Goal: Task Accomplishment & Management: Manage account settings

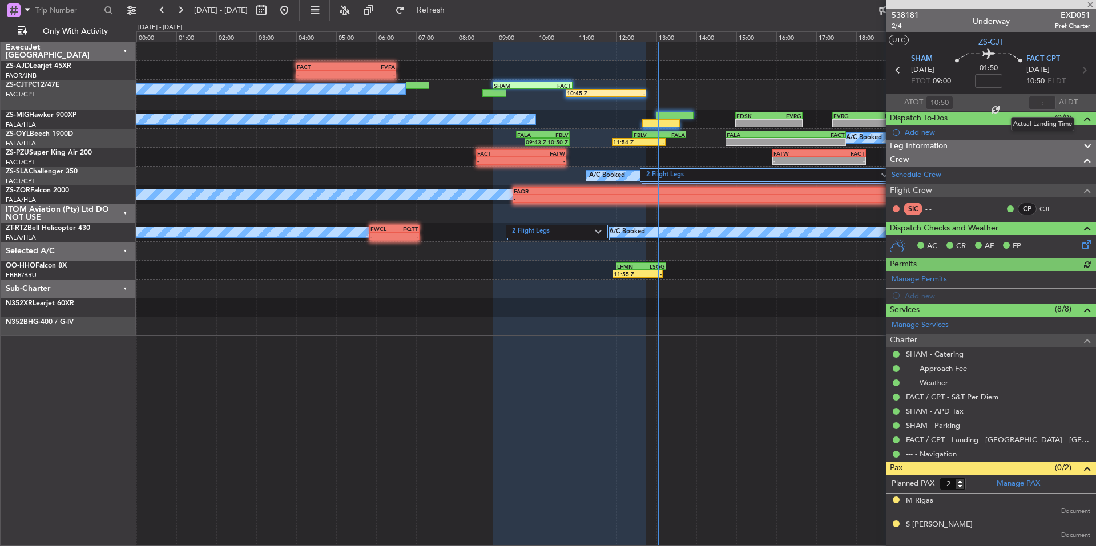
click at [1042, 102] on div at bounding box center [1042, 103] width 27 height 14
click at [1042, 102] on input "text" at bounding box center [1042, 103] width 27 height 14
type input "12:45"
click at [1090, 3] on span at bounding box center [1090, 5] width 11 height 10
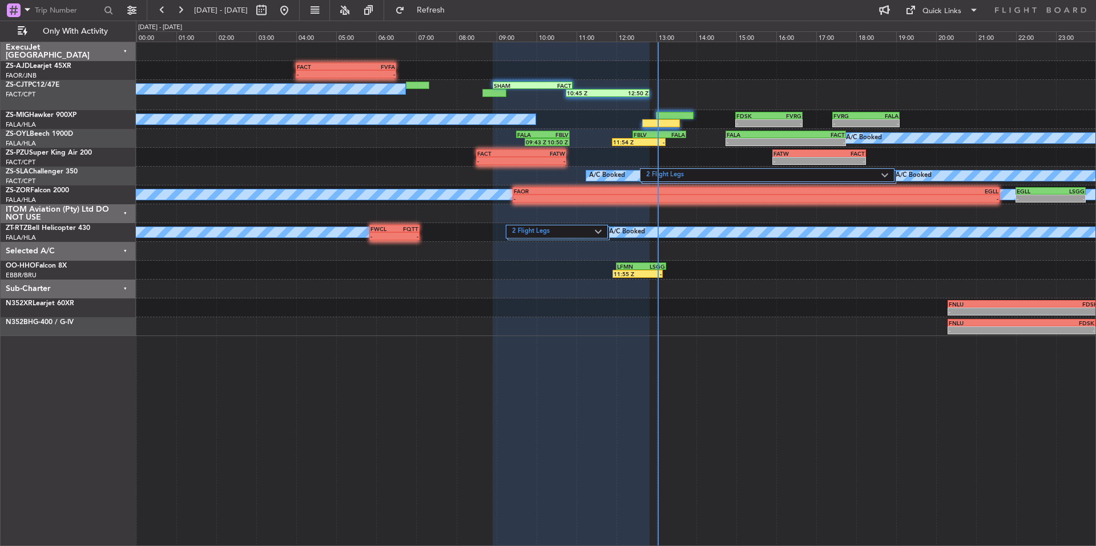
type input "0"
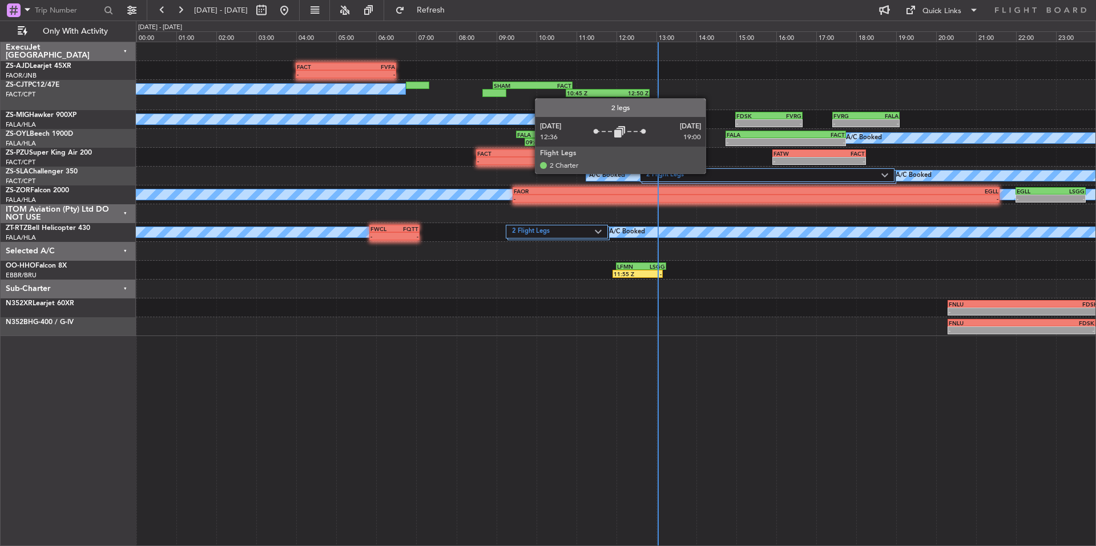
click at [711, 173] on label "2 Flight Legs" at bounding box center [763, 176] width 235 height 10
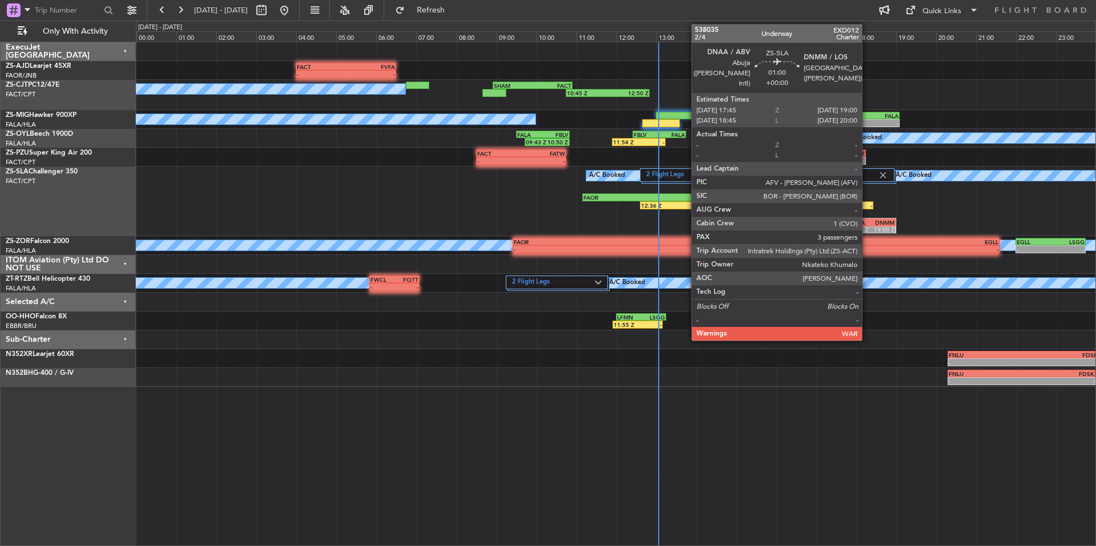
click at [867, 221] on div "DNAA" at bounding box center [859, 222] width 23 height 7
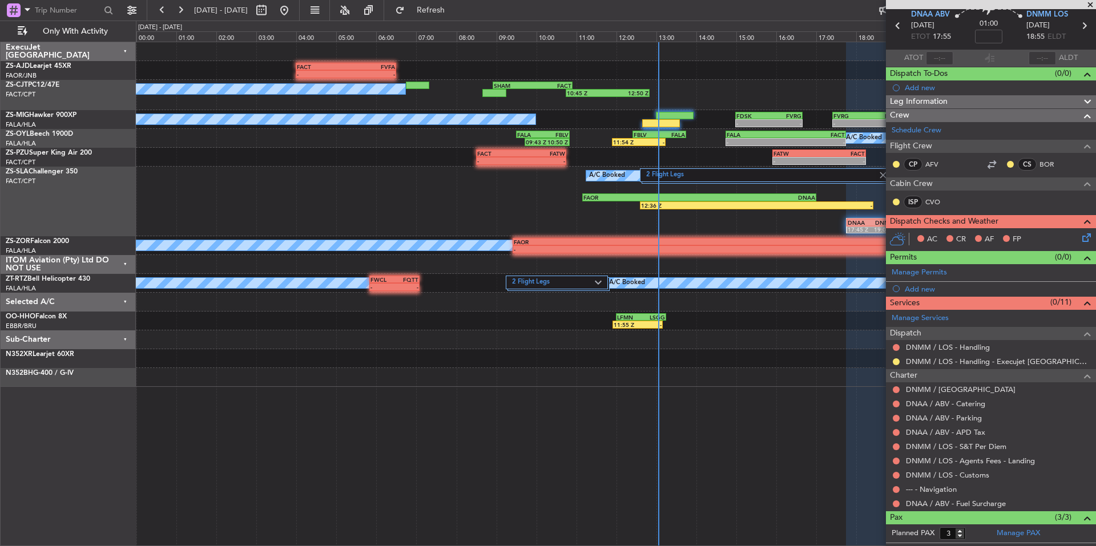
scroll to position [95, 0]
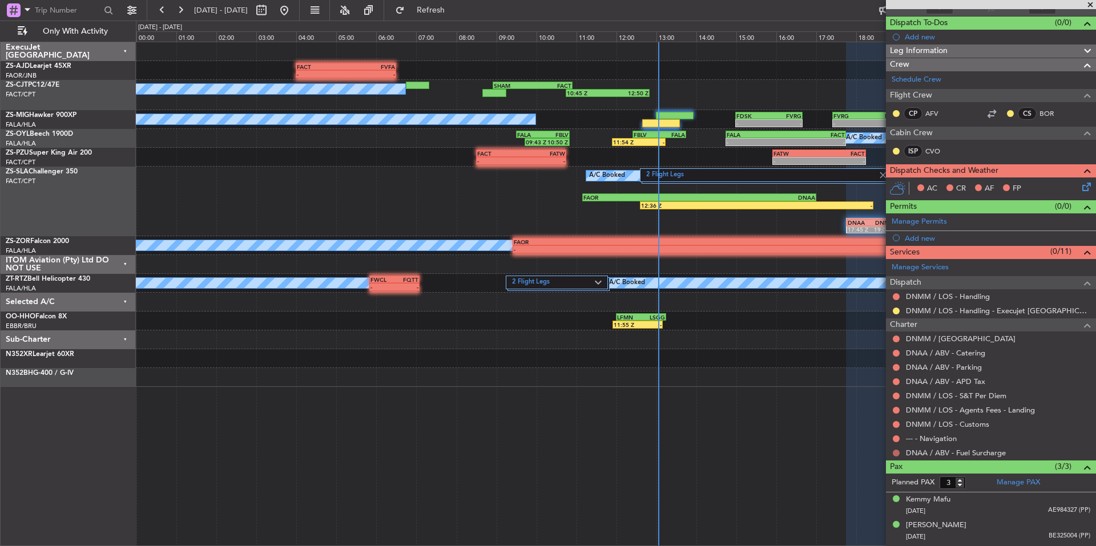
click at [895, 450] on button at bounding box center [896, 453] width 7 height 7
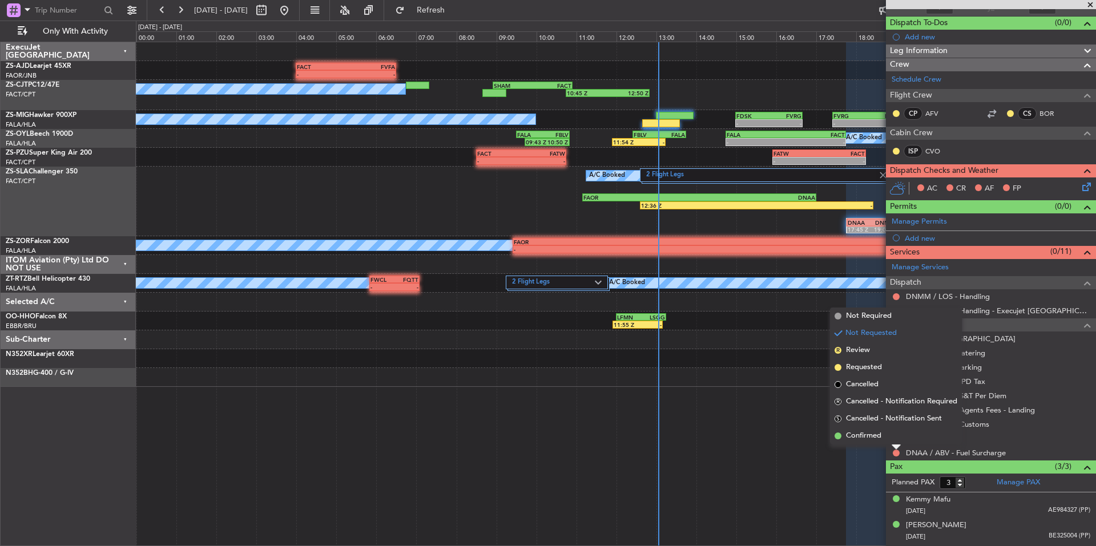
click at [884, 441] on li "Confirmed" at bounding box center [896, 436] width 132 height 17
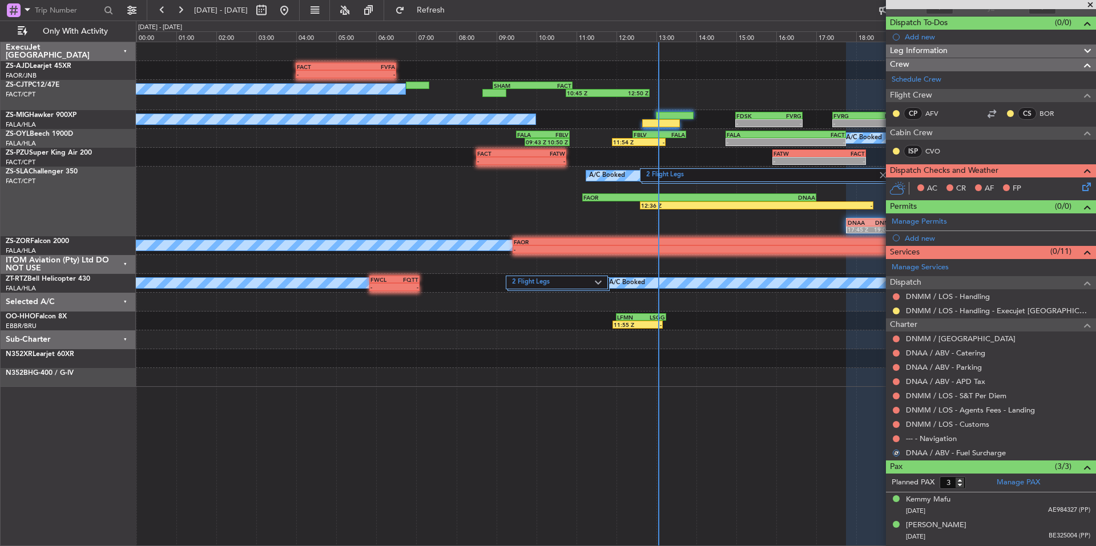
click at [892, 438] on div at bounding box center [896, 438] width 9 height 9
click at [893, 438] on button at bounding box center [896, 439] width 7 height 7
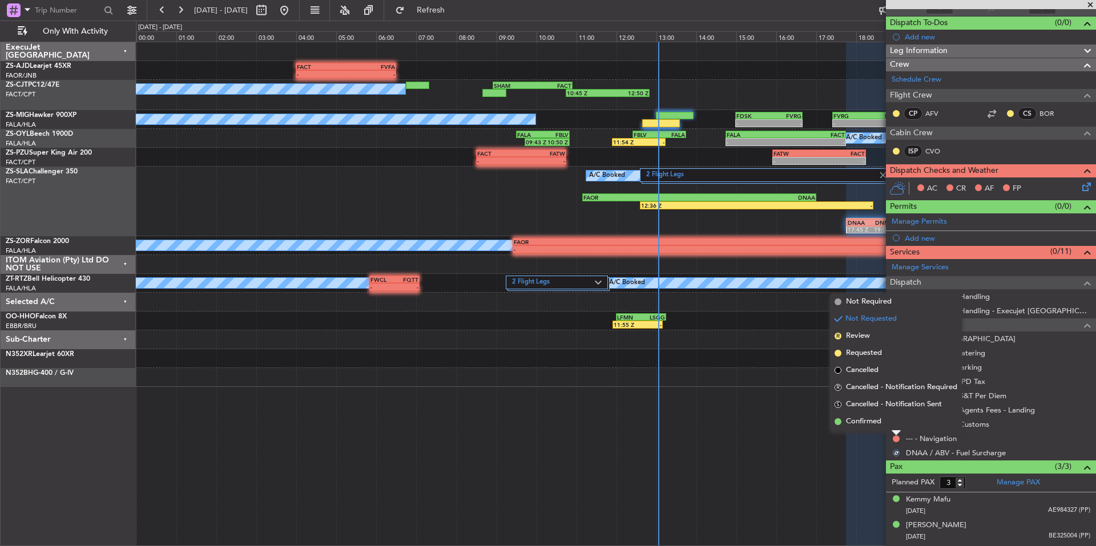
click at [887, 430] on div "DNMM / LOS - Customs" at bounding box center [991, 424] width 210 height 14
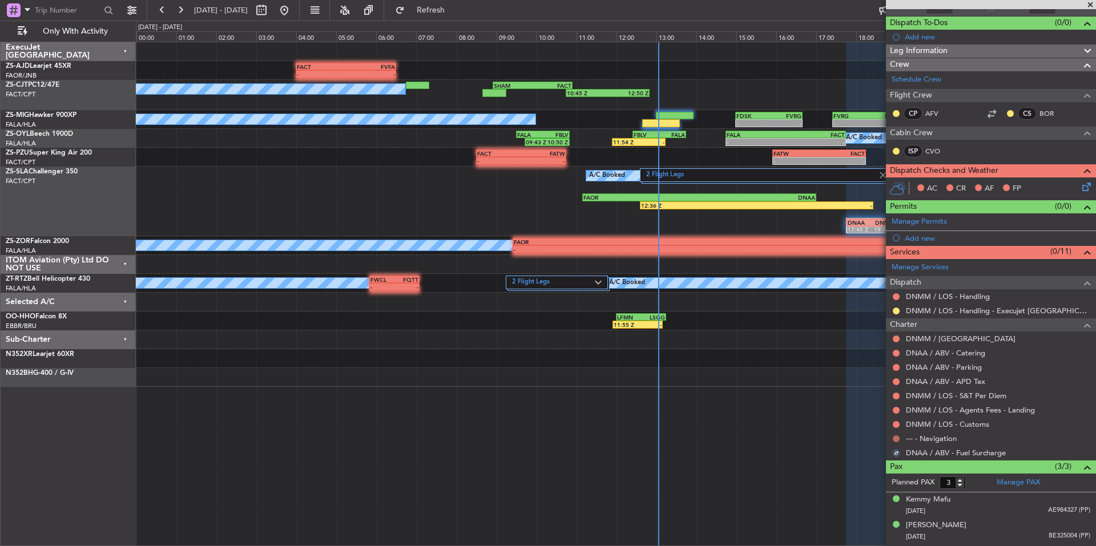
click at [897, 438] on button at bounding box center [896, 439] width 7 height 7
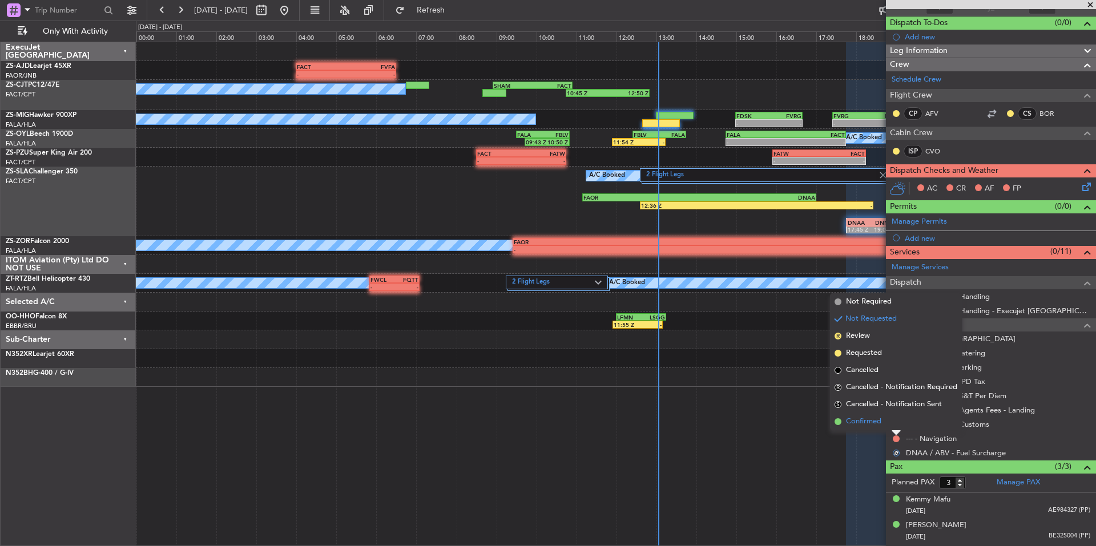
click at [888, 420] on li "Confirmed" at bounding box center [896, 421] width 132 height 17
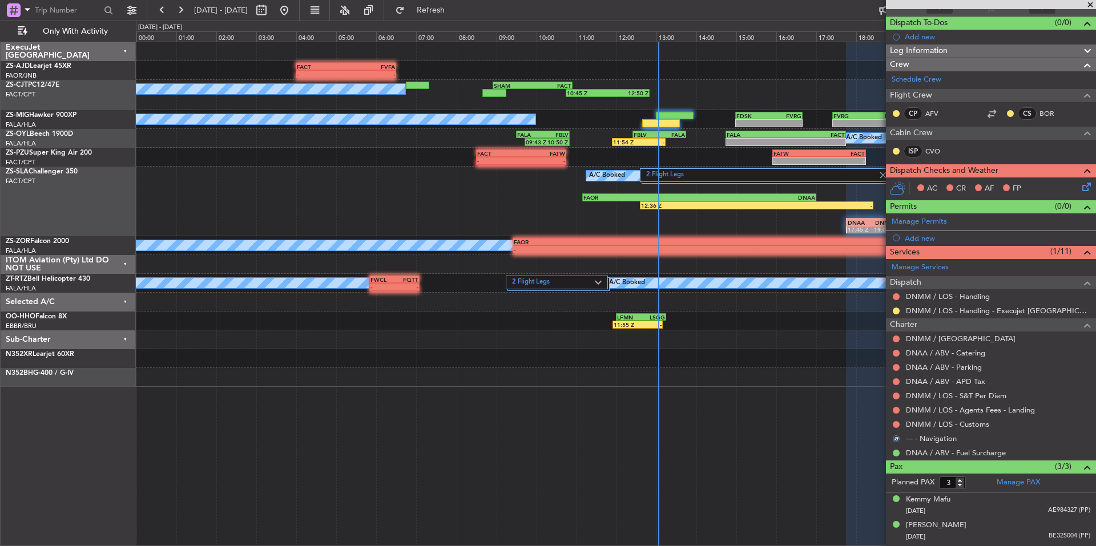
click at [896, 413] on div at bounding box center [896, 410] width 9 height 9
click at [896, 421] on button at bounding box center [896, 424] width 7 height 7
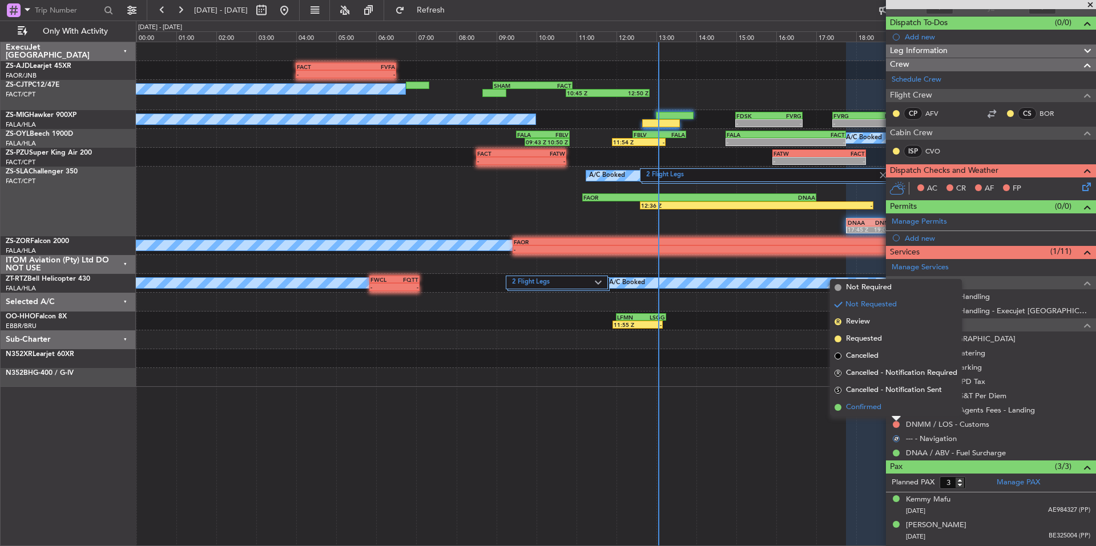
click at [884, 410] on li "Confirmed" at bounding box center [896, 407] width 132 height 17
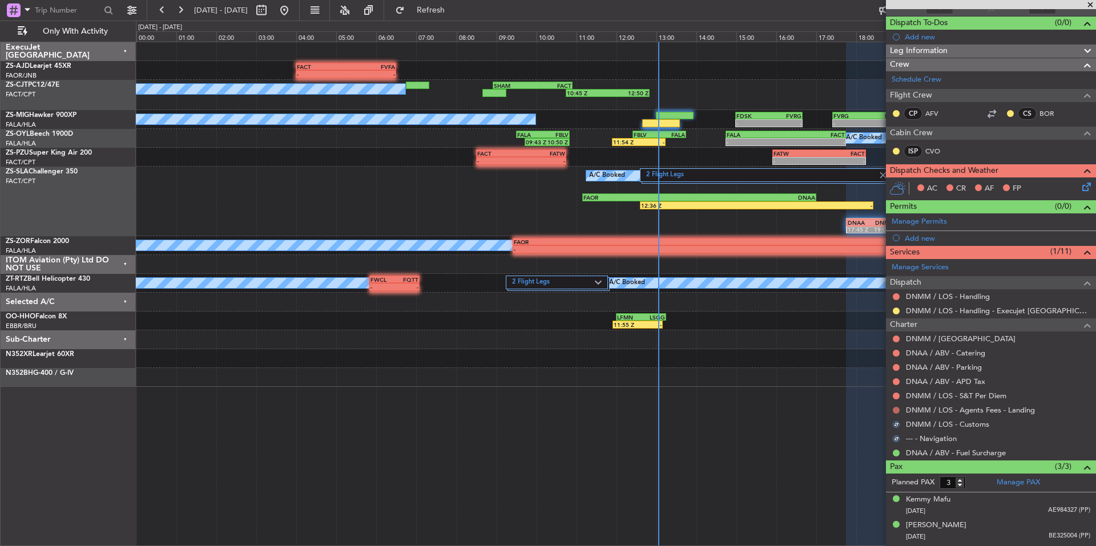
click at [894, 410] on button at bounding box center [896, 410] width 7 height 7
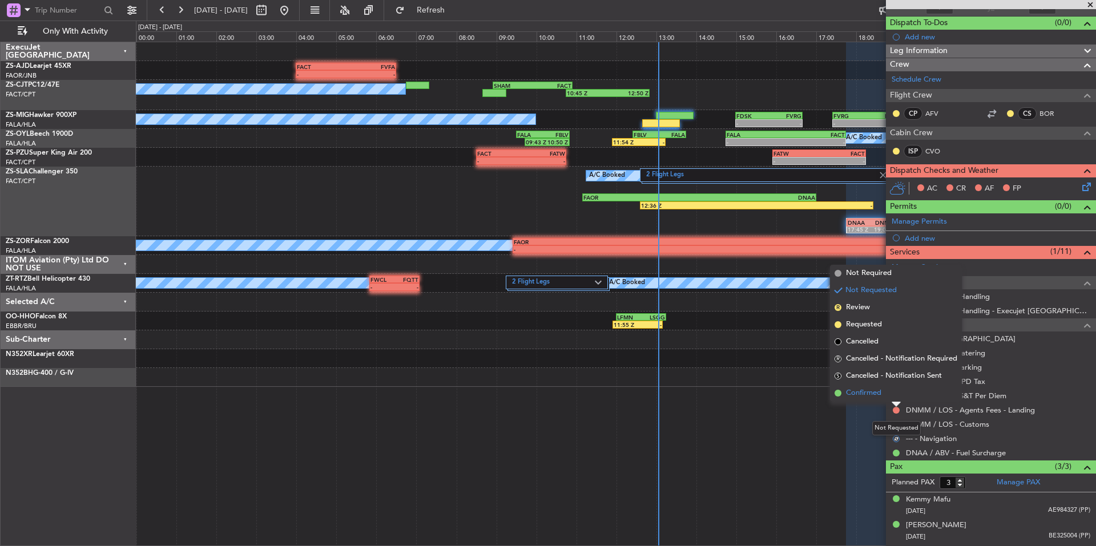
click at [885, 393] on li "Confirmed" at bounding box center [896, 393] width 132 height 17
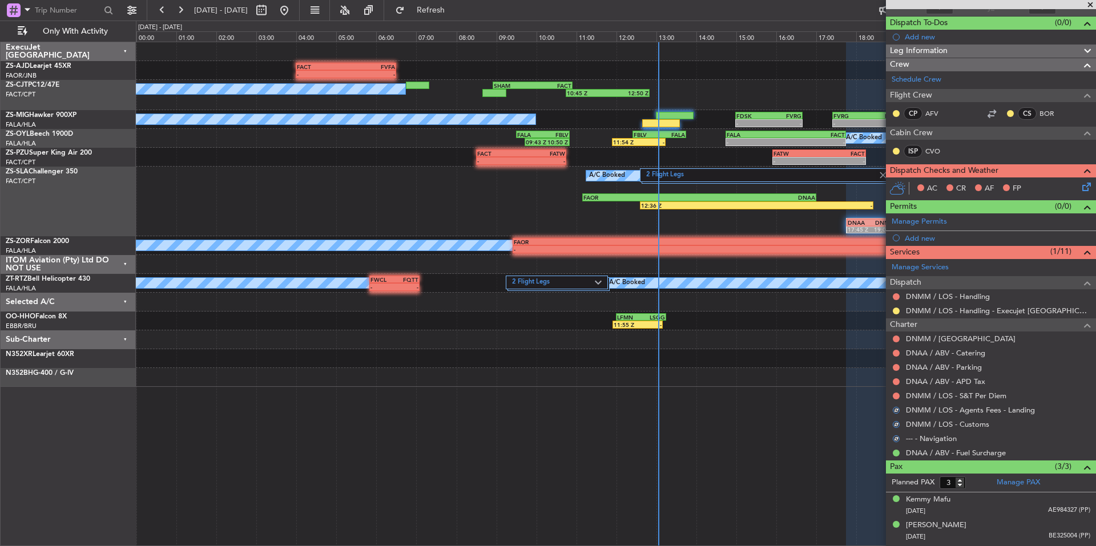
click at [897, 393] on button at bounding box center [896, 396] width 7 height 7
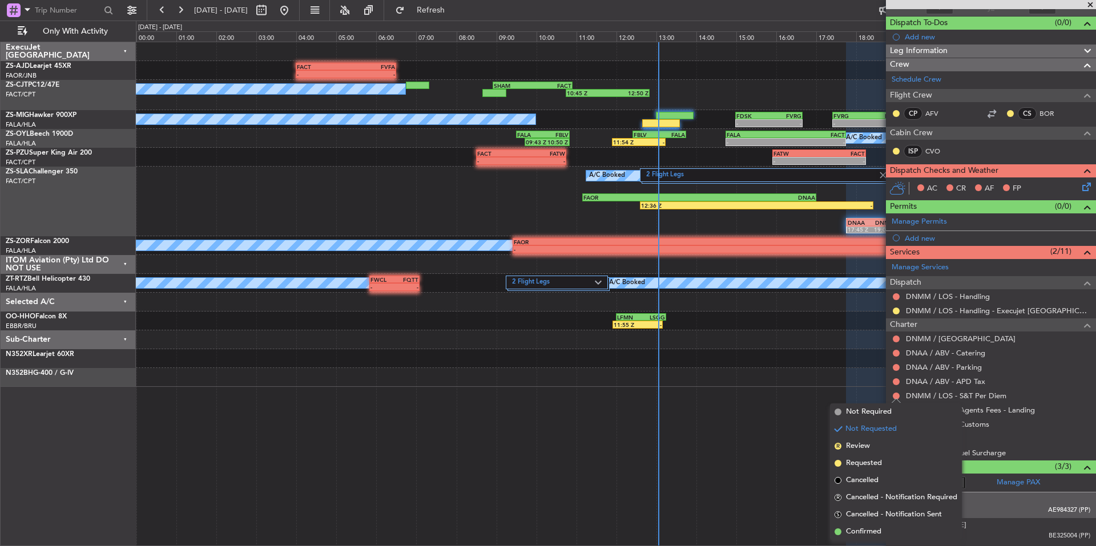
click at [884, 533] on li "Confirmed" at bounding box center [896, 532] width 132 height 17
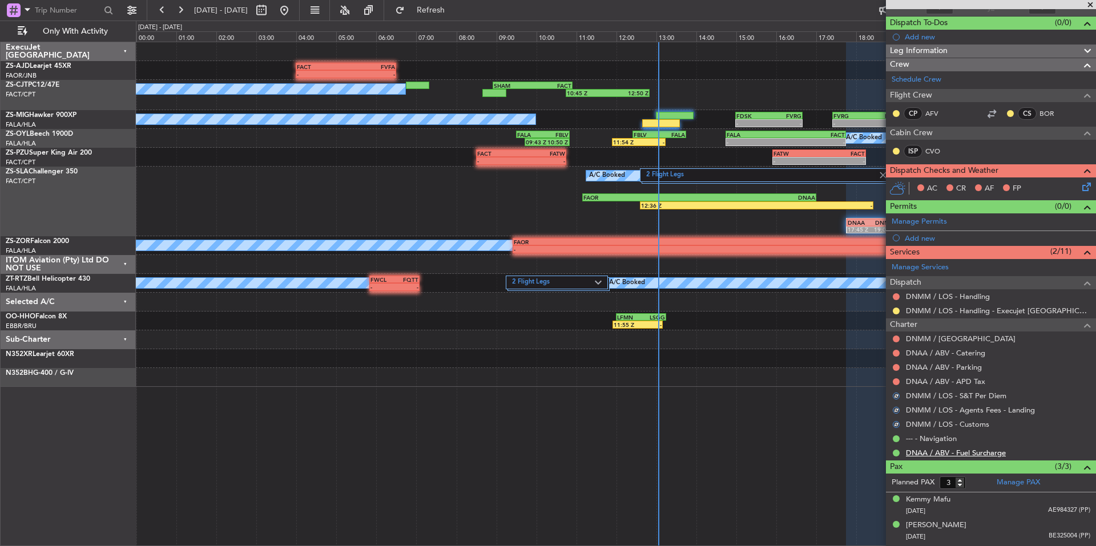
scroll to position [0, 0]
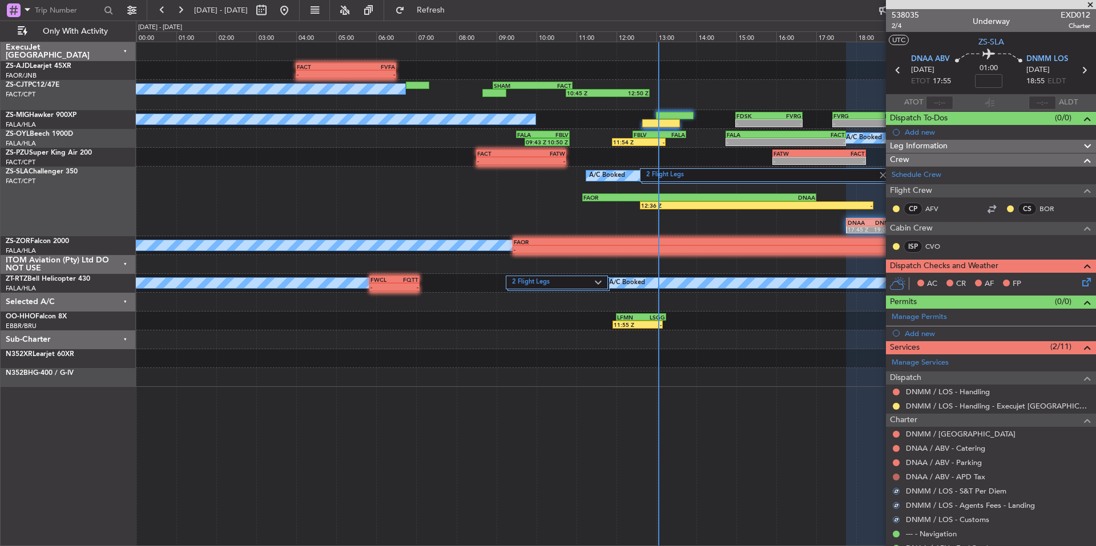
click at [896, 477] on button at bounding box center [896, 477] width 7 height 7
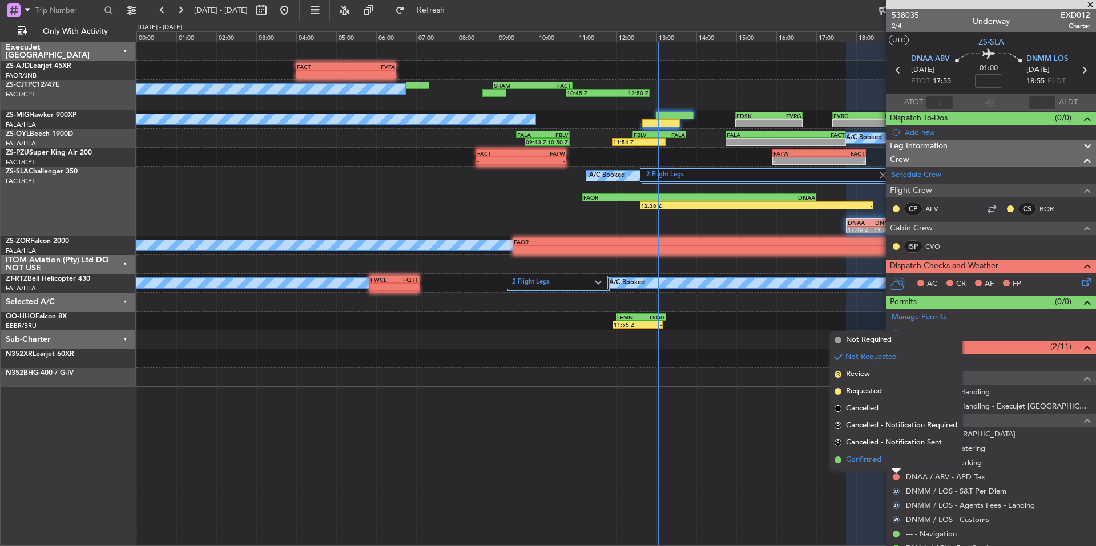
click at [878, 459] on span "Confirmed" at bounding box center [863, 459] width 35 height 11
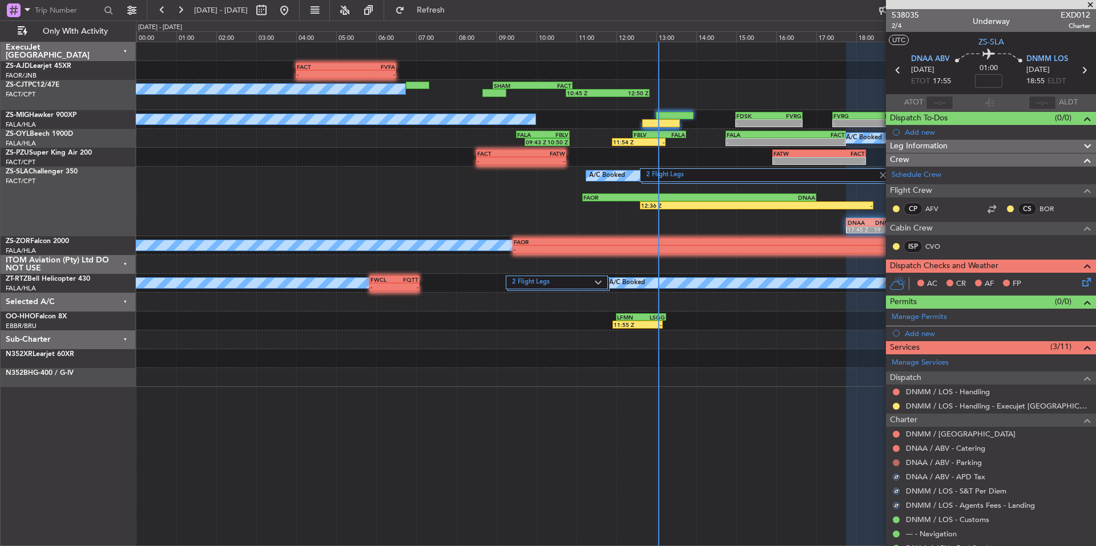
click at [897, 460] on button at bounding box center [896, 463] width 7 height 7
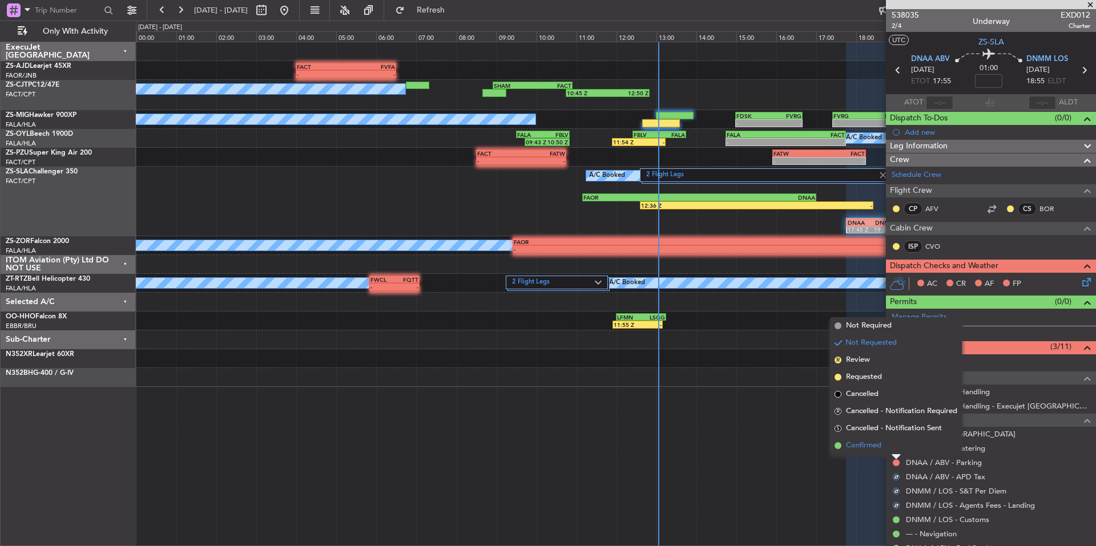
click at [884, 446] on li "Confirmed" at bounding box center [896, 445] width 132 height 17
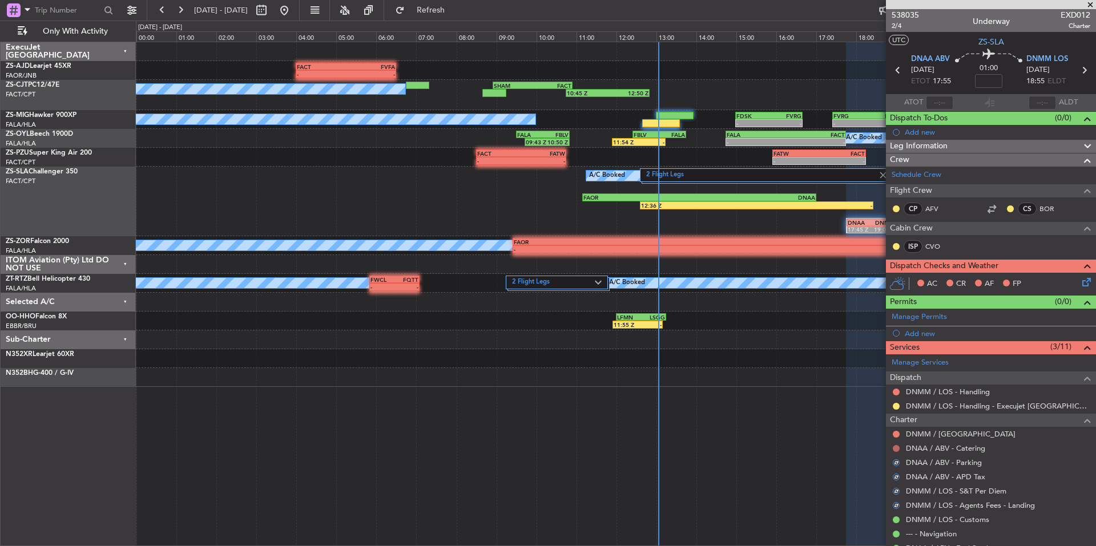
click at [899, 449] on button at bounding box center [896, 448] width 7 height 7
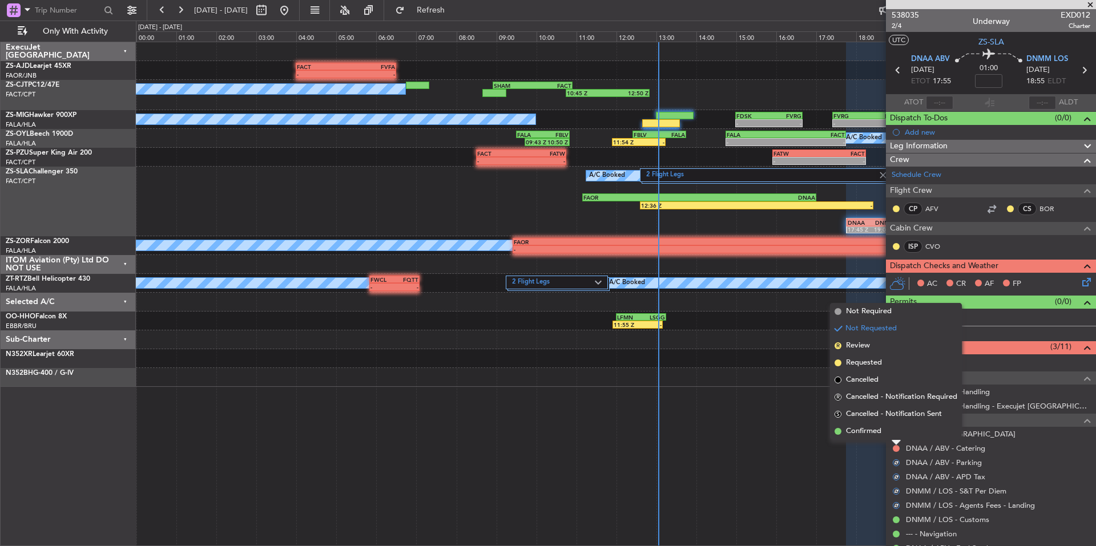
click at [876, 430] on span "Confirmed" at bounding box center [863, 431] width 35 height 11
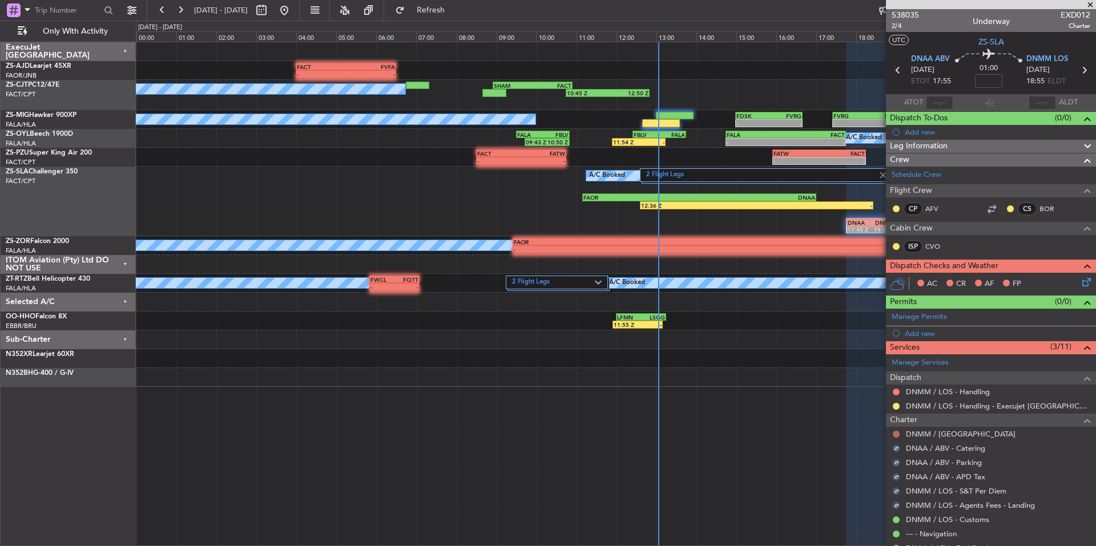
click at [897, 434] on button at bounding box center [896, 434] width 7 height 7
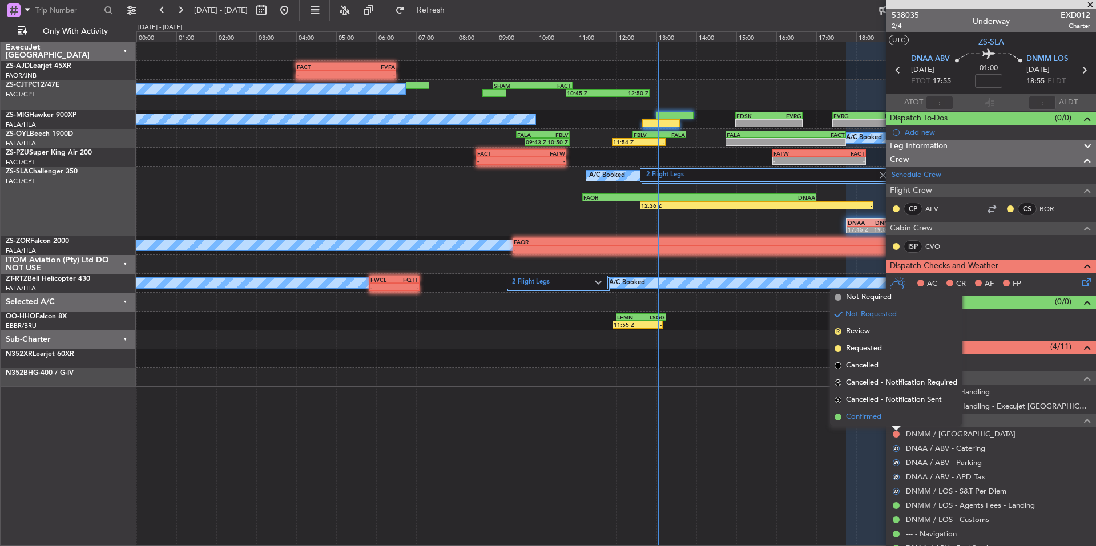
click at [875, 420] on span "Confirmed" at bounding box center [863, 417] width 35 height 11
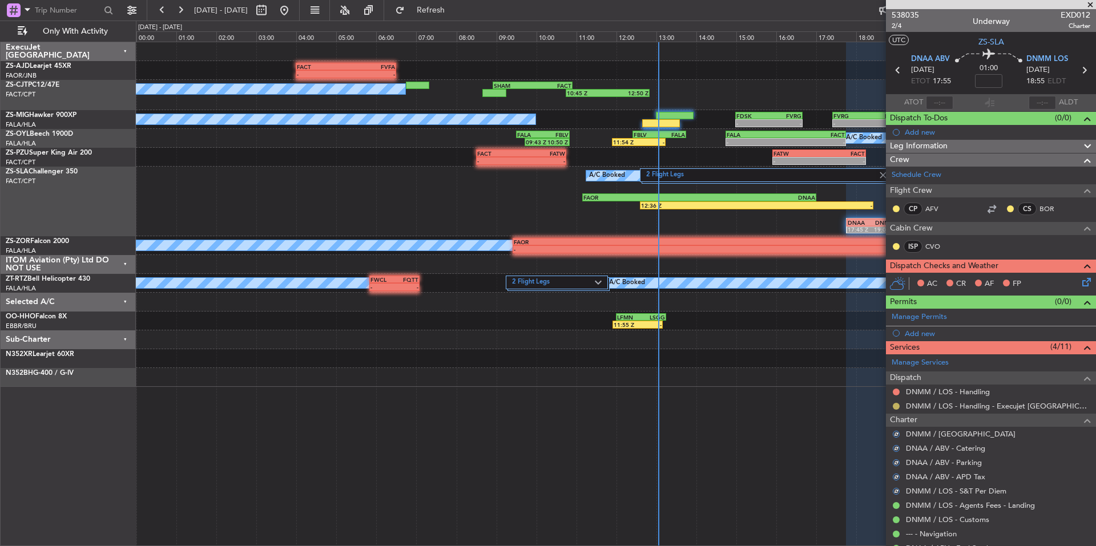
click at [897, 405] on button at bounding box center [896, 406] width 7 height 7
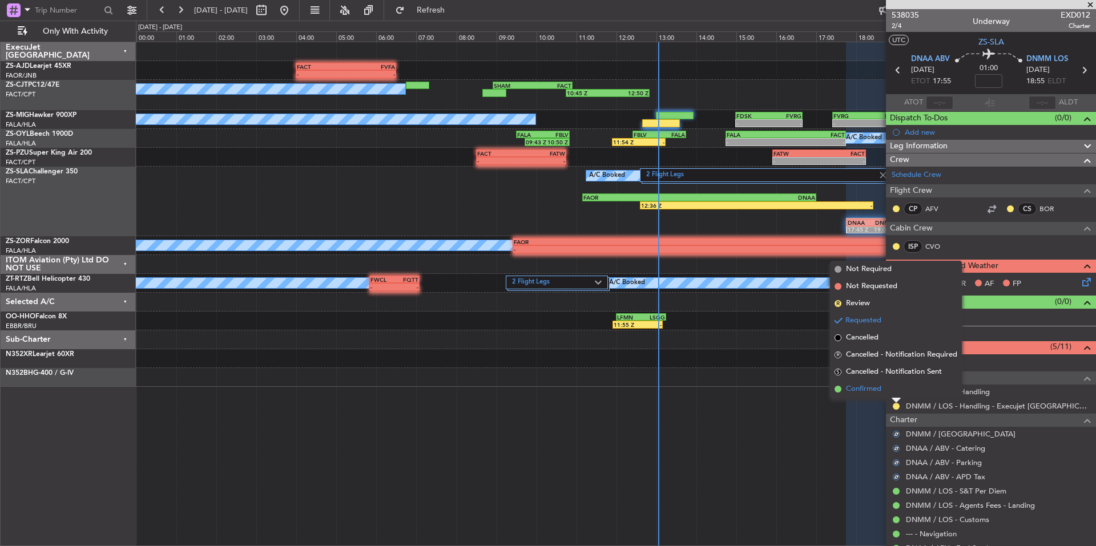
click at [872, 393] on span "Confirmed" at bounding box center [863, 389] width 35 height 11
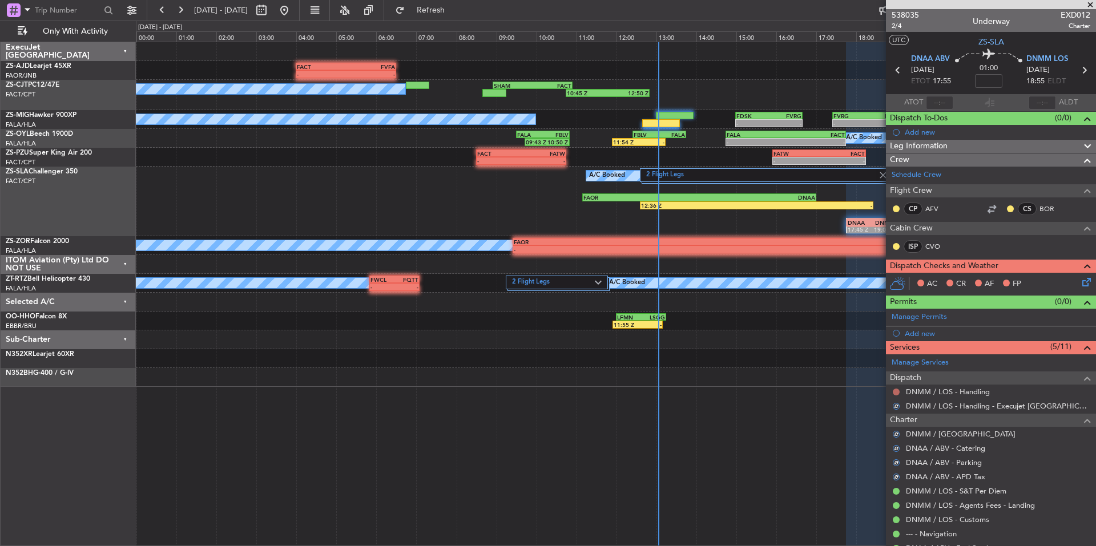
click at [896, 393] on button at bounding box center [896, 392] width 7 height 7
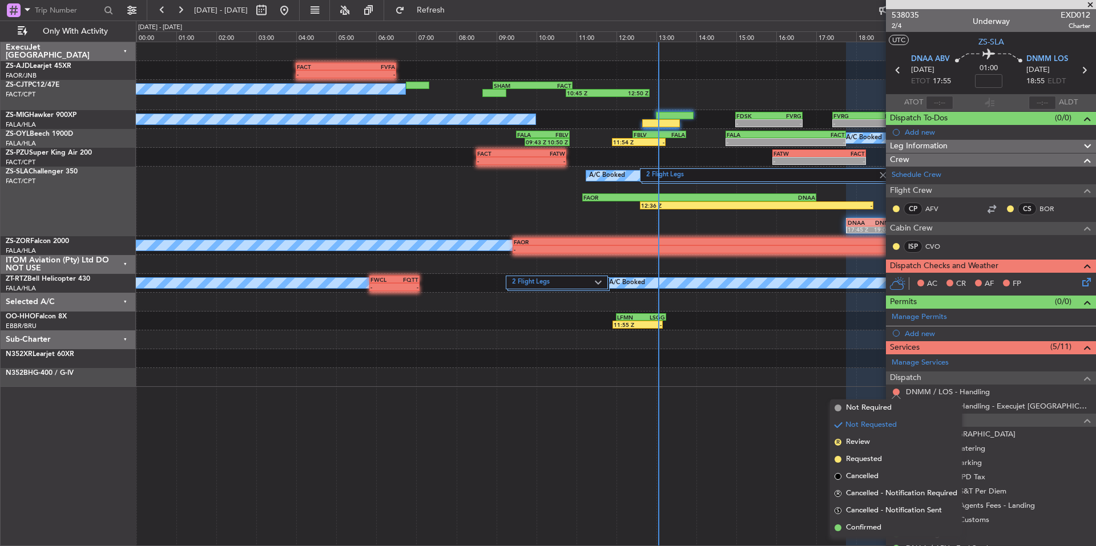
click at [860, 406] on span "Not Required" at bounding box center [869, 407] width 46 height 11
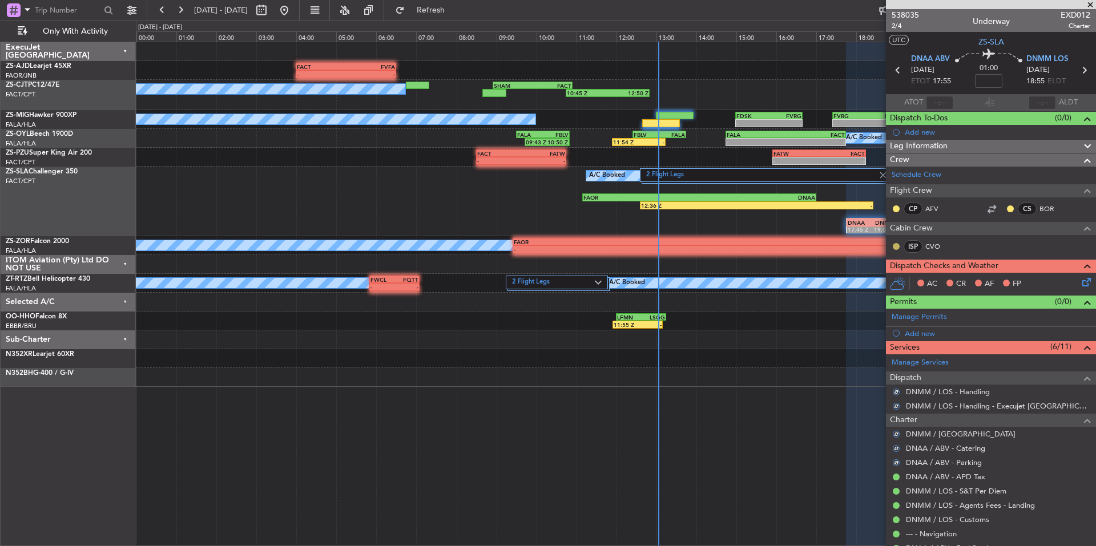
click at [897, 246] on button at bounding box center [896, 246] width 7 height 7
click at [895, 206] on button at bounding box center [896, 209] width 7 height 7
click at [1007, 208] on button at bounding box center [1010, 209] width 7 height 7
click at [1001, 238] on mat-tooltip-component "Unread" at bounding box center [1002, 227] width 42 height 30
click at [1004, 239] on div "ISP CVO" at bounding box center [991, 247] width 206 height 19
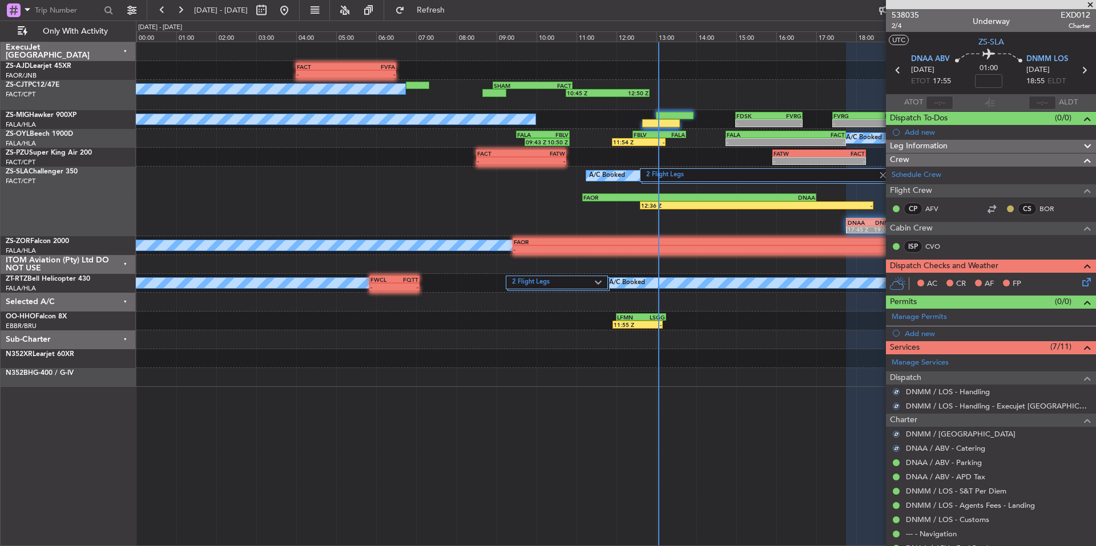
click at [1007, 206] on button at bounding box center [1010, 209] width 7 height 7
click at [1004, 212] on mat-tooltip-component "Unread" at bounding box center [1002, 227] width 42 height 30
click at [1008, 239] on mat-tooltip-component "Unread" at bounding box center [1002, 227] width 42 height 30
click at [1007, 208] on button at bounding box center [1010, 209] width 7 height 7
click at [1015, 243] on span "Acknowledged" at bounding box center [1005, 241] width 50 height 11
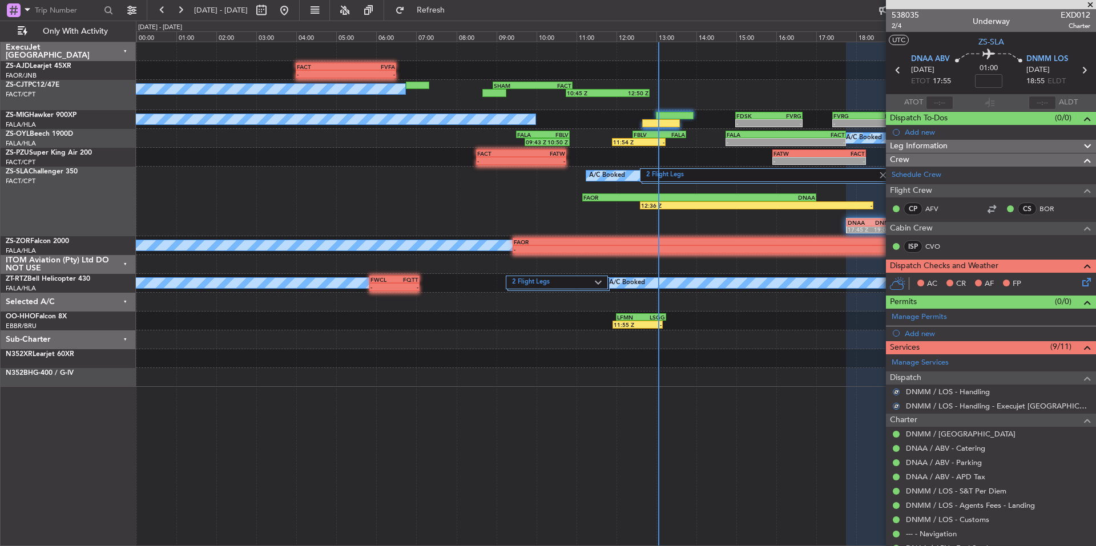
click at [1080, 283] on icon at bounding box center [1084, 280] width 9 height 9
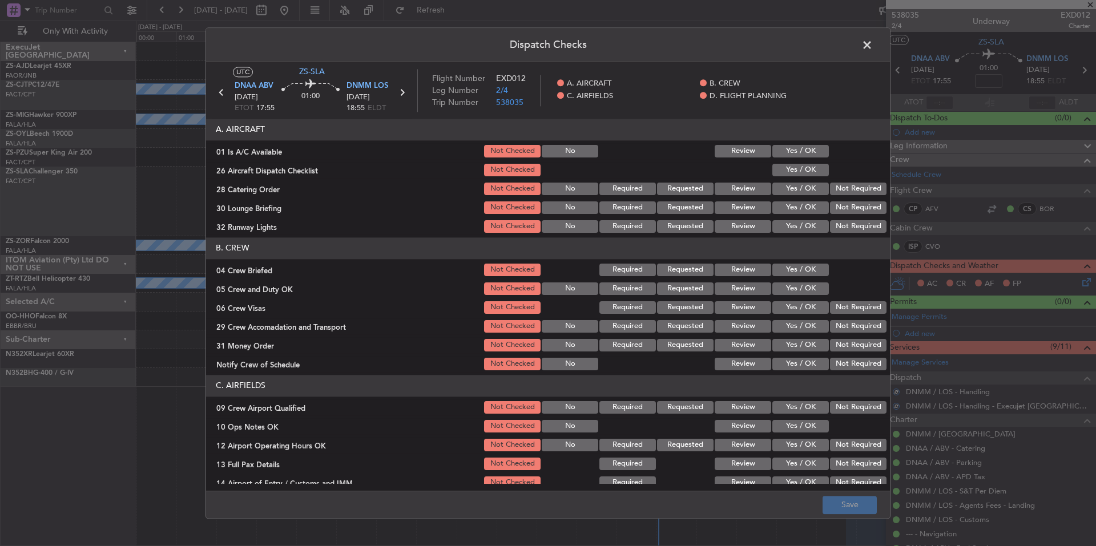
click at [810, 159] on div "Yes / OK" at bounding box center [800, 151] width 58 height 16
click at [811, 169] on button "Yes / OK" at bounding box center [800, 170] width 57 height 13
click at [809, 154] on button "Yes / OK" at bounding box center [800, 151] width 57 height 13
click at [844, 198] on section "A. AIRCRAFT 01 Is A/C Available Not Checked No Review Yes / OK 26 Aircraft Disp…" at bounding box center [548, 177] width 684 height 116
click at [850, 212] on button "Not Required" at bounding box center [858, 208] width 57 height 13
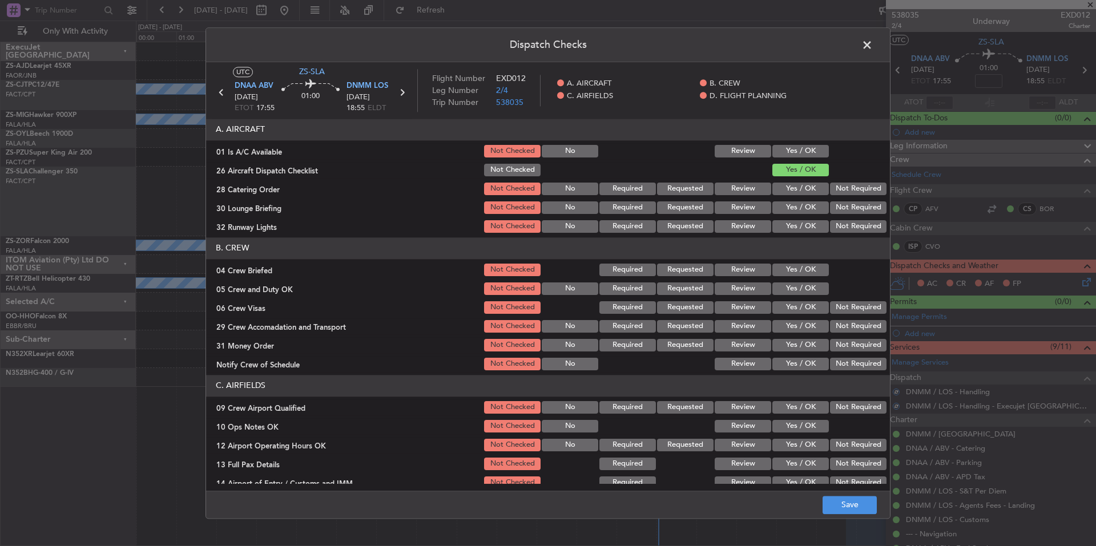
click at [850, 219] on section "A. AIRCRAFT 01 Is A/C Available Not Checked No Review Yes / OK 26 Aircraft Disp…" at bounding box center [548, 177] width 684 height 116
click at [850, 223] on button "Not Required" at bounding box center [858, 226] width 57 height 13
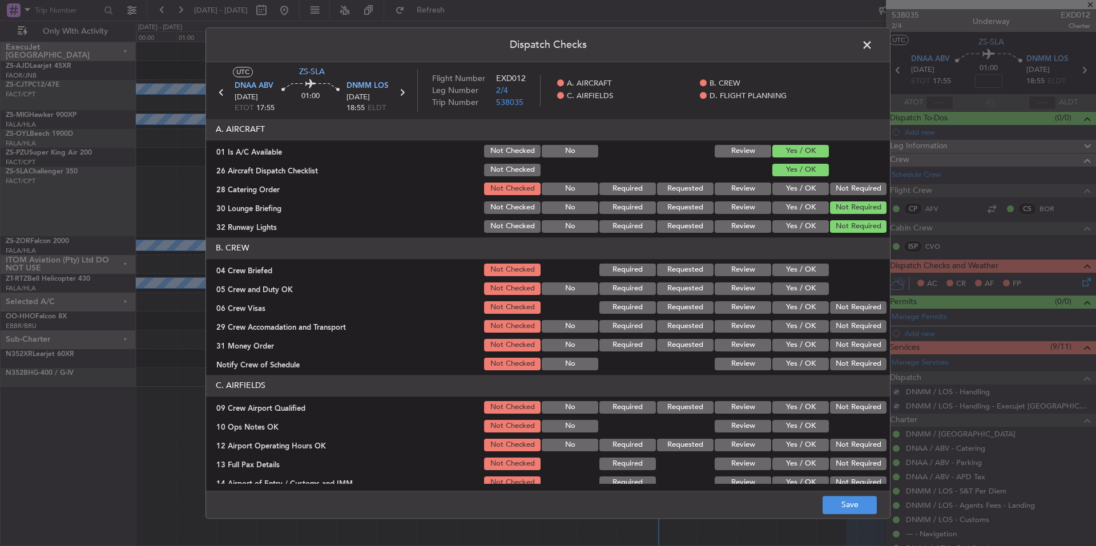
click at [850, 213] on button "Not Required" at bounding box center [858, 208] width 57 height 13
click at [844, 190] on button "Not Required" at bounding box center [858, 189] width 57 height 13
click at [804, 273] on button "Yes / OK" at bounding box center [800, 270] width 57 height 13
click at [816, 298] on section "B. CREW 04 Crew Briefed Not Checked Required Requested Review Yes / OK 05 Crew …" at bounding box center [548, 305] width 684 height 135
drag, startPoint x: 807, startPoint y: 285, endPoint x: 840, endPoint y: 300, distance: 36.8
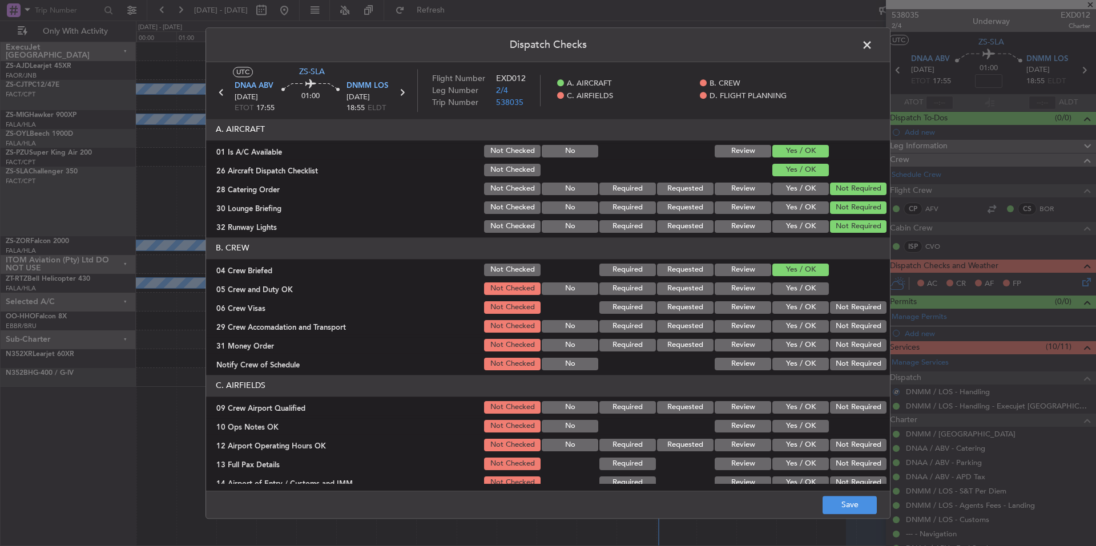
click at [808, 288] on button "Yes / OK" at bounding box center [800, 289] width 57 height 13
drag, startPoint x: 840, startPoint y: 300, endPoint x: 843, endPoint y: 309, distance: 9.0
click at [840, 301] on div "Not Required" at bounding box center [857, 308] width 58 height 16
drag, startPoint x: 843, startPoint y: 309, endPoint x: 846, endPoint y: 324, distance: 15.0
click at [843, 309] on button "Not Required" at bounding box center [858, 307] width 57 height 13
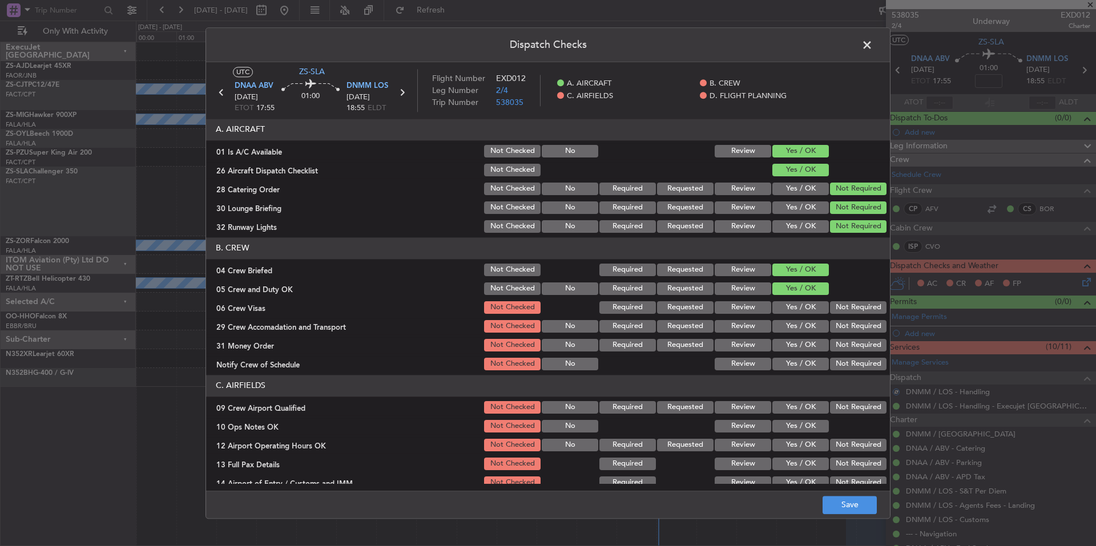
click at [844, 318] on section "B. CREW 04 Crew Briefed Not Checked Required Requested Review Yes / OK 05 Crew …" at bounding box center [548, 305] width 684 height 135
drag, startPoint x: 846, startPoint y: 324, endPoint x: 845, endPoint y: 331, distance: 7.4
click at [846, 325] on button "Not Required" at bounding box center [858, 326] width 57 height 13
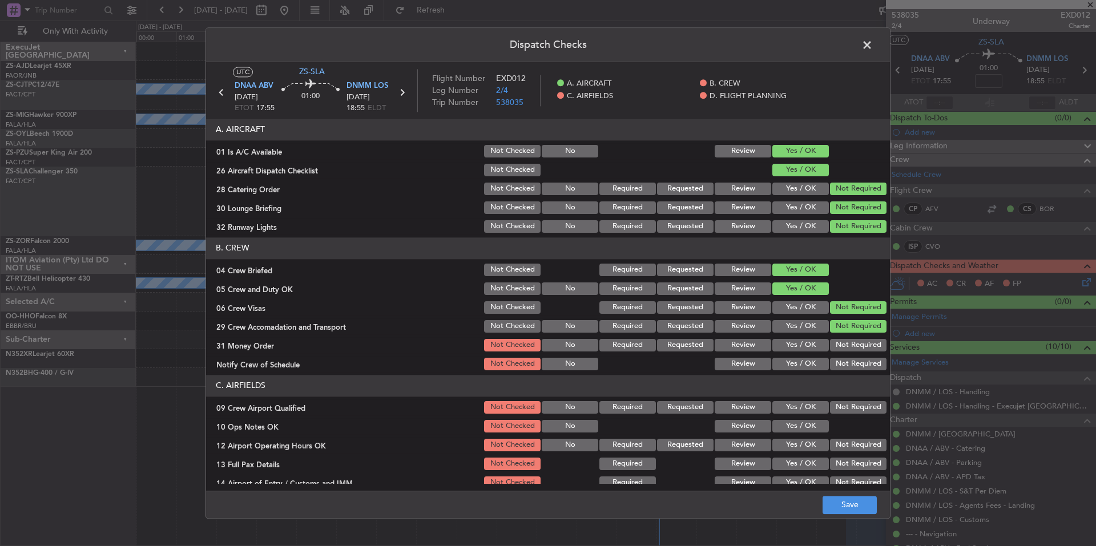
click at [852, 356] on div "Not Required" at bounding box center [857, 364] width 58 height 16
click at [853, 364] on button "Not Required" at bounding box center [858, 364] width 57 height 13
click at [846, 342] on button "Not Required" at bounding box center [858, 345] width 57 height 13
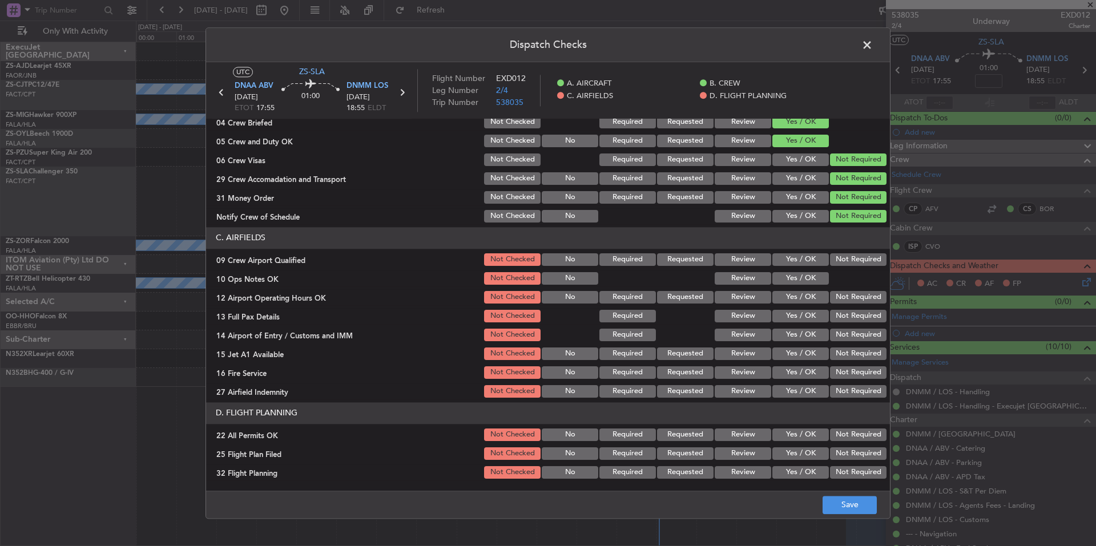
click at [850, 382] on section "C. AIRFIELDS 09 Crew Airport Qualified Not Checked No Required Requested Review…" at bounding box center [548, 313] width 684 height 172
click at [852, 395] on button "Not Required" at bounding box center [858, 391] width 57 height 13
click at [852, 375] on button "Not Required" at bounding box center [858, 373] width 57 height 13
drag, startPoint x: 852, startPoint y: 371, endPoint x: 850, endPoint y: 345, distance: 25.2
click at [852, 369] on button "Not Required" at bounding box center [858, 373] width 57 height 13
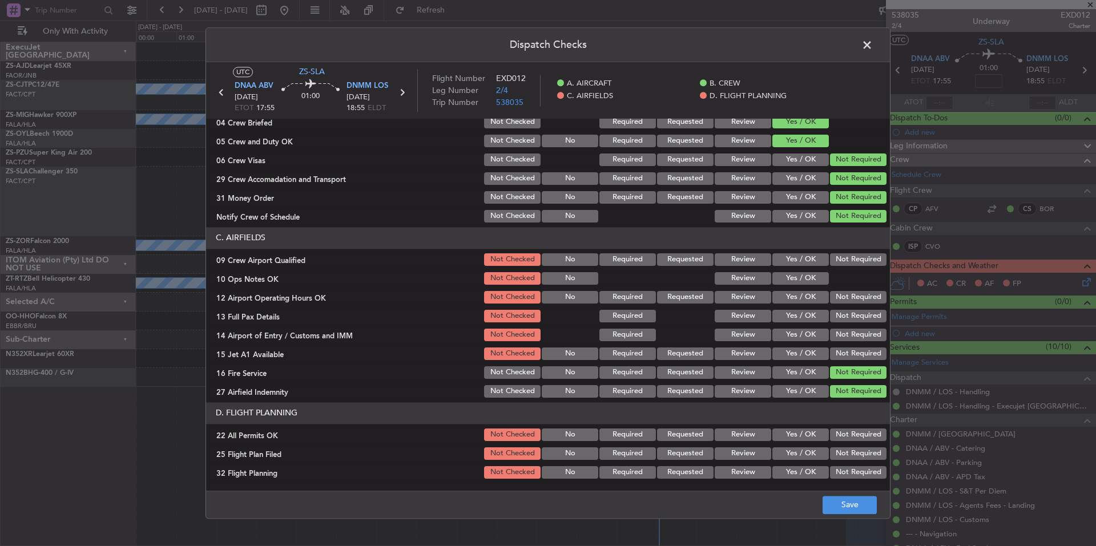
click at [851, 359] on button "Not Required" at bounding box center [858, 354] width 57 height 13
click at [850, 352] on button "Not Required" at bounding box center [858, 354] width 57 height 13
click at [850, 345] on section "C. AIRFIELDS 09 Crew Airport Qualified Not Checked No Required Requested Review…" at bounding box center [548, 313] width 684 height 172
drag, startPoint x: 849, startPoint y: 337, endPoint x: 848, endPoint y: 331, distance: 5.8
click at [849, 335] on button "Not Required" at bounding box center [858, 335] width 57 height 13
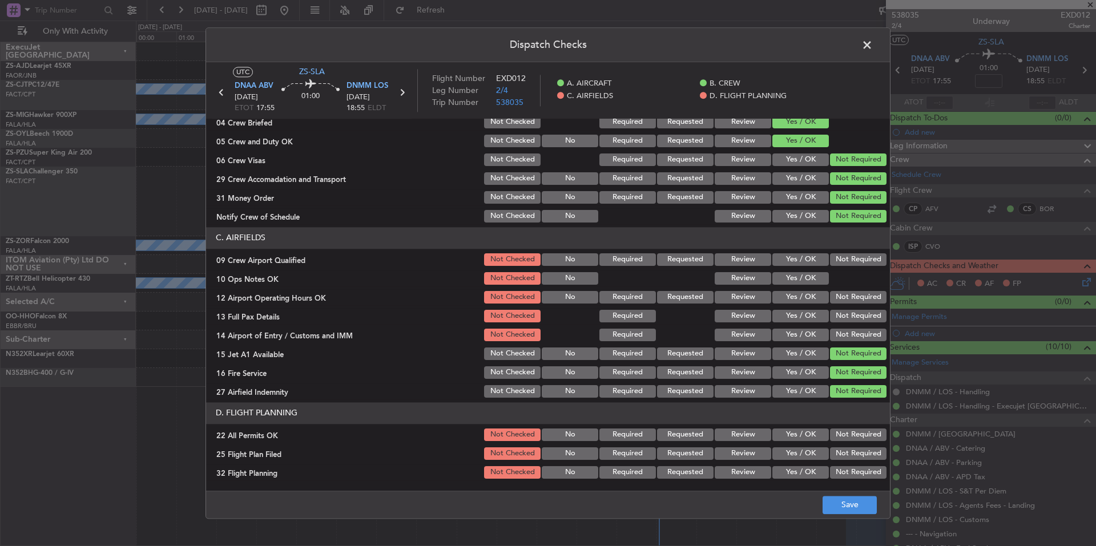
click at [848, 331] on button "Not Required" at bounding box center [858, 335] width 57 height 13
click at [848, 326] on section "C. AIRFIELDS 09 Crew Airport Qualified Not Checked No Required Requested Review…" at bounding box center [548, 313] width 684 height 172
click at [847, 316] on button "Not Required" at bounding box center [858, 316] width 57 height 13
drag, startPoint x: 847, startPoint y: 315, endPoint x: 845, endPoint y: 295, distance: 20.1
click at [847, 310] on button "Not Required" at bounding box center [858, 316] width 57 height 13
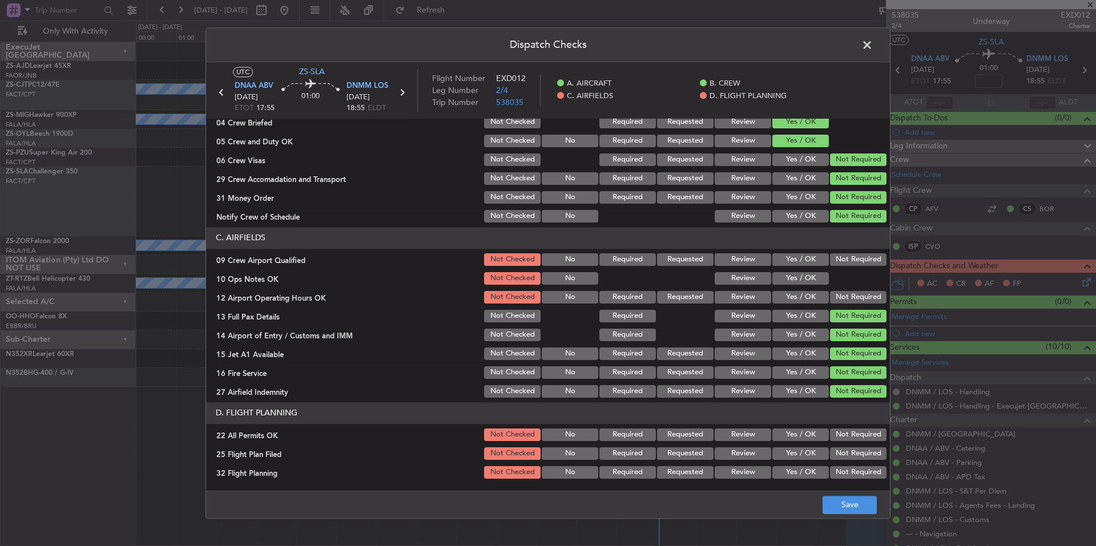
click at [845, 295] on button "Not Required" at bounding box center [858, 297] width 57 height 13
click at [840, 289] on section "C. AIRFIELDS 09 Crew Airport Qualified Not Checked No Required Requested Review…" at bounding box center [548, 313] width 684 height 172
click at [818, 285] on div "Yes / OK" at bounding box center [800, 279] width 58 height 16
drag, startPoint x: 835, startPoint y: 269, endPoint x: 843, endPoint y: 261, distance: 11.3
click at [838, 268] on section "C. AIRFIELDS 09 Crew Airport Qualified Not Checked No Required Requested Review…" at bounding box center [548, 313] width 684 height 172
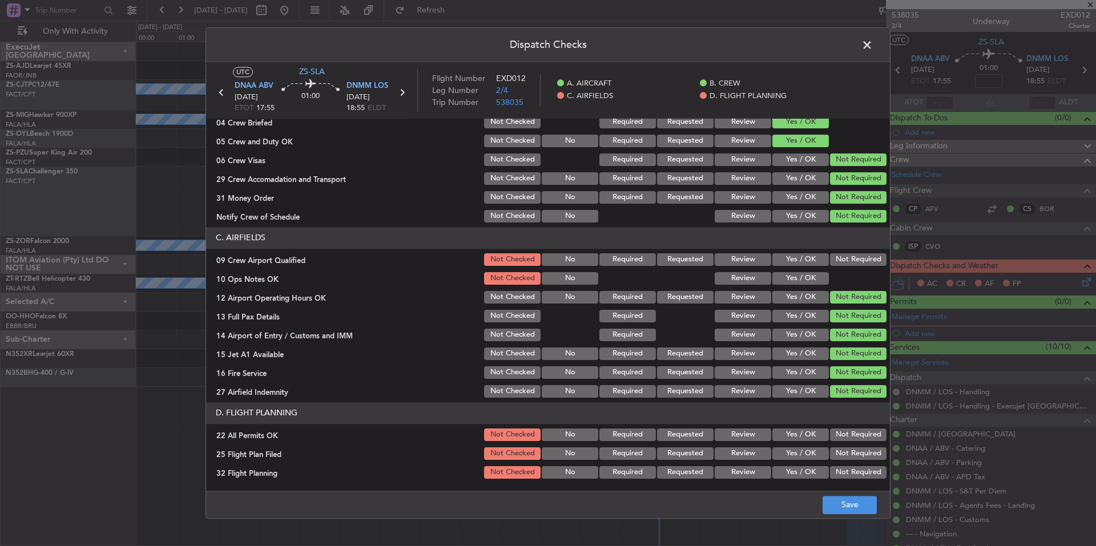
drag, startPoint x: 845, startPoint y: 258, endPoint x: 816, endPoint y: 277, distance: 35.0
click at [844, 258] on button "Not Required" at bounding box center [858, 259] width 57 height 13
drag, startPoint x: 816, startPoint y: 279, endPoint x: 811, endPoint y: 283, distance: 6.1
click at [816, 280] on button "Yes / OK" at bounding box center [800, 278] width 57 height 13
drag, startPoint x: 855, startPoint y: 427, endPoint x: 848, endPoint y: 431, distance: 8.4
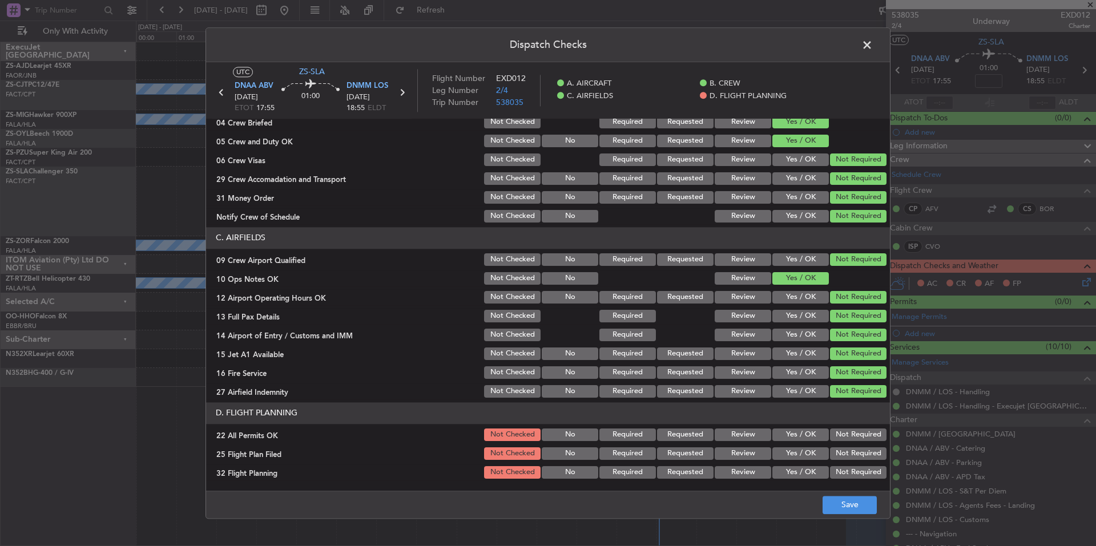
click at [854, 427] on div "Not Required" at bounding box center [857, 435] width 58 height 16
click at [844, 433] on button "Not Required" at bounding box center [858, 435] width 57 height 13
click at [804, 455] on button "Yes / OK" at bounding box center [800, 454] width 57 height 13
click at [807, 473] on button "Yes / OK" at bounding box center [800, 472] width 57 height 13
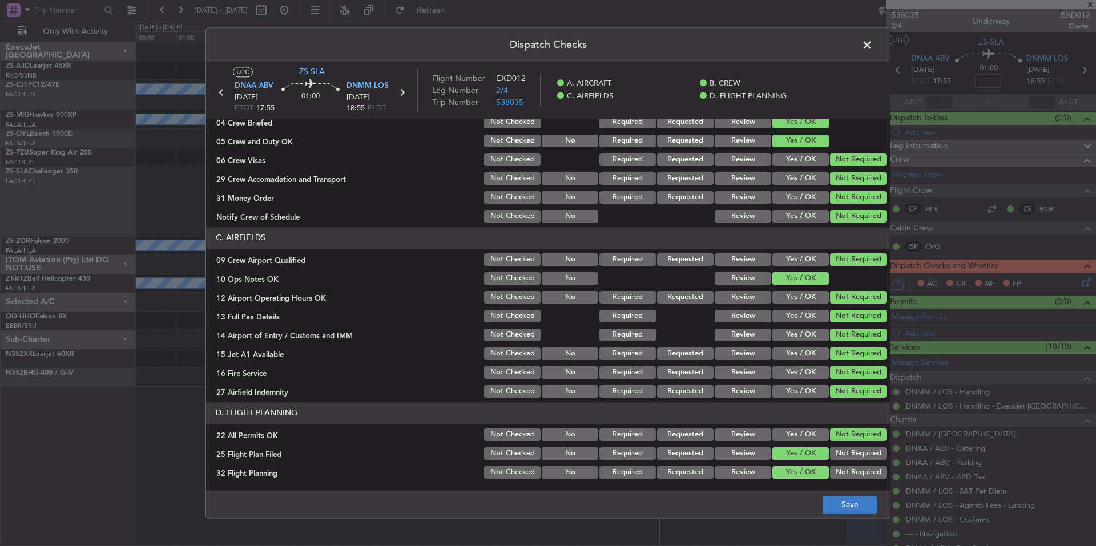
click at [823, 491] on footer "Save" at bounding box center [548, 504] width 684 height 27
click at [832, 501] on button "Save" at bounding box center [850, 505] width 54 height 18
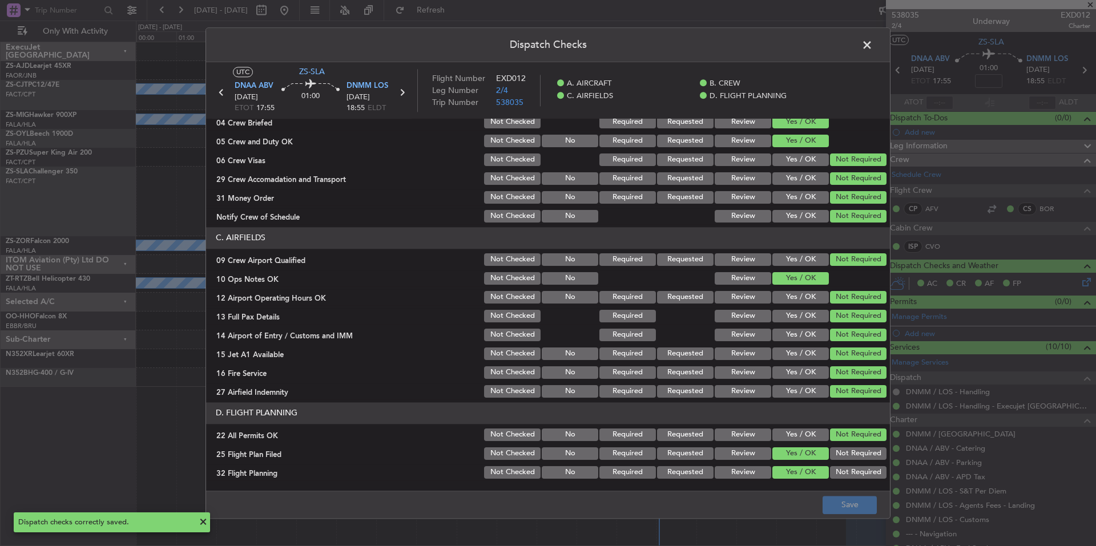
click at [873, 44] on span at bounding box center [873, 48] width 0 height 23
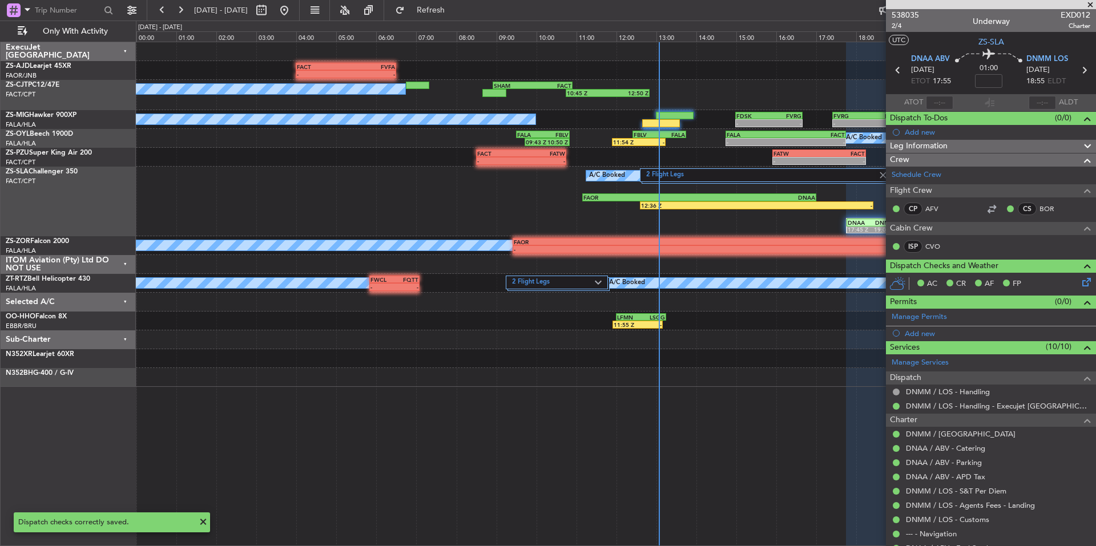
click at [1089, 6] on span at bounding box center [1090, 5] width 11 height 10
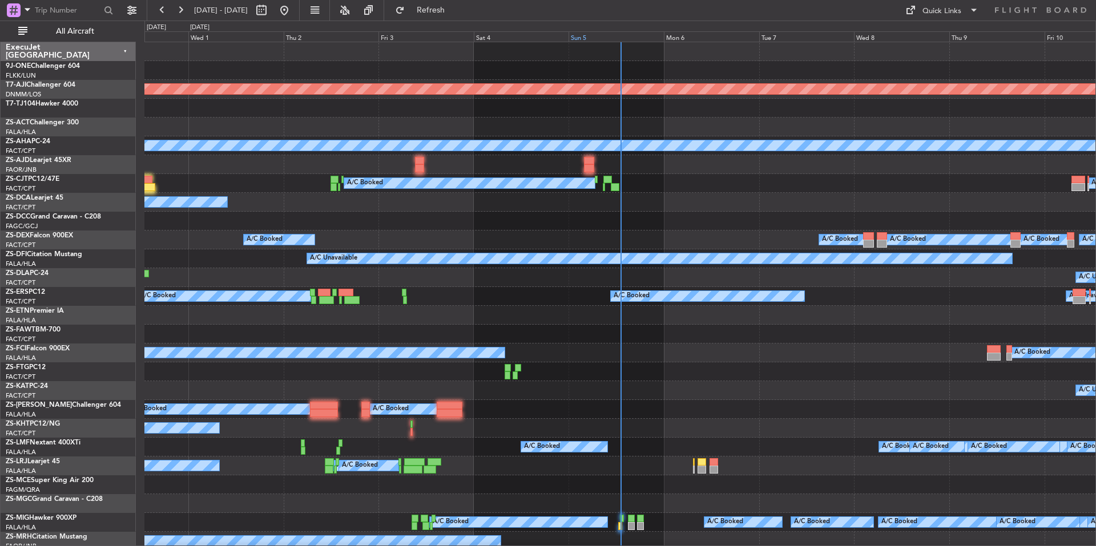
click at [600, 37] on div "Sun 5" at bounding box center [616, 36] width 95 height 10
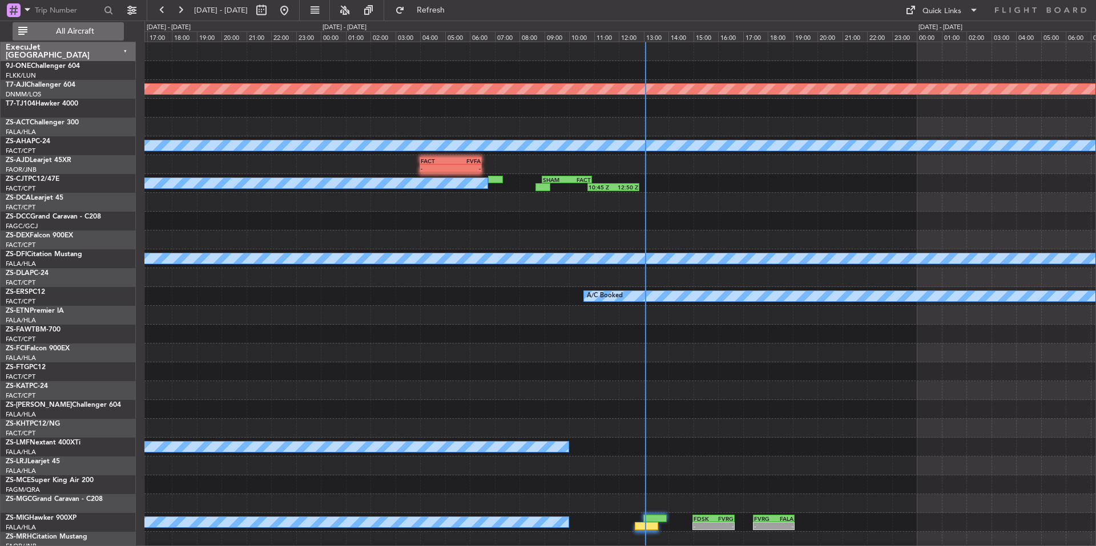
click at [96, 32] on span "All Aircraft" at bounding box center [75, 31] width 91 height 8
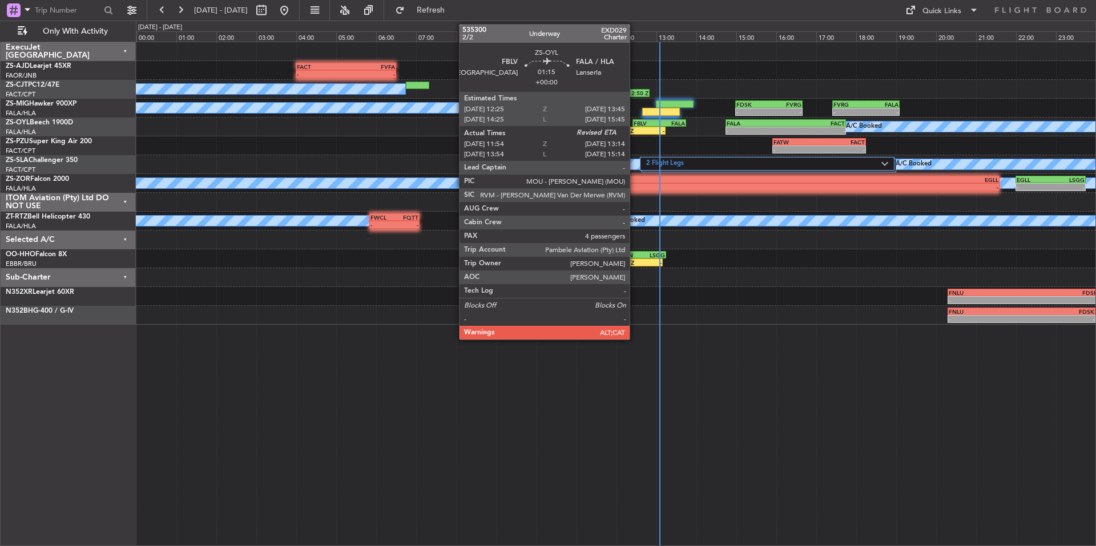
click at [635, 124] on div "FBLV" at bounding box center [647, 123] width 26 height 7
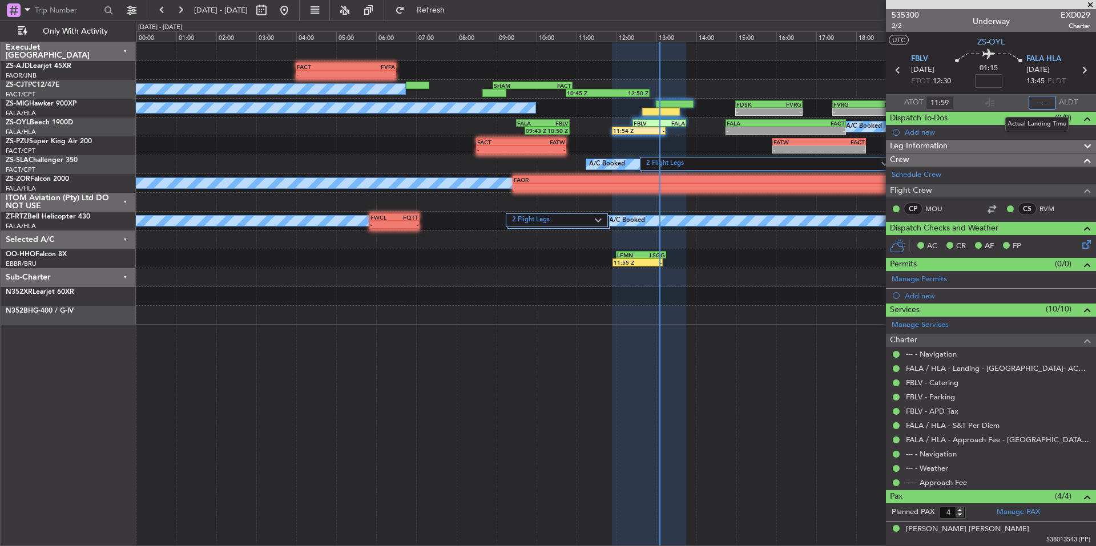
click at [1029, 103] on input "text" at bounding box center [1042, 103] width 27 height 14
type input "13:04"
drag, startPoint x: 1090, startPoint y: 3, endPoint x: 859, endPoint y: 127, distance: 262.3
click at [1090, 3] on span at bounding box center [1090, 5] width 11 height 10
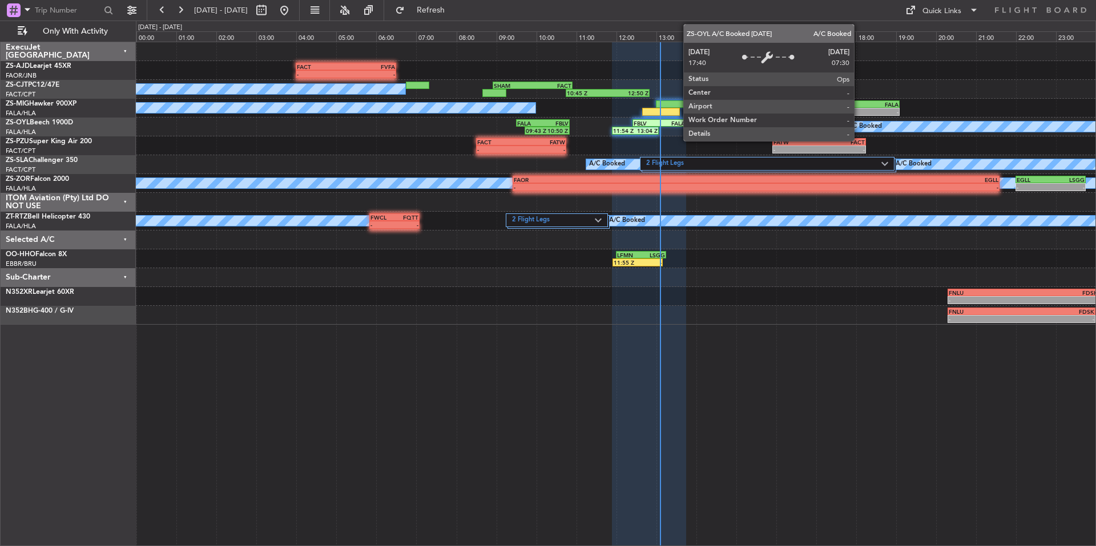
type input "0"
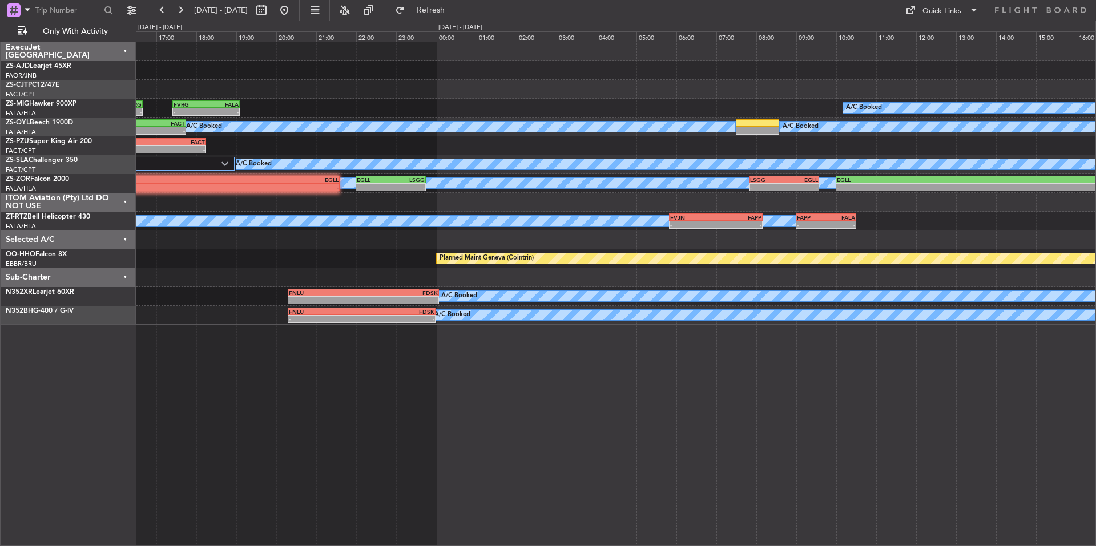
click at [235, 124] on div "10:45 Z 12:50 Z SHAM 08:55 Z FACT 10:55 Z - - FDSK 14:59 Z FVRG 16:40 Z - - FVR…" at bounding box center [616, 183] width 960 height 283
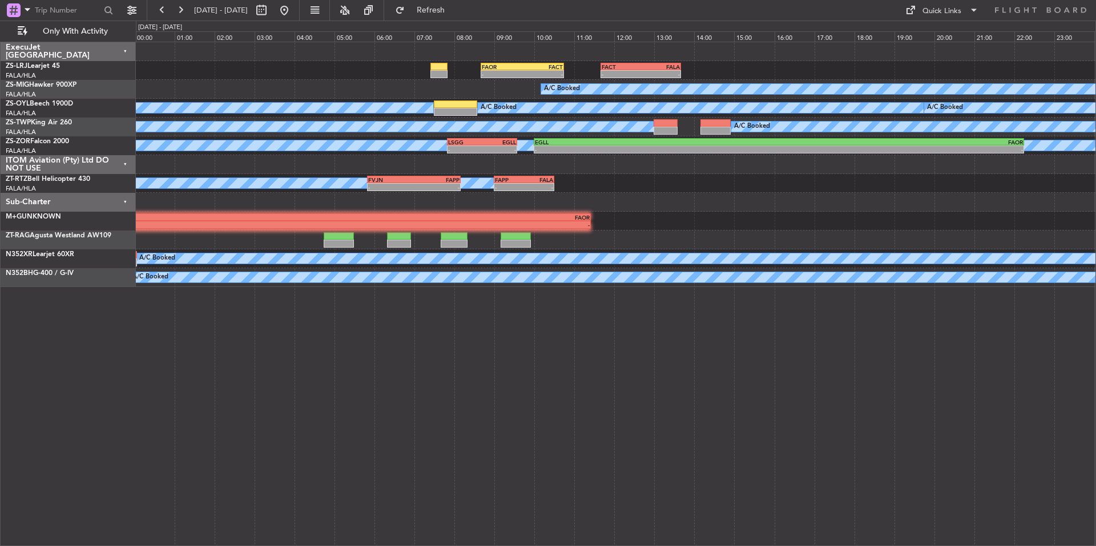
click at [331, 87] on div "- - FAOR 08:40 Z FACT 10:45 Z - - FACT 11:40 Z FALA 13:40 Z A/C Booked FVRG 17:…" at bounding box center [616, 164] width 960 height 245
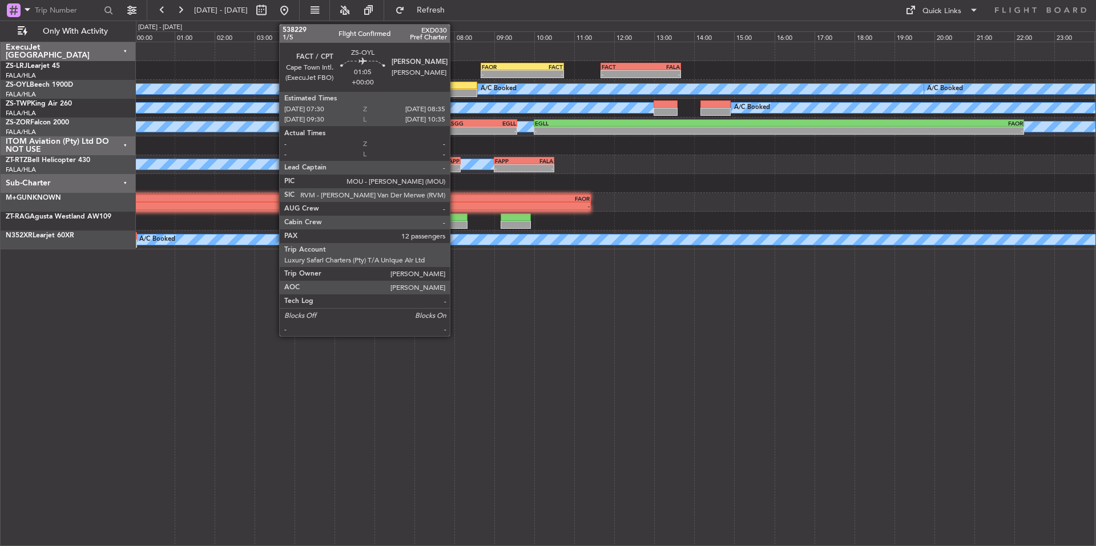
click at [455, 91] on div at bounding box center [455, 93] width 43 height 8
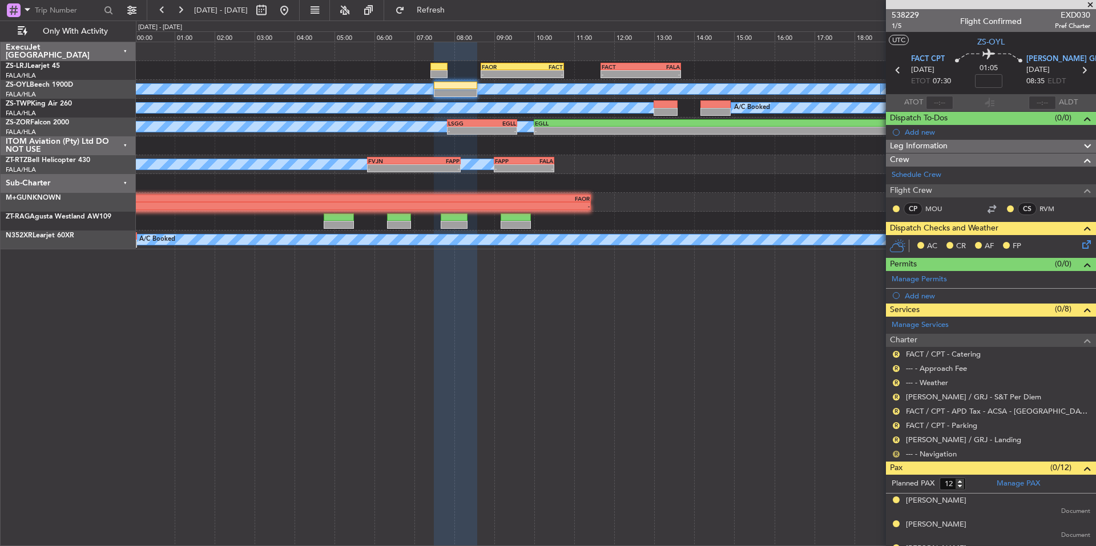
click at [894, 453] on button "R" at bounding box center [896, 454] width 7 height 7
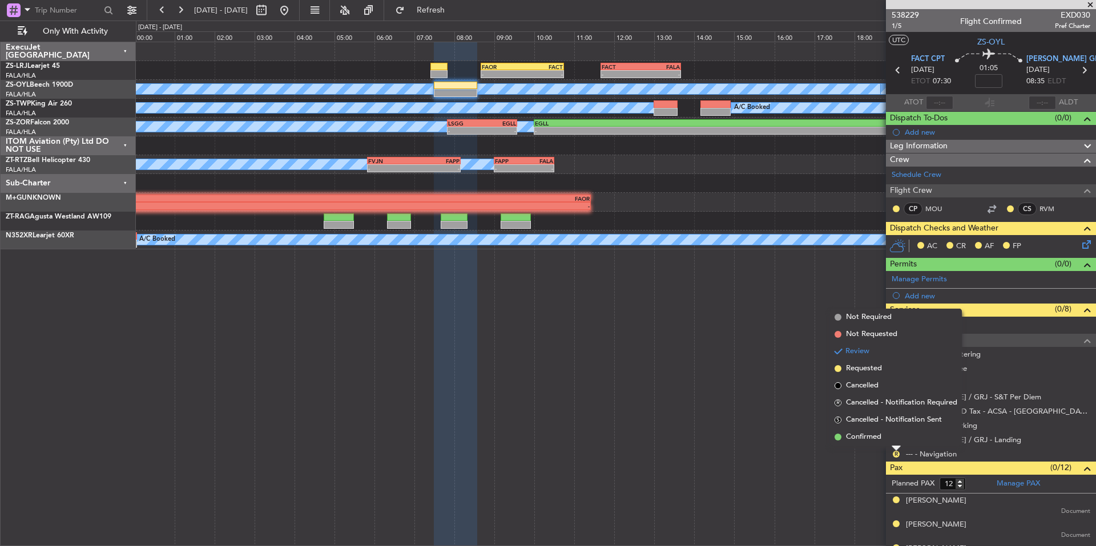
click at [883, 436] on li "Confirmed" at bounding box center [896, 437] width 132 height 17
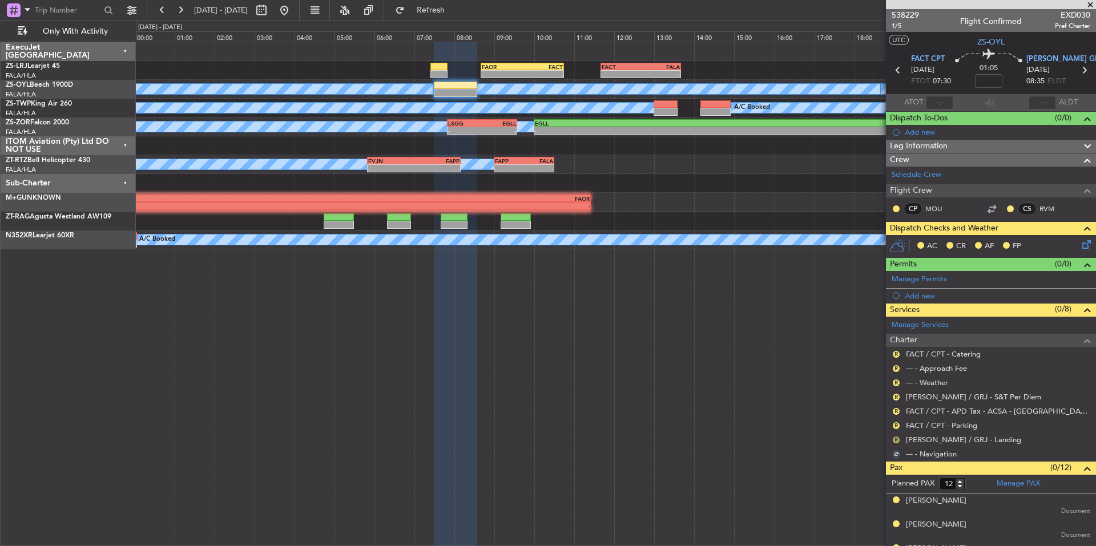
click at [897, 441] on button "R" at bounding box center [896, 440] width 7 height 7
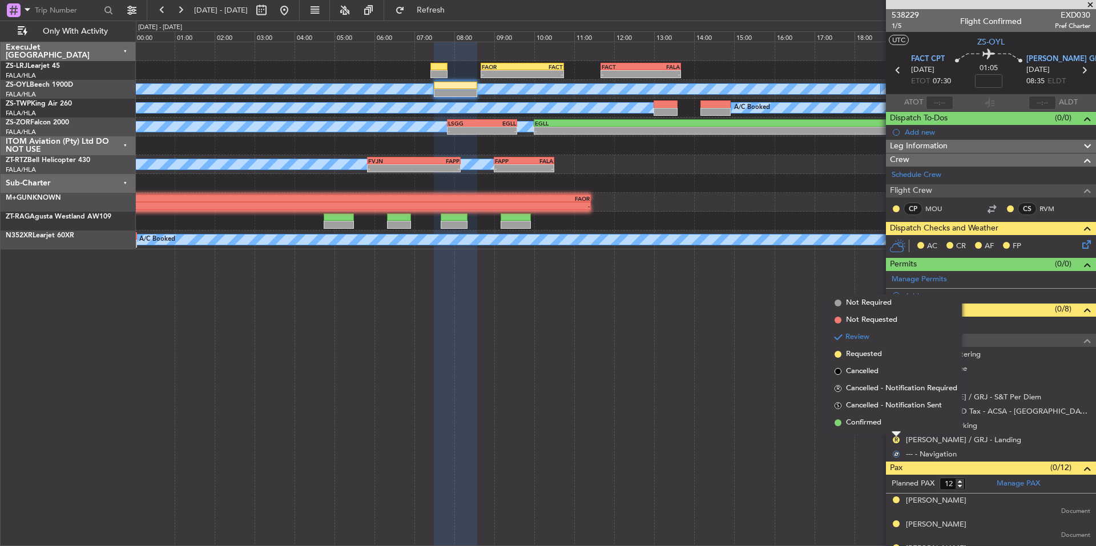
click at [879, 424] on span "Confirmed" at bounding box center [863, 422] width 35 height 11
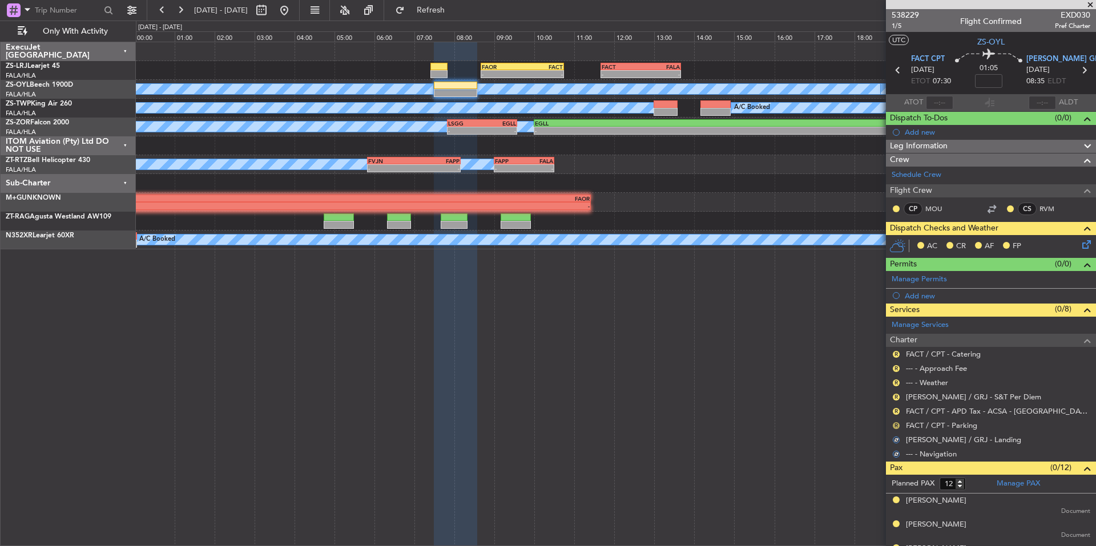
click at [897, 422] on button "R" at bounding box center [896, 425] width 7 height 7
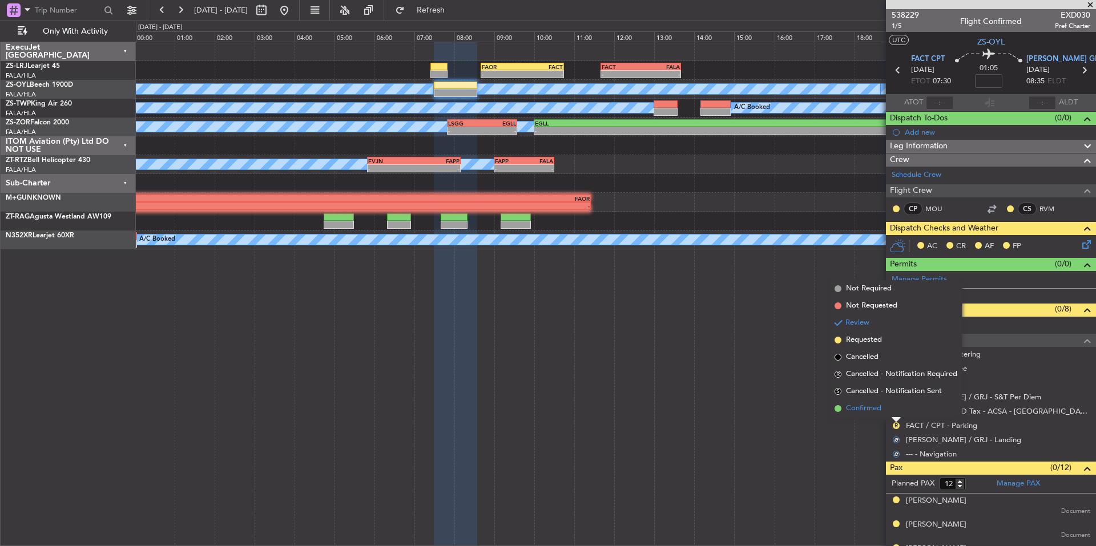
click at [879, 402] on li "Confirmed" at bounding box center [896, 408] width 132 height 17
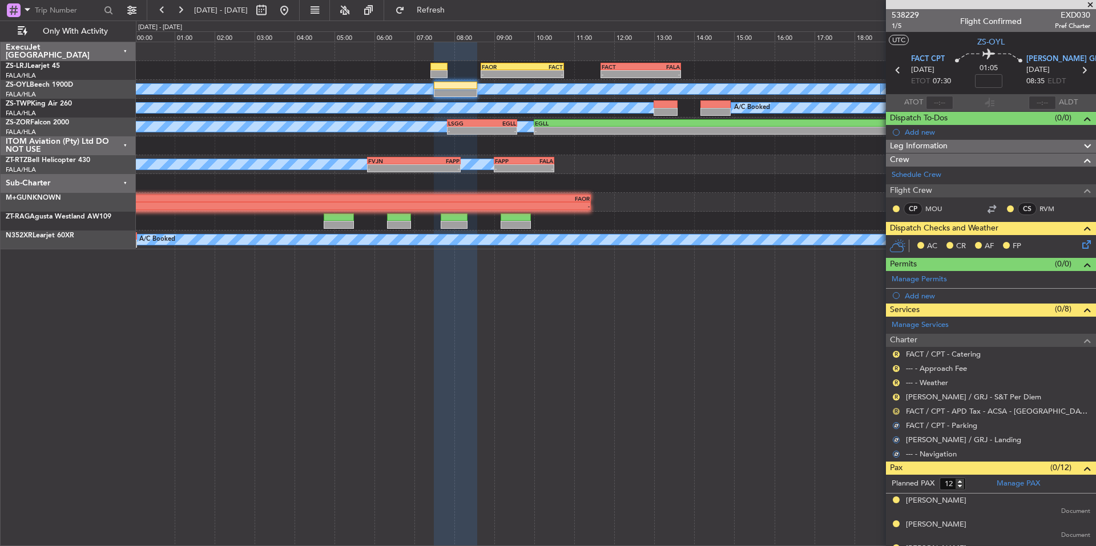
click at [895, 413] on button "R" at bounding box center [896, 411] width 7 height 7
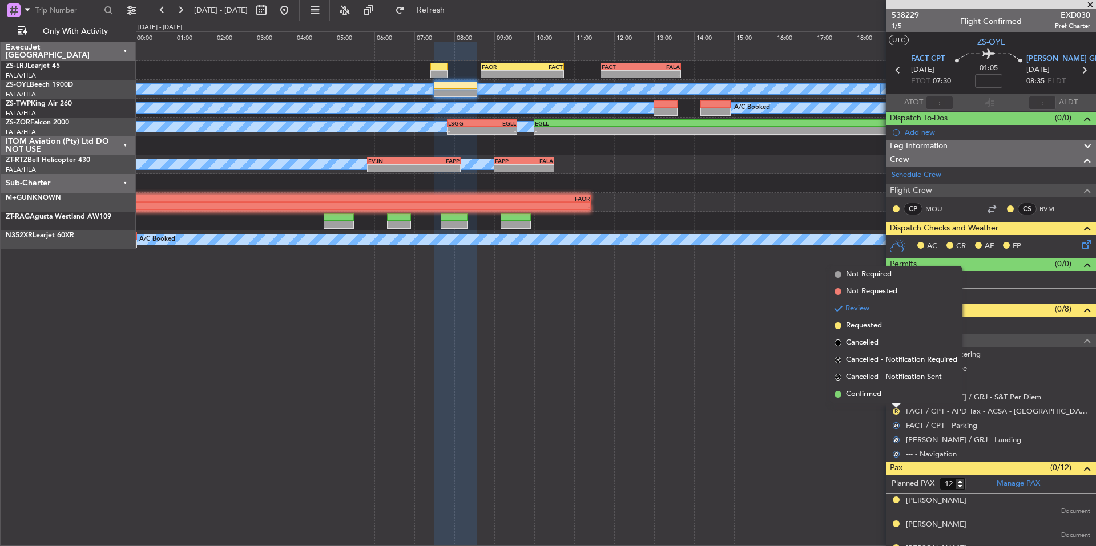
click at [880, 395] on span "Confirmed" at bounding box center [863, 394] width 35 height 11
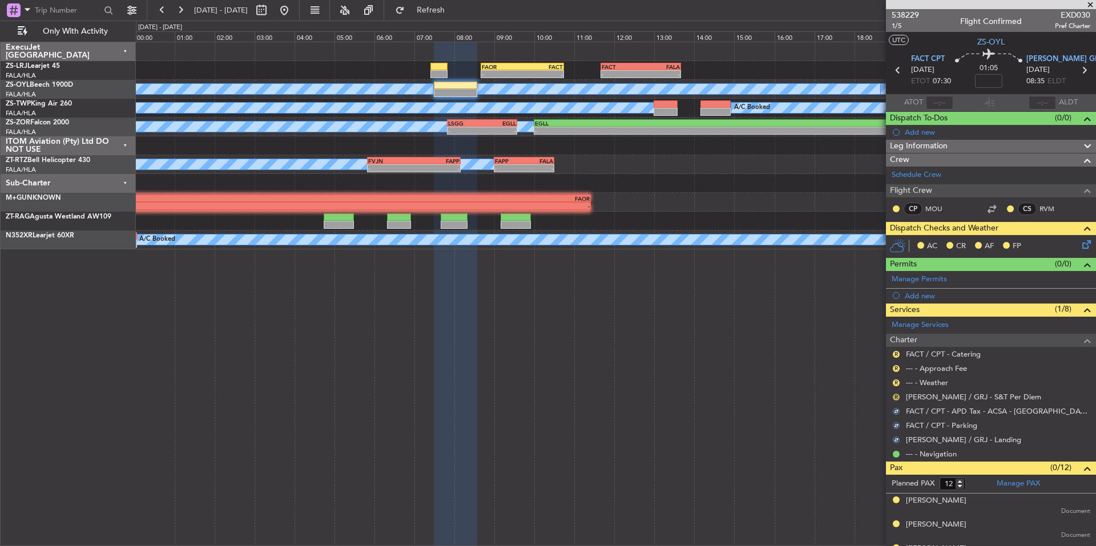
click at [896, 396] on button "R" at bounding box center [896, 397] width 7 height 7
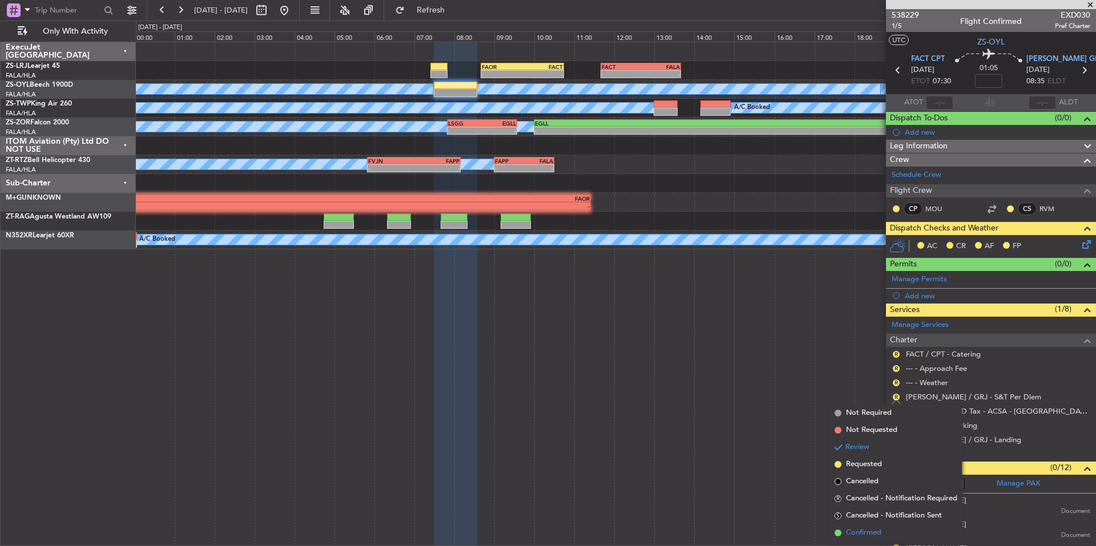
click at [881, 532] on span "Confirmed" at bounding box center [863, 533] width 35 height 11
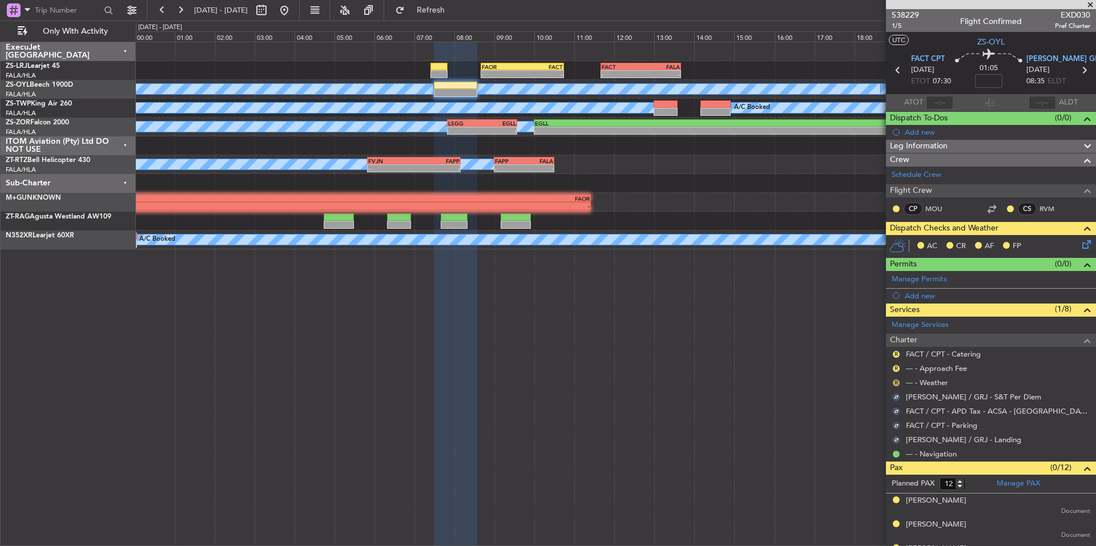
click at [896, 384] on button "R" at bounding box center [896, 383] width 7 height 7
click at [896, 383] on button "R" at bounding box center [896, 383] width 7 height 7
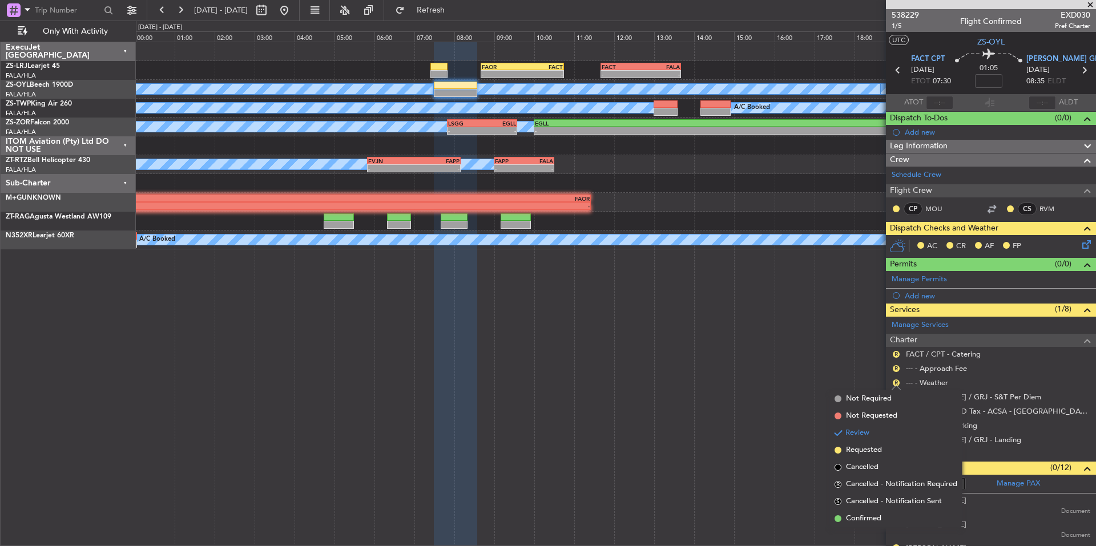
click at [884, 525] on div "- - FAOR 08:40 Z FACT 10:45 Z - - FACT 11:40 Z FALA 13:40 Z A/C Booked A/C Book…" at bounding box center [616, 294] width 960 height 505
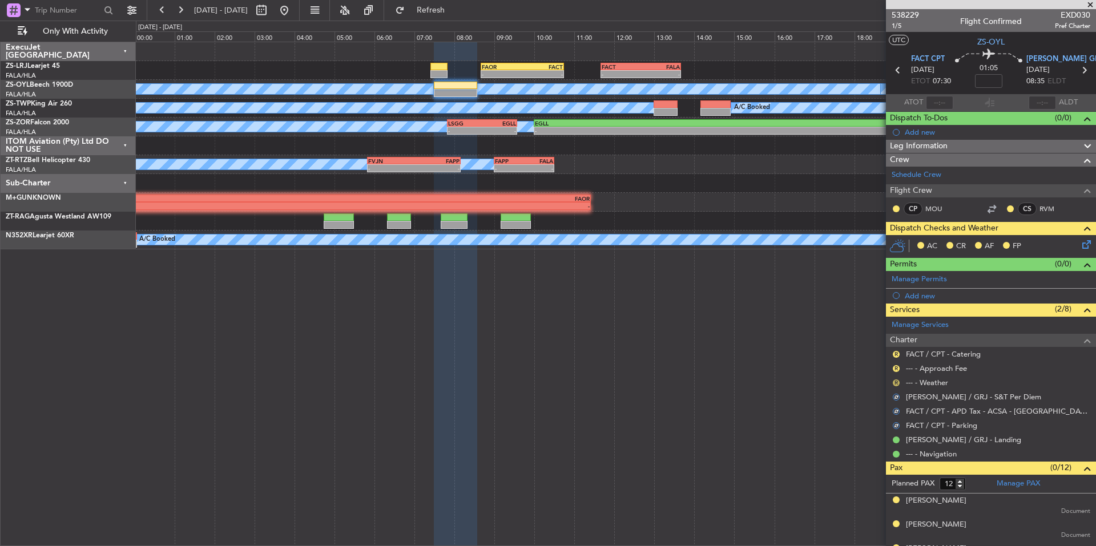
click at [895, 383] on button "R" at bounding box center [896, 383] width 7 height 7
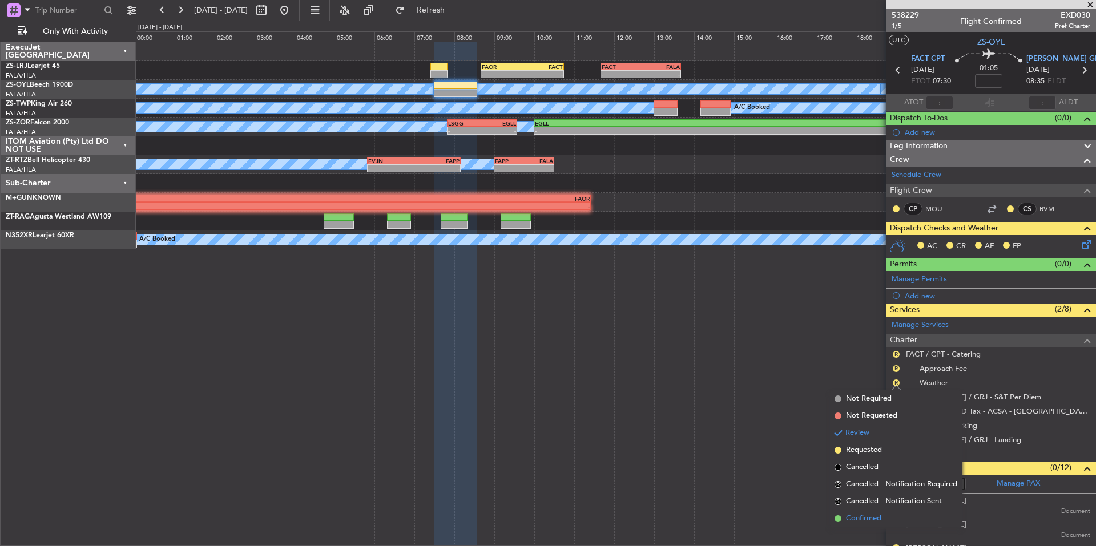
click at [873, 520] on span "Confirmed" at bounding box center [863, 518] width 35 height 11
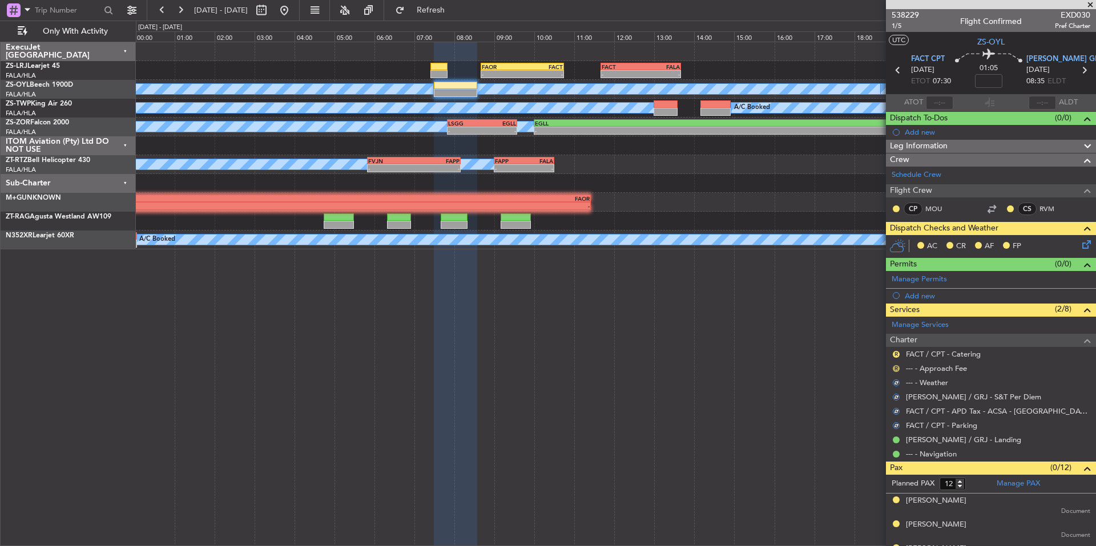
click at [894, 366] on button "R" at bounding box center [896, 368] width 7 height 7
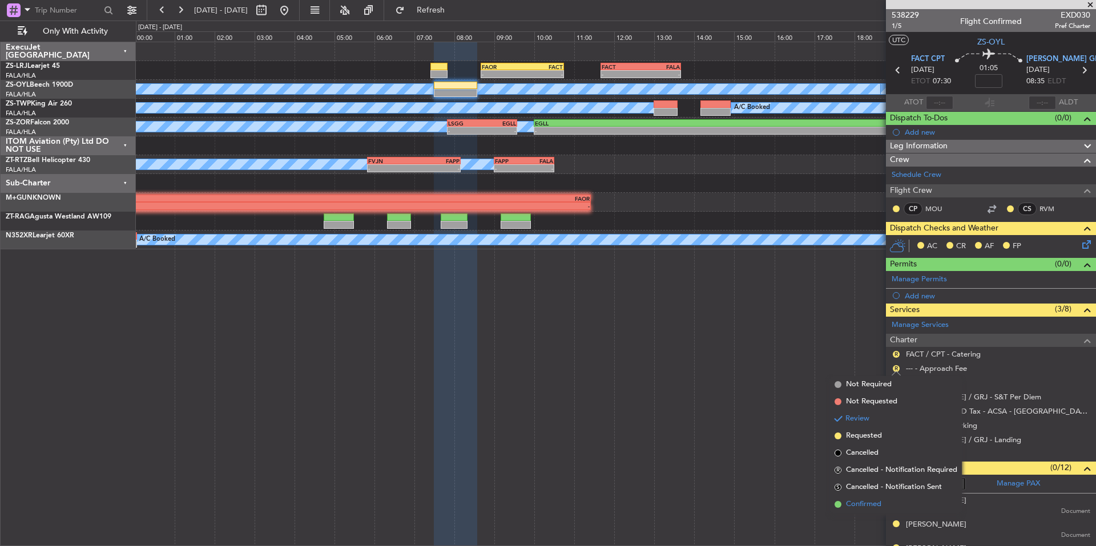
click at [848, 503] on span "Confirmed" at bounding box center [863, 504] width 35 height 11
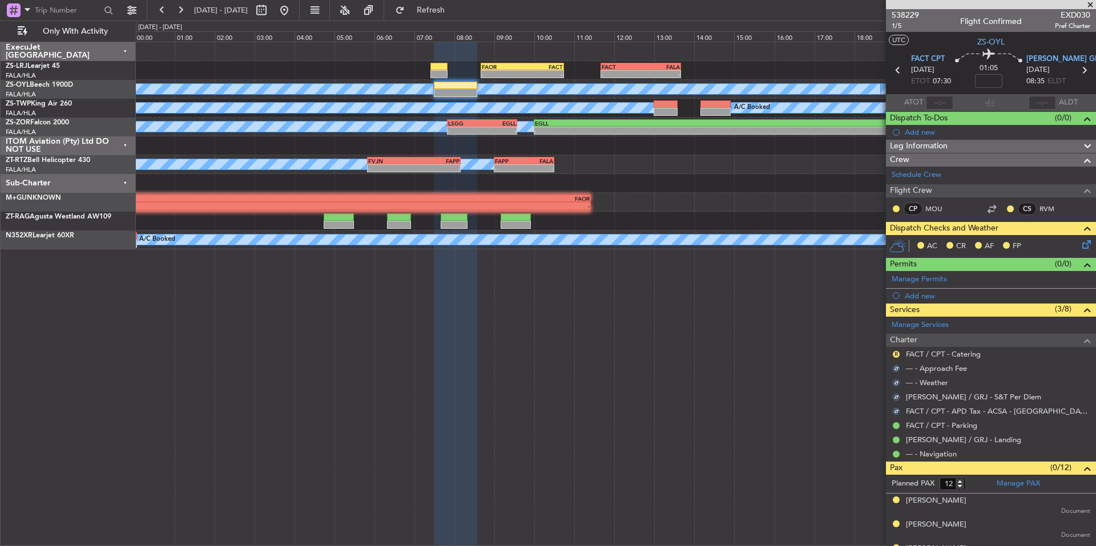
click at [895, 355] on button "R" at bounding box center [896, 354] width 7 height 7
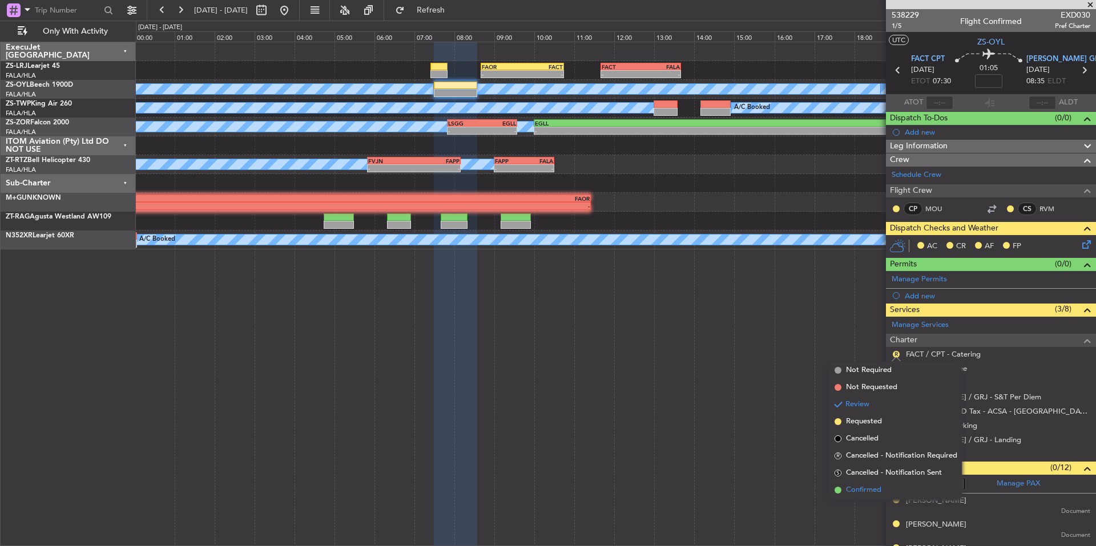
click at [860, 488] on span "Confirmed" at bounding box center [863, 490] width 35 height 11
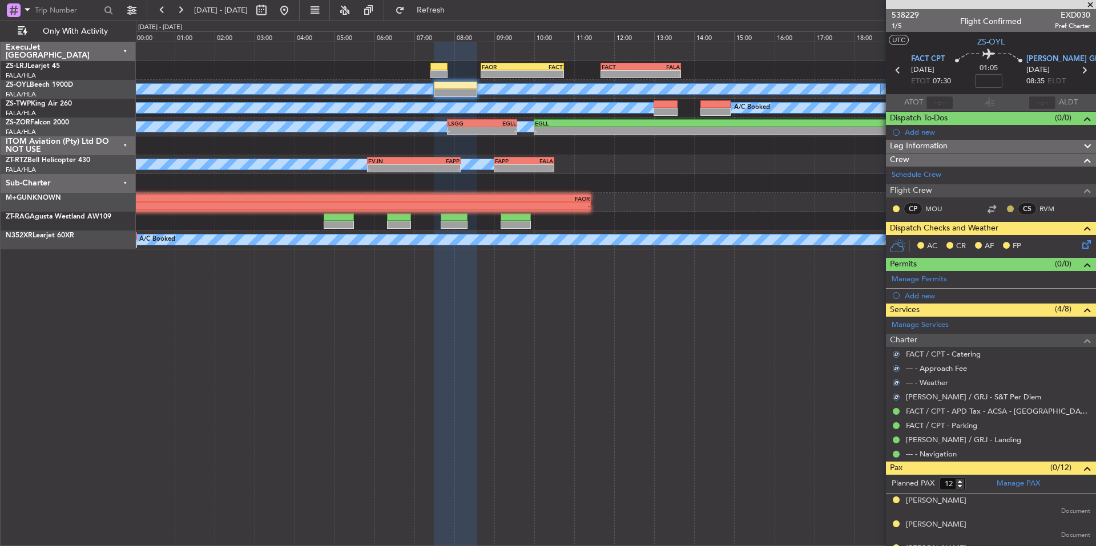
click at [1007, 207] on button at bounding box center [1010, 209] width 7 height 7
click at [1019, 240] on mat-tooltip-component "Unread" at bounding box center [1002, 227] width 42 height 30
click at [1019, 244] on span "FP" at bounding box center [1017, 246] width 9 height 11
click at [896, 210] on button at bounding box center [896, 209] width 7 height 7
click at [904, 238] on span "Acknowledged" at bounding box center [899, 241] width 50 height 11
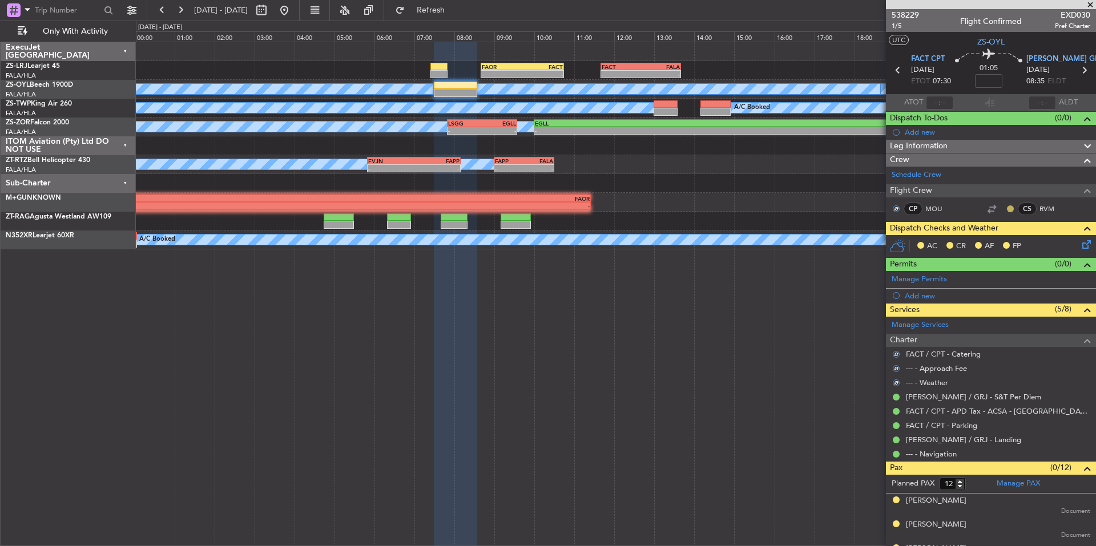
click at [1007, 207] on button at bounding box center [1010, 209] width 7 height 7
click at [1013, 241] on span "Acknowledged" at bounding box center [1005, 241] width 50 height 11
click at [1080, 244] on icon at bounding box center [1084, 242] width 9 height 9
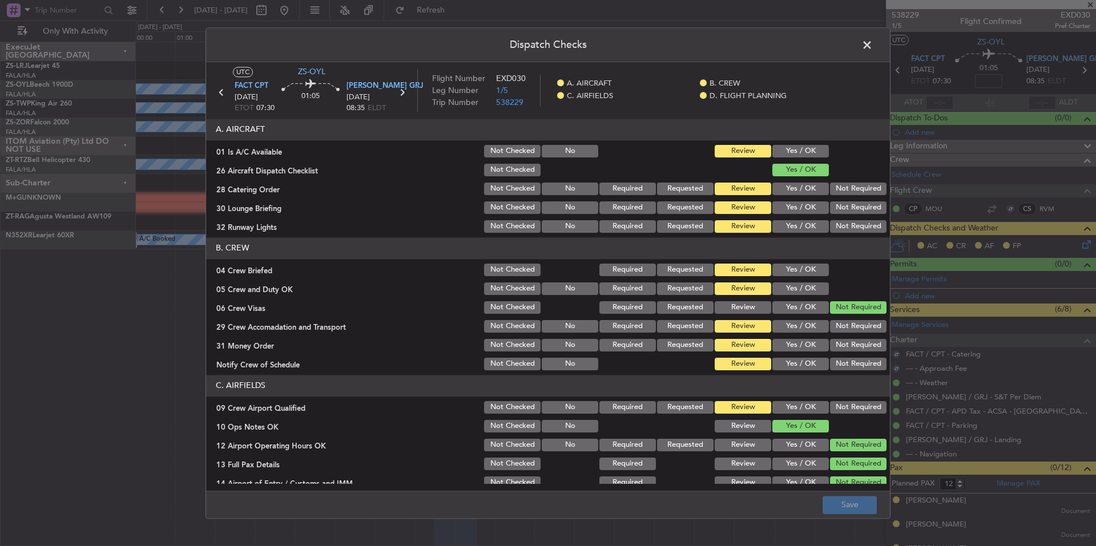
click at [799, 152] on button "Yes / OK" at bounding box center [800, 151] width 57 height 13
click at [847, 190] on button "Not Required" at bounding box center [858, 189] width 57 height 13
click at [856, 211] on button "Not Required" at bounding box center [858, 208] width 57 height 13
click at [856, 220] on div "Not Required" at bounding box center [857, 227] width 58 height 16
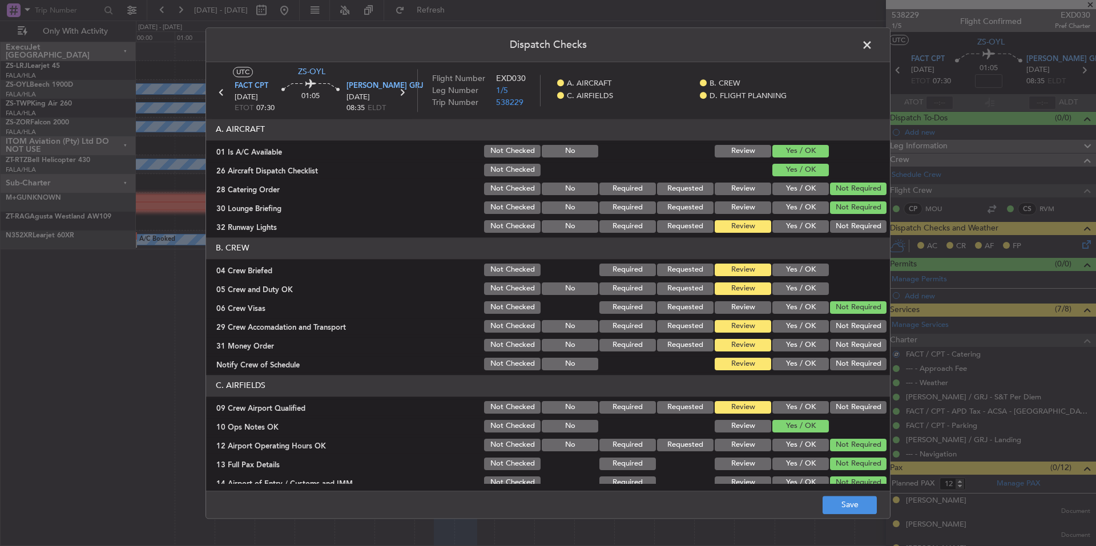
click at [852, 227] on button "Not Required" at bounding box center [858, 226] width 57 height 13
click at [804, 268] on button "Yes / OK" at bounding box center [800, 270] width 57 height 13
click at [802, 289] on button "Yes / OK" at bounding box center [800, 289] width 57 height 13
click at [831, 325] on button "Not Required" at bounding box center [858, 326] width 57 height 13
click at [841, 347] on button "Not Required" at bounding box center [858, 345] width 57 height 13
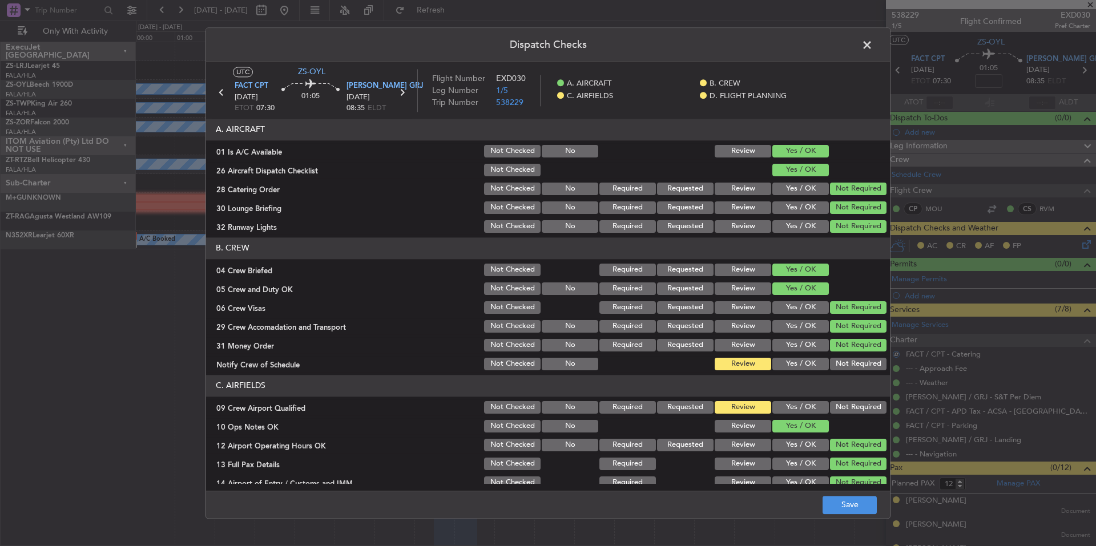
drag, startPoint x: 844, startPoint y: 352, endPoint x: 853, endPoint y: 359, distance: 11.4
click at [844, 353] on div "Not Required" at bounding box center [857, 345] width 58 height 16
click at [854, 366] on button "Not Required" at bounding box center [858, 364] width 57 height 13
click at [854, 369] on button "Not Required" at bounding box center [858, 364] width 57 height 13
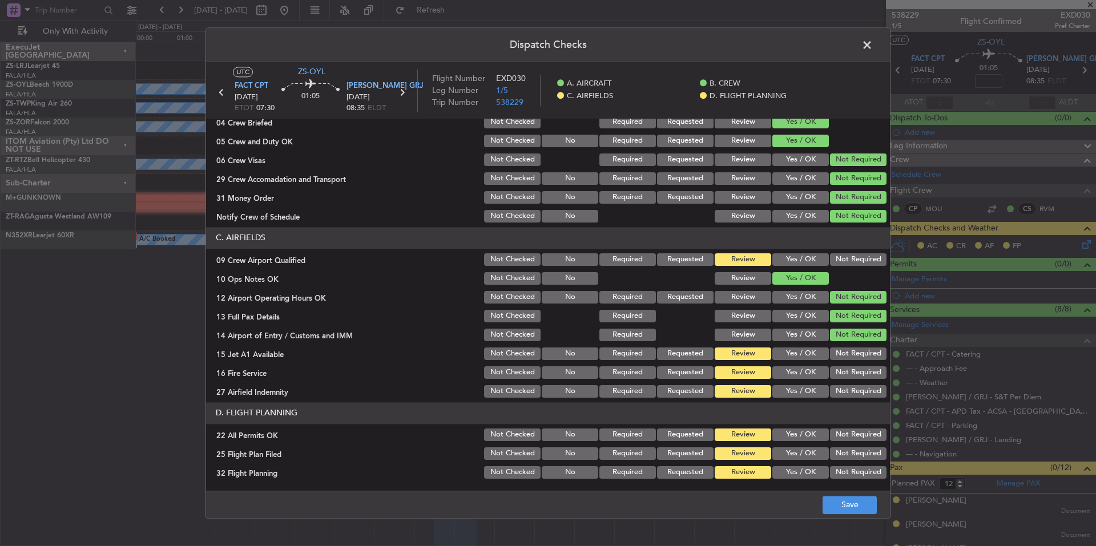
click at [863, 247] on header "C. AIRFIELDS" at bounding box center [548, 238] width 684 height 22
click at [862, 257] on button "Not Required" at bounding box center [858, 259] width 57 height 13
click at [860, 357] on button "Not Required" at bounding box center [858, 354] width 57 height 13
click at [859, 365] on section "C. AIRFIELDS 09 Crew Airport Qualified Not Checked No Required Requested Review…" at bounding box center [548, 313] width 684 height 172
click at [859, 376] on button "Not Required" at bounding box center [858, 373] width 57 height 13
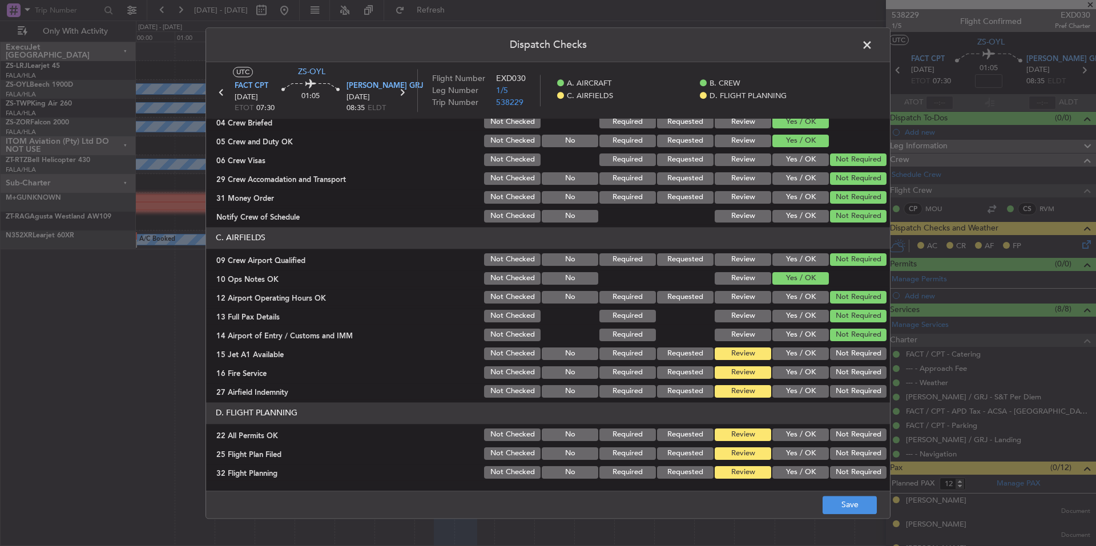
click at [859, 383] on section "C. AIRFIELDS 09 Crew Airport Qualified Not Checked No Required Requested Review…" at bounding box center [548, 313] width 684 height 172
drag, startPoint x: 860, startPoint y: 388, endPoint x: 858, endPoint y: 380, distance: 8.0
click at [860, 389] on button "Not Required" at bounding box center [858, 391] width 57 height 13
click at [860, 393] on button "Not Required" at bounding box center [858, 391] width 57 height 13
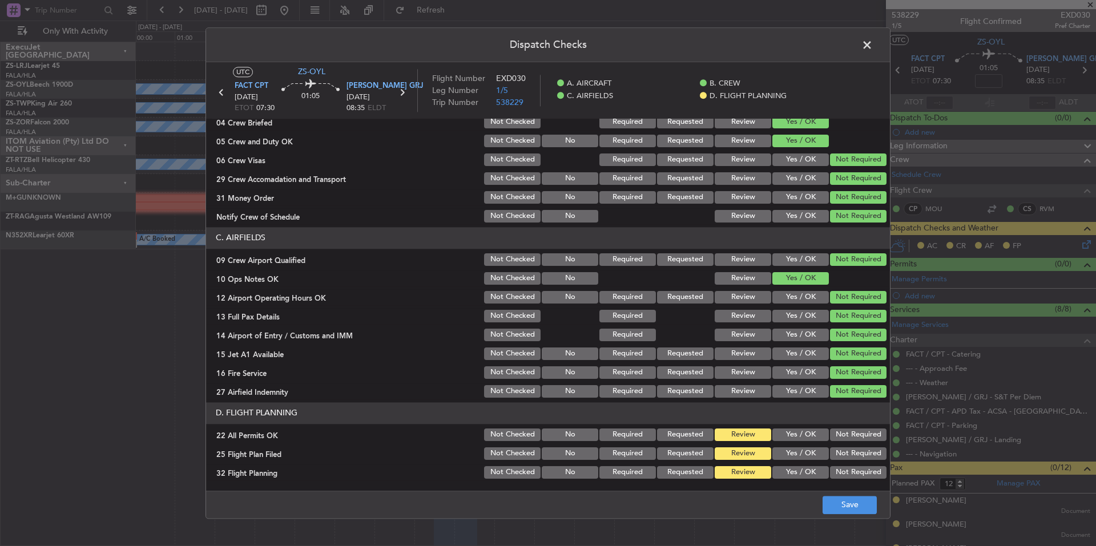
click at [855, 438] on button "Not Required" at bounding box center [858, 435] width 57 height 13
drag, startPoint x: 810, startPoint y: 462, endPoint x: 808, endPoint y: 474, distance: 12.1
click at [809, 462] on section "D. FLIGHT PLANNING 22 All Permits OK Not Checked No Required Requested Review Y…" at bounding box center [548, 441] width 684 height 78
click at [808, 476] on button "Yes / OK" at bounding box center [800, 472] width 57 height 13
click at [808, 482] on article "A. AIRCRAFT 01 Is A/C Available Not Checked No Review Yes / OK 26 Aircraft Disp…" at bounding box center [548, 301] width 684 height 365
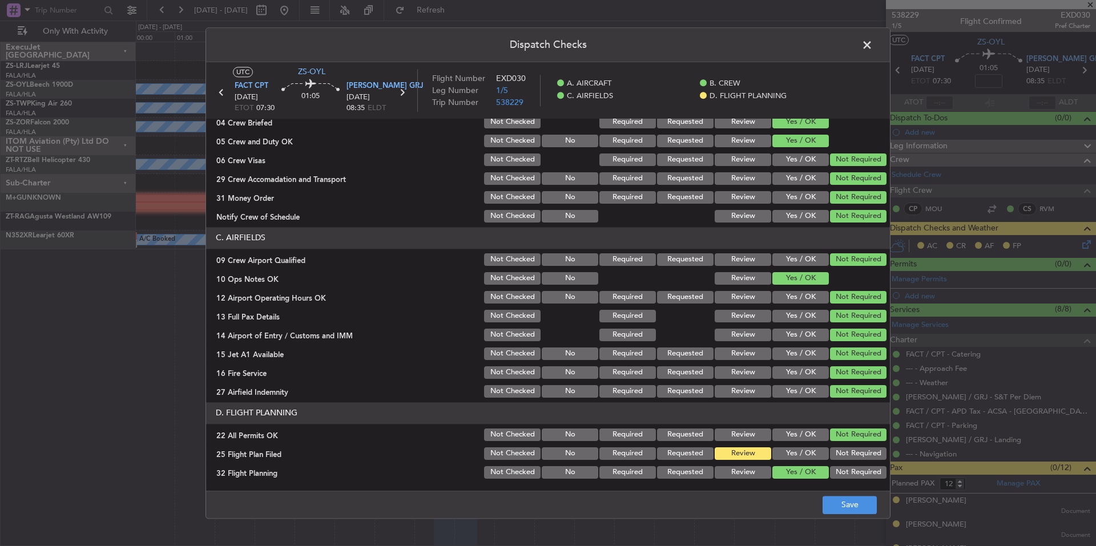
drag, startPoint x: 798, startPoint y: 449, endPoint x: 819, endPoint y: 470, distance: 30.7
click at [798, 450] on button "Yes / OK" at bounding box center [800, 454] width 57 height 13
click at [850, 503] on button "Save" at bounding box center [850, 505] width 54 height 18
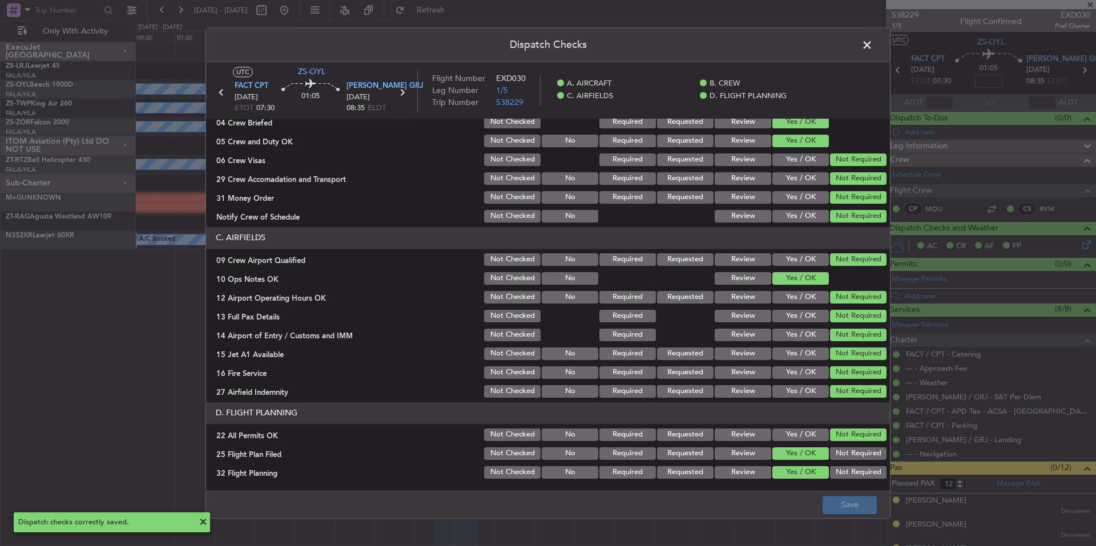
click at [873, 47] on span at bounding box center [873, 48] width 0 height 23
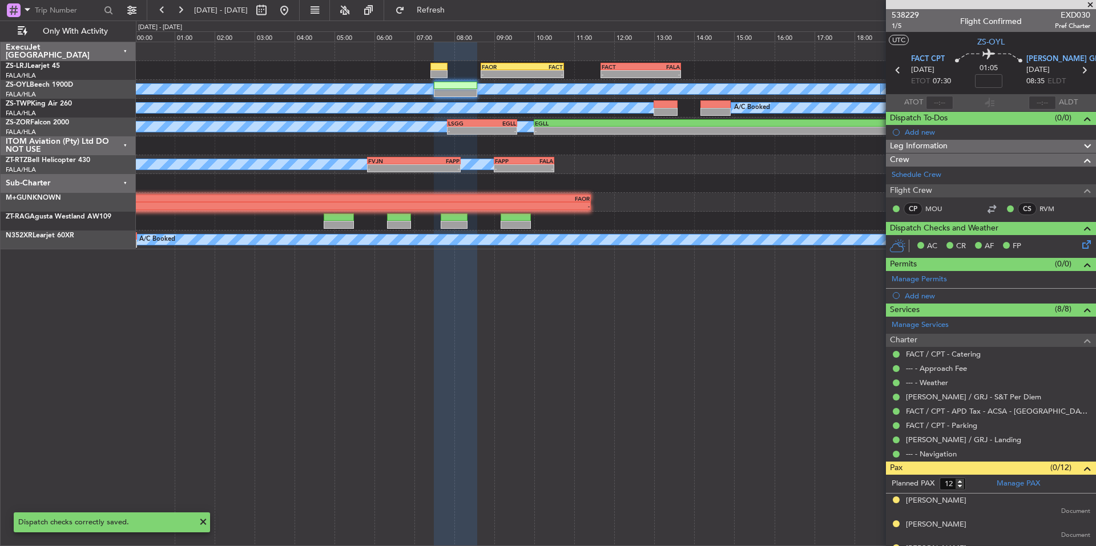
click at [626, 62] on div "- - FAOR 08:40 Z FACT 10:45 Z - - FACT 11:40 Z FALA 13:40 Z" at bounding box center [616, 70] width 960 height 19
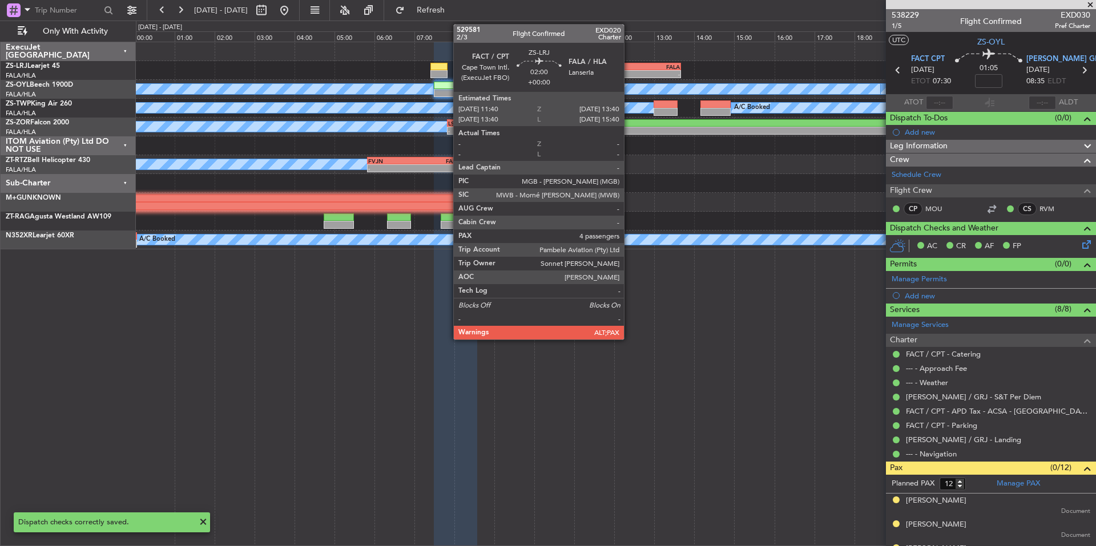
click at [629, 66] on div "FACT" at bounding box center [621, 66] width 39 height 7
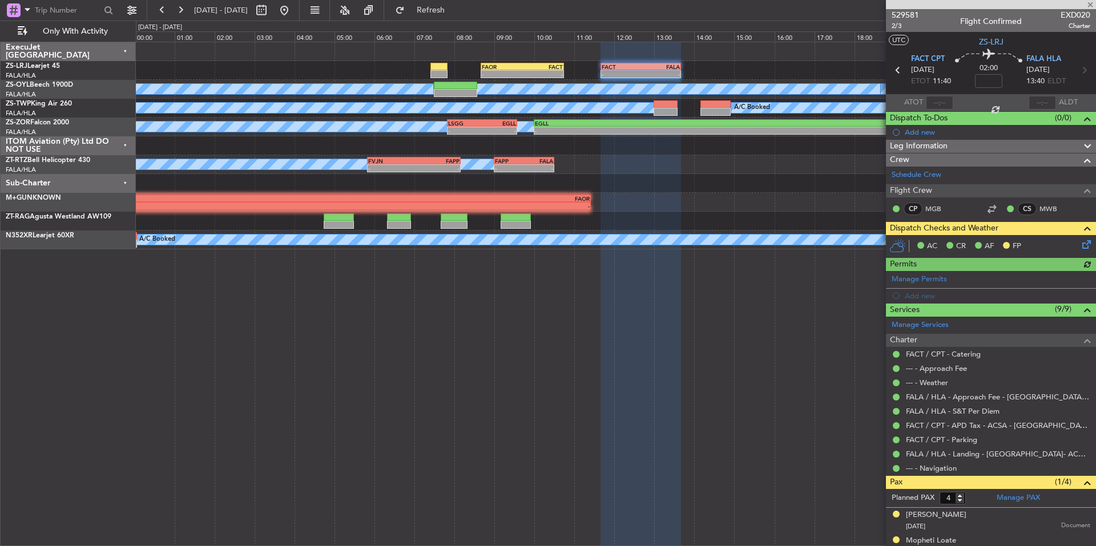
click at [1080, 245] on icon at bounding box center [1084, 242] width 9 height 9
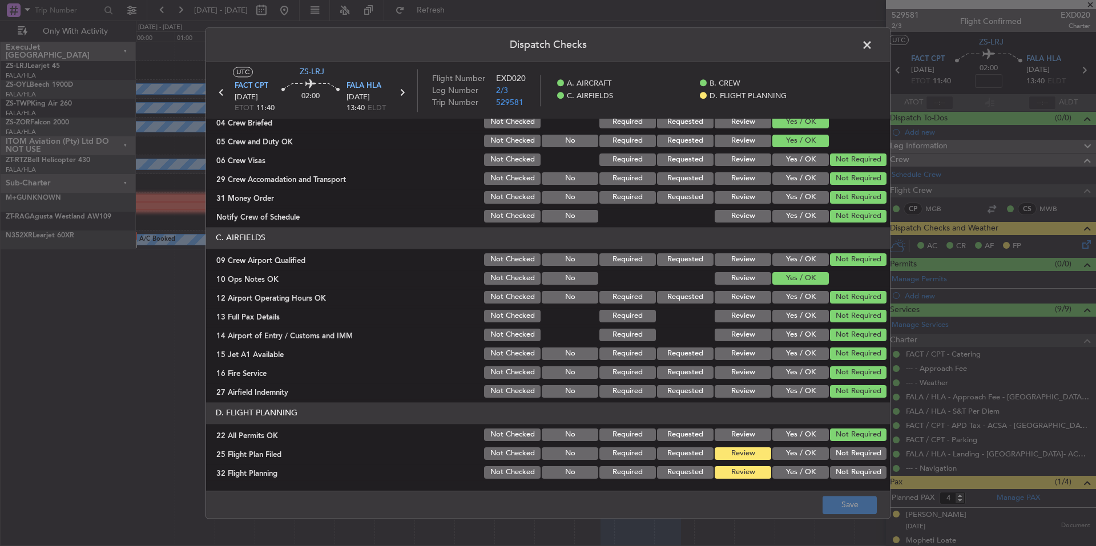
click at [806, 446] on div "Yes / OK" at bounding box center [800, 454] width 58 height 16
click at [807, 464] on section "D. FLIGHT PLANNING 22 All Permits OK Not Checked No Required Requested Review Y…" at bounding box center [548, 441] width 684 height 78
click at [808, 471] on button "Yes / OK" at bounding box center [800, 472] width 57 height 13
click at [808, 446] on div "Yes / OK" at bounding box center [800, 454] width 58 height 16
click at [814, 448] on button "Yes / OK" at bounding box center [800, 454] width 57 height 13
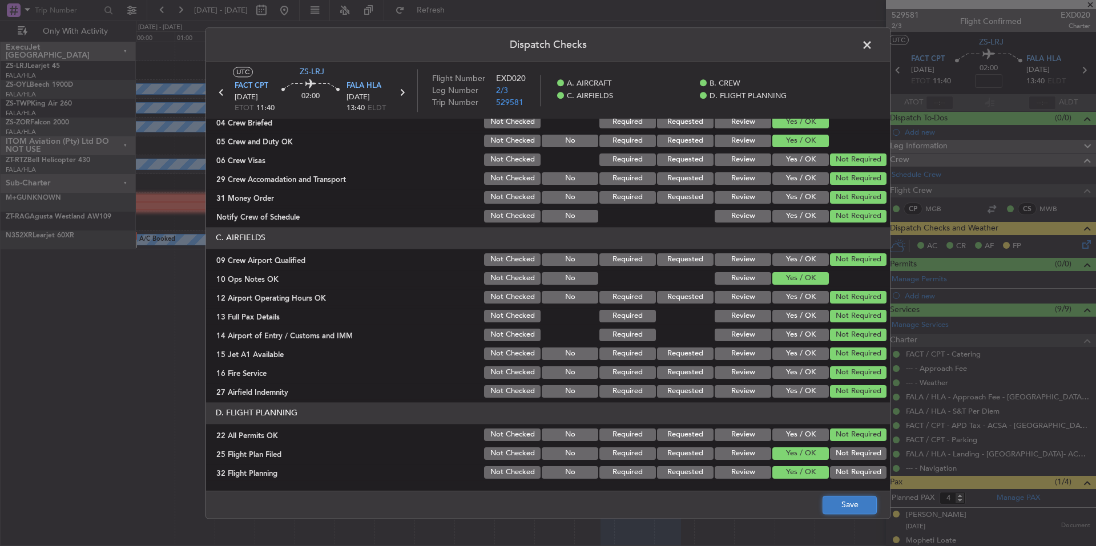
click at [867, 504] on button "Save" at bounding box center [850, 505] width 54 height 18
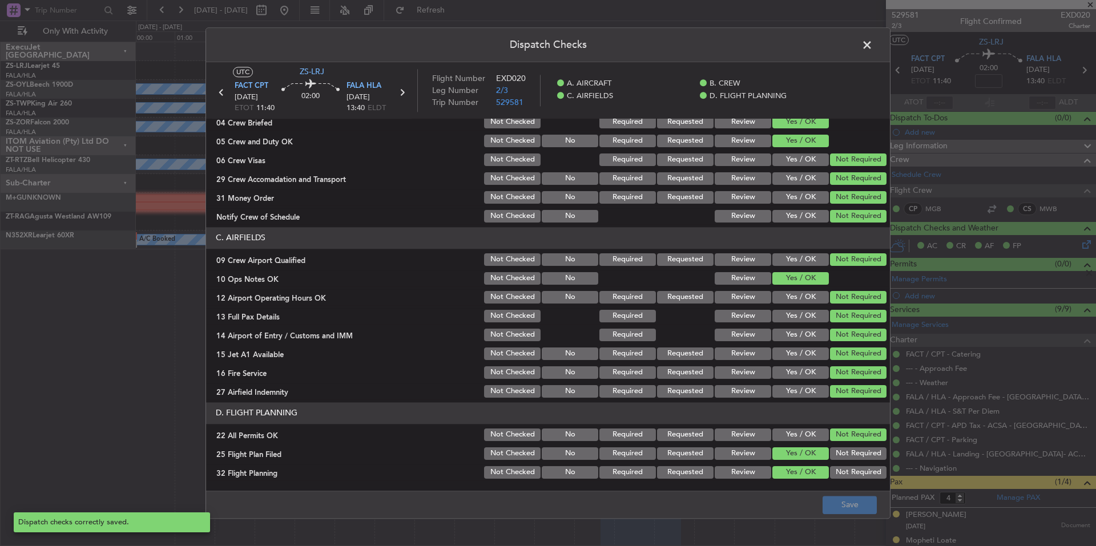
click at [873, 45] on span at bounding box center [873, 48] width 0 height 23
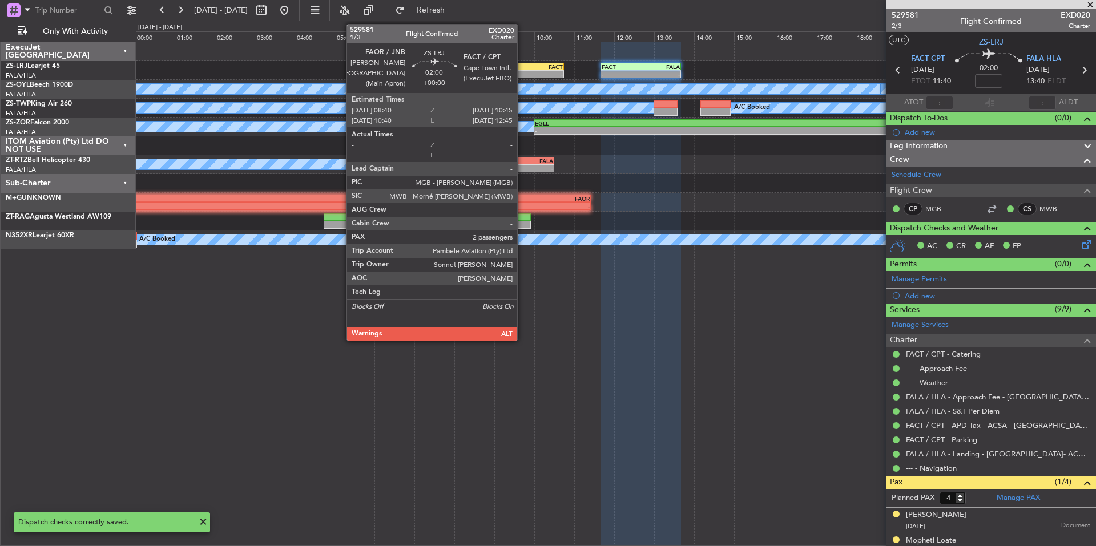
click at [522, 67] on div "FACT" at bounding box center [542, 66] width 41 height 7
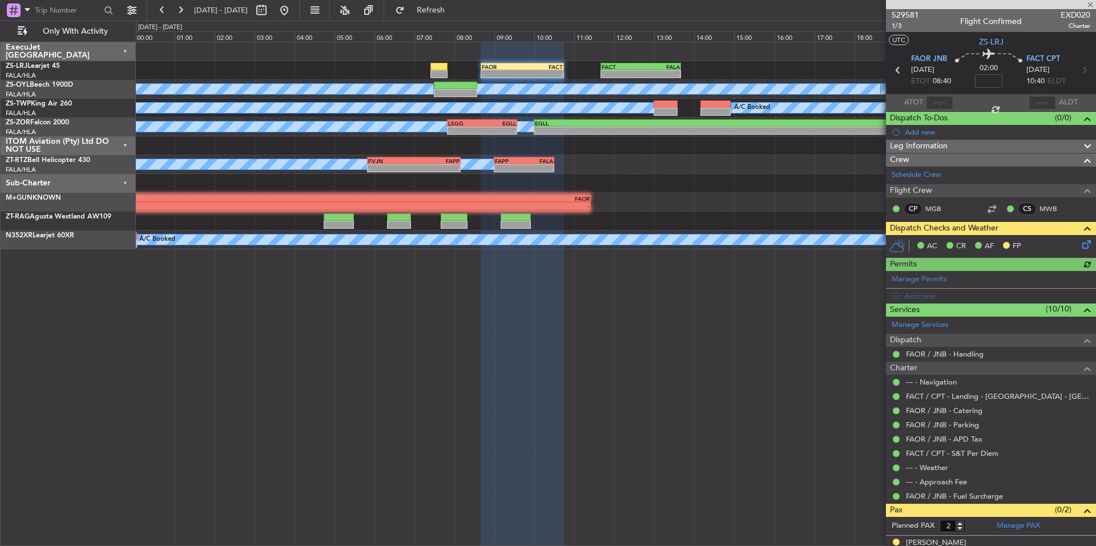
click at [1080, 244] on icon at bounding box center [1084, 242] width 9 height 9
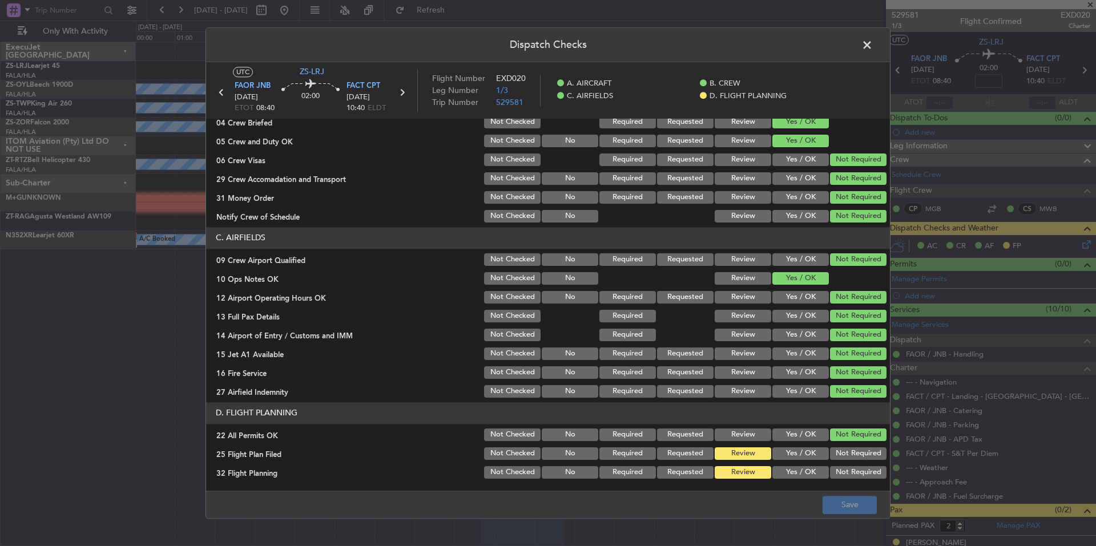
click at [794, 444] on section "D. FLIGHT PLANNING 22 All Permits OK Not Checked No Required Requested Review Y…" at bounding box center [548, 441] width 684 height 78
click at [794, 454] on button "Yes / OK" at bounding box center [800, 454] width 57 height 13
drag, startPoint x: 795, startPoint y: 465, endPoint x: 797, endPoint y: 472, distance: 7.6
click at [795, 465] on div "Yes / OK" at bounding box center [800, 473] width 58 height 16
click at [797, 472] on button "Yes / OK" at bounding box center [800, 472] width 57 height 13
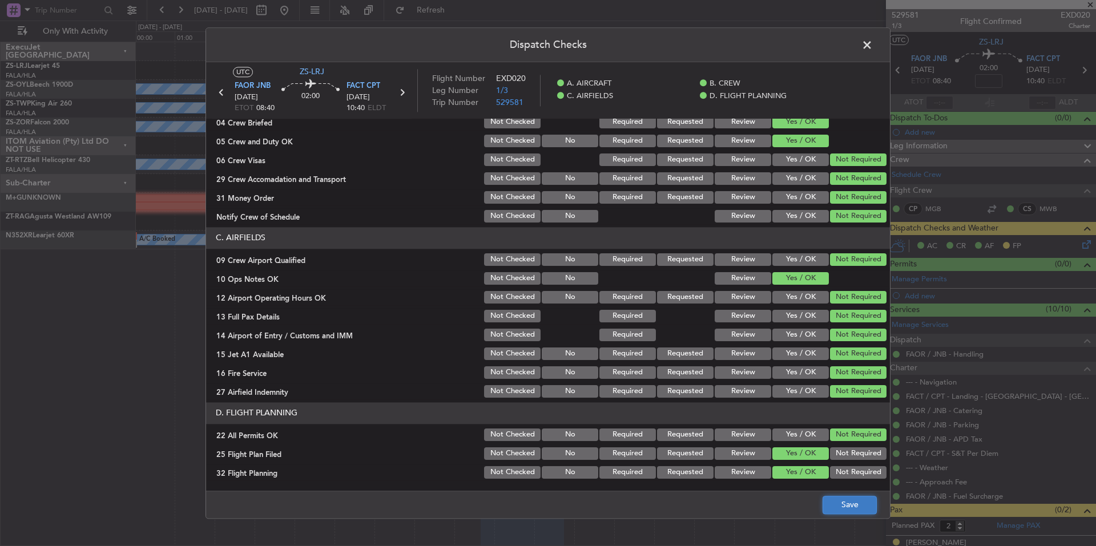
click at [835, 510] on button "Save" at bounding box center [850, 505] width 54 height 18
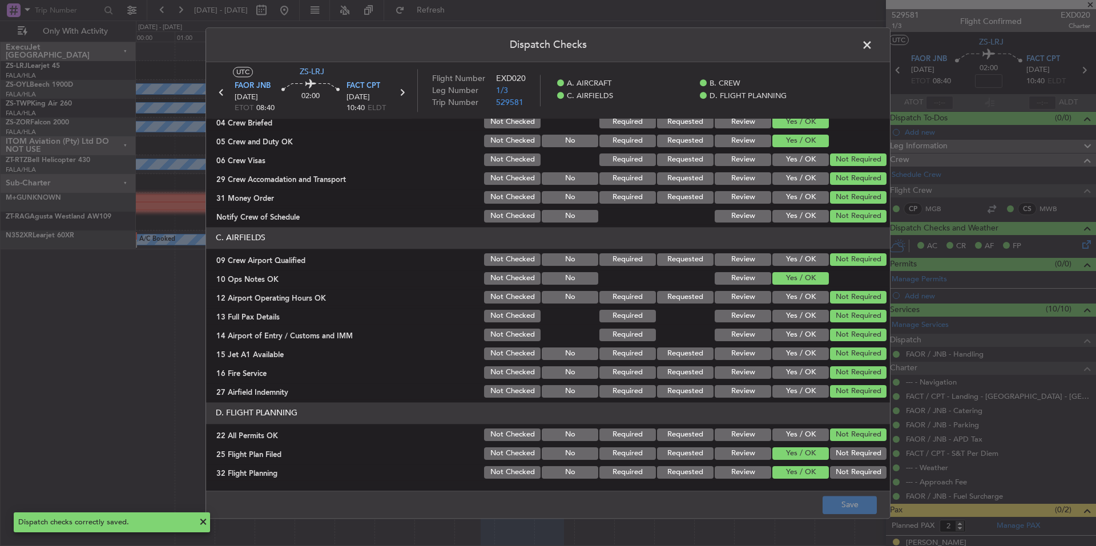
click at [873, 39] on span at bounding box center [873, 48] width 0 height 23
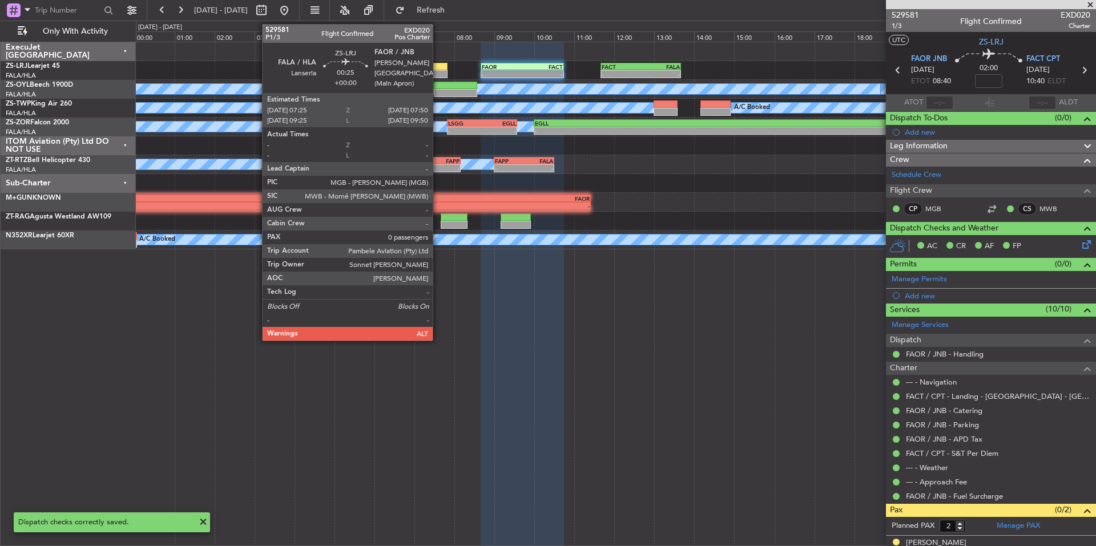
click at [438, 70] on div at bounding box center [438, 74] width 17 height 8
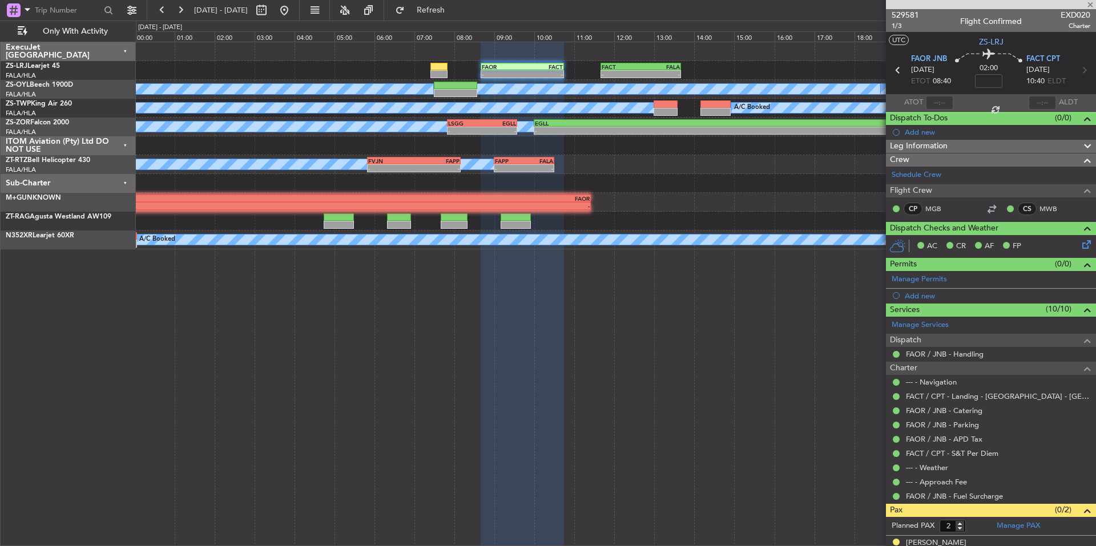
type input "0"
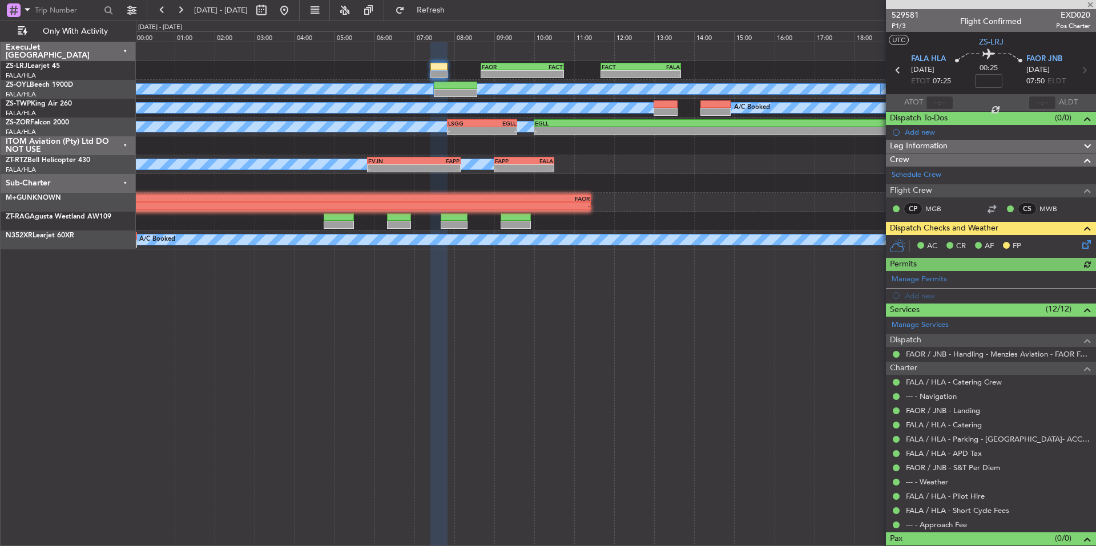
click at [1080, 246] on icon at bounding box center [1084, 242] width 9 height 9
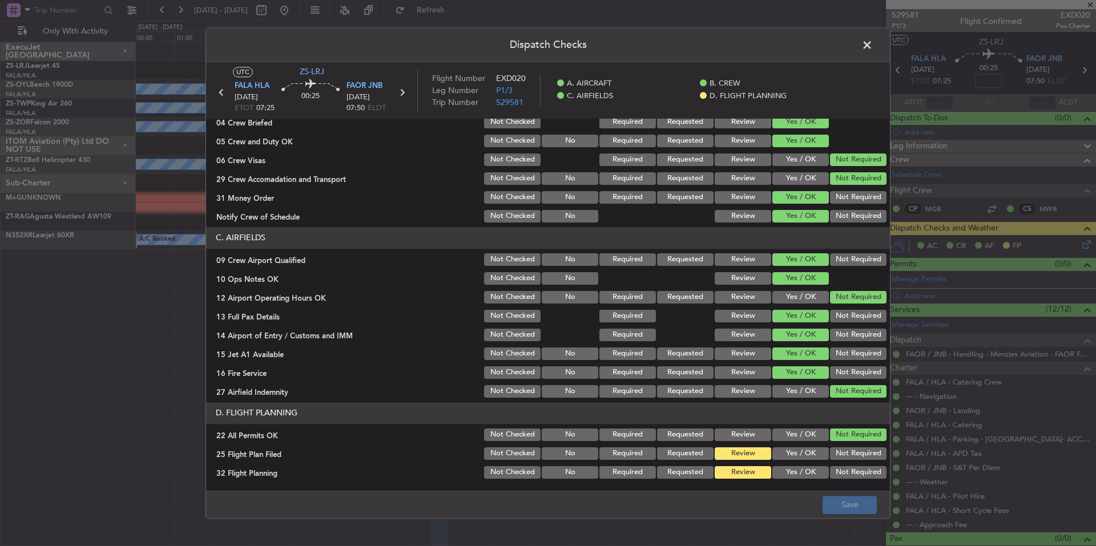
click at [809, 454] on button "Yes / OK" at bounding box center [800, 454] width 57 height 13
click at [810, 469] on button "Yes / OK" at bounding box center [800, 472] width 57 height 13
click at [842, 502] on button "Save" at bounding box center [850, 505] width 54 height 18
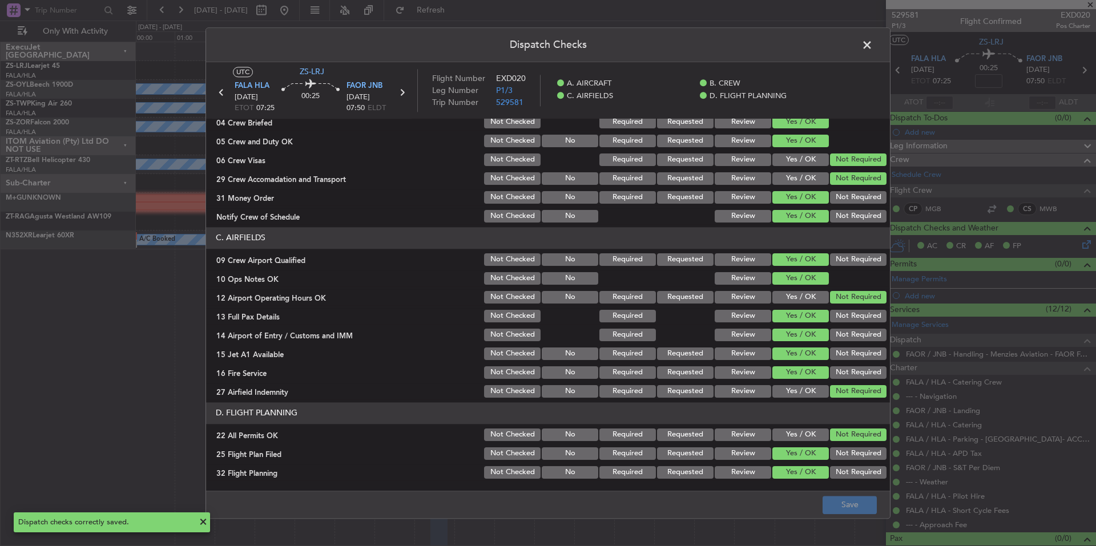
click at [873, 44] on span at bounding box center [873, 48] width 0 height 23
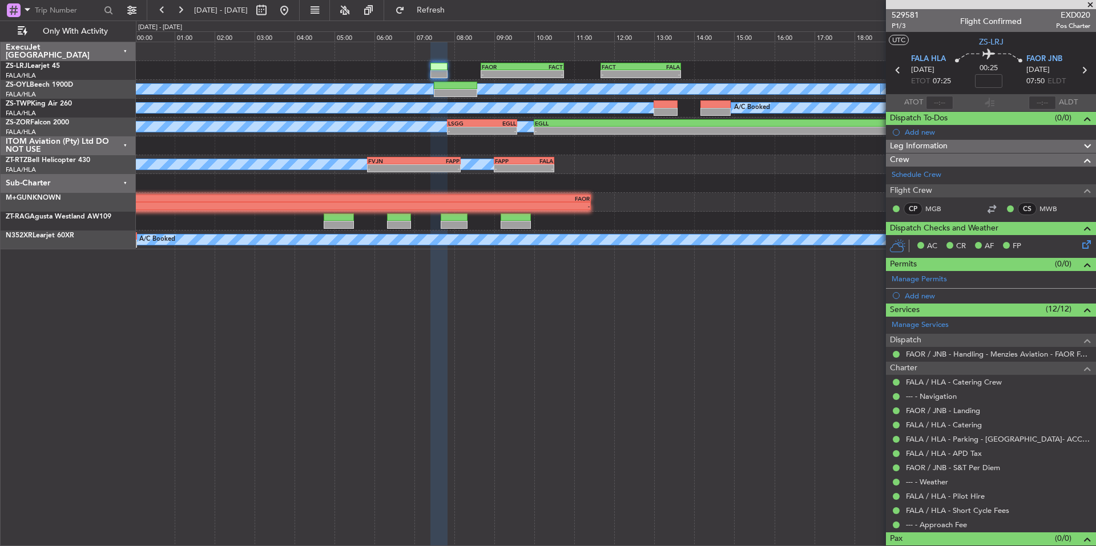
click at [1091, 3] on span at bounding box center [1090, 5] width 11 height 10
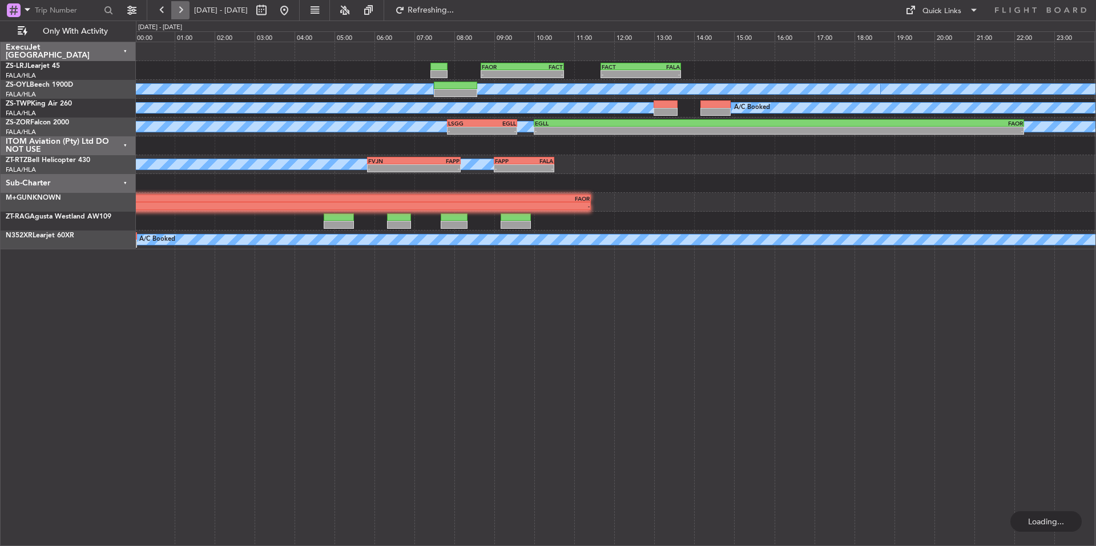
click at [184, 10] on button at bounding box center [180, 10] width 18 height 18
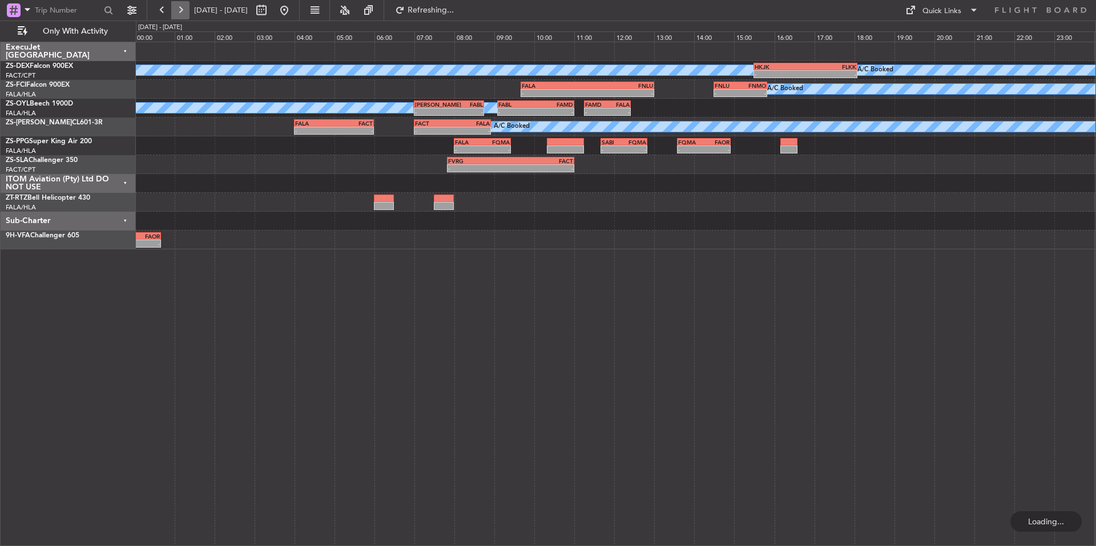
click at [184, 10] on button at bounding box center [180, 10] width 18 height 18
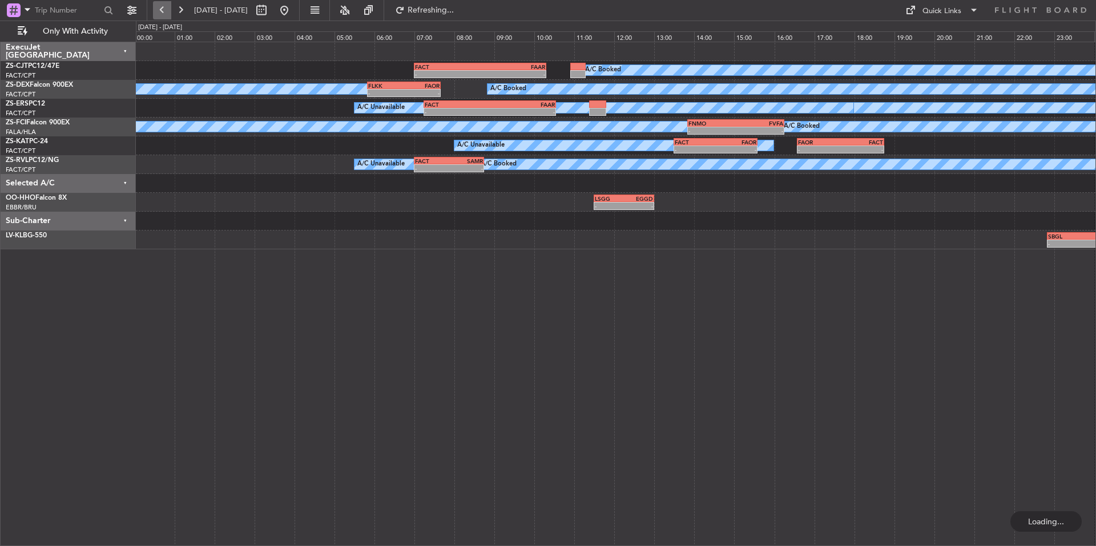
click at [162, 4] on button at bounding box center [162, 10] width 18 height 18
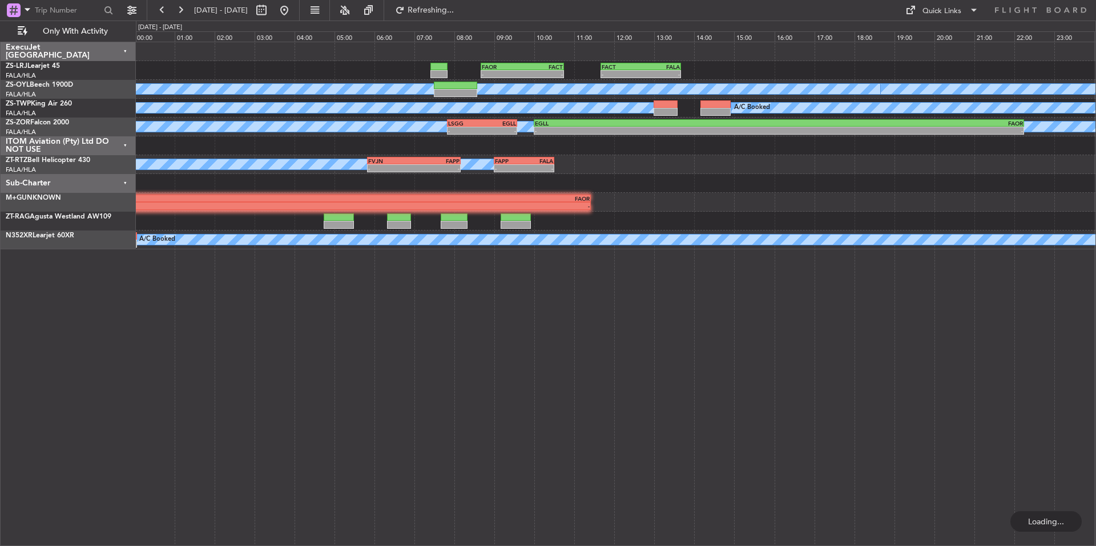
click at [183, 5] on button at bounding box center [180, 10] width 18 height 18
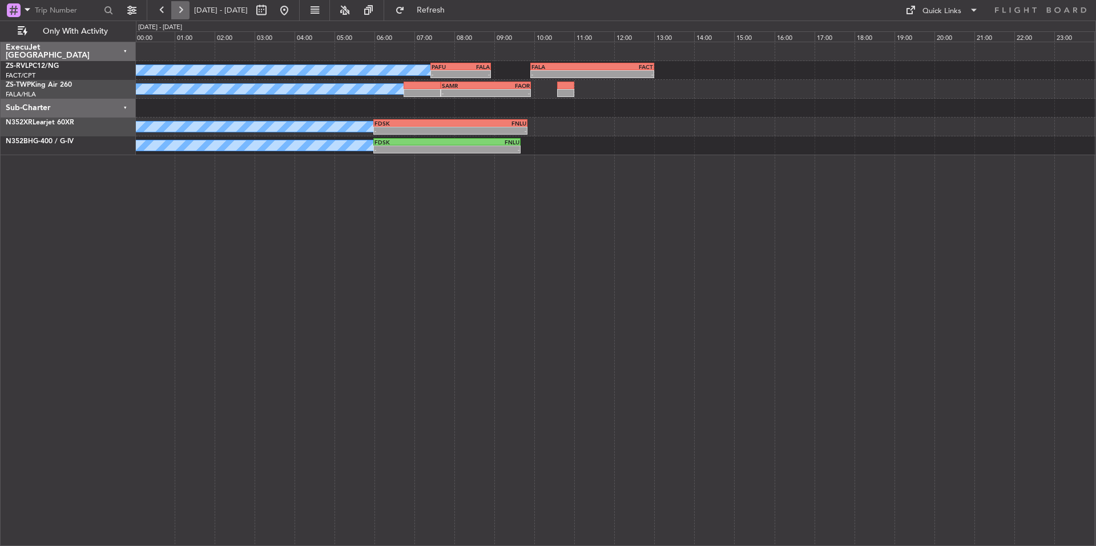
click at [178, 7] on button at bounding box center [180, 10] width 18 height 18
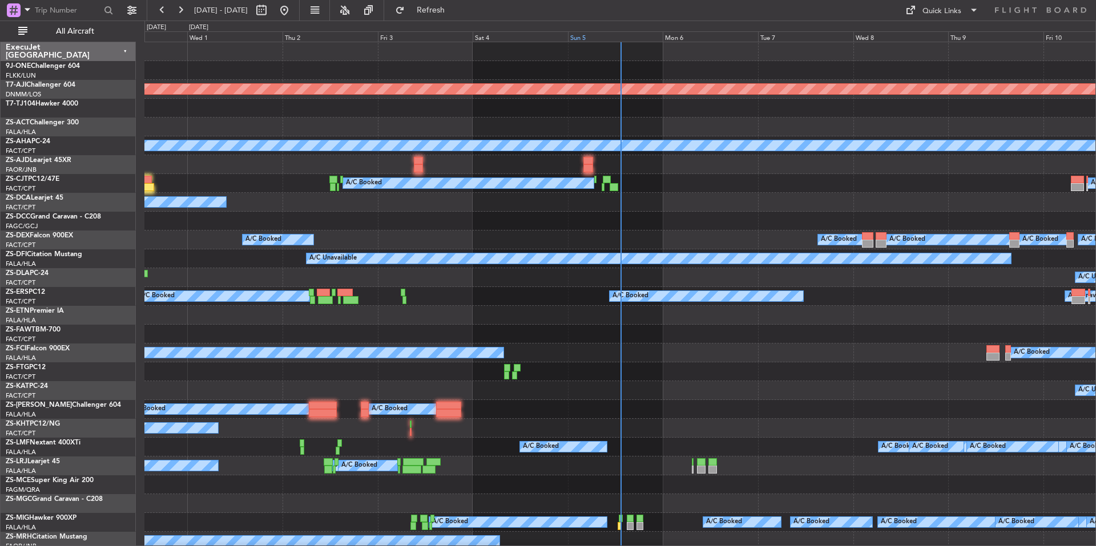
click at [616, 36] on div "Sun 5" at bounding box center [615, 36] width 95 height 10
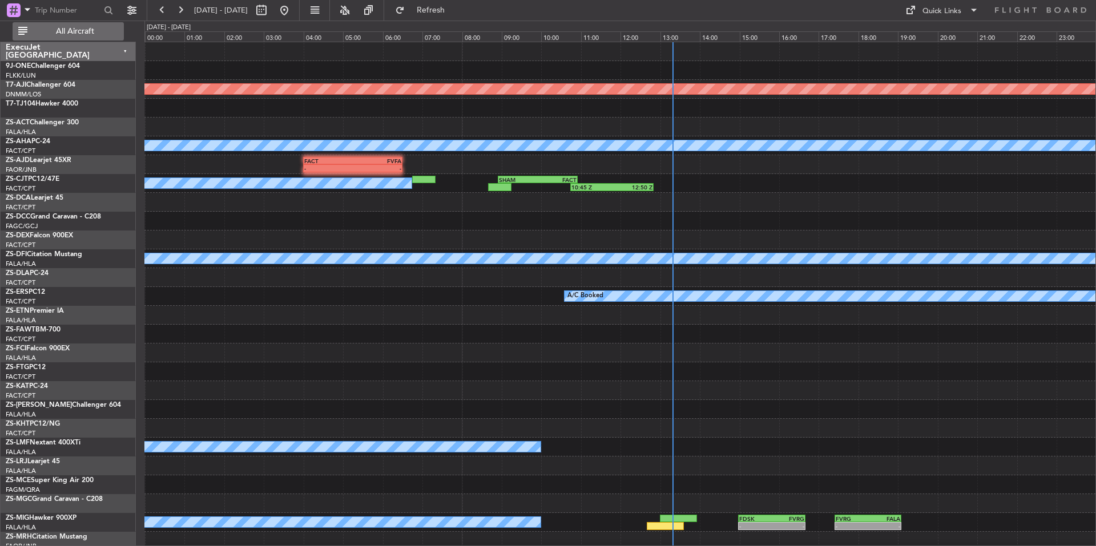
click at [96, 29] on span "All Aircraft" at bounding box center [75, 31] width 91 height 8
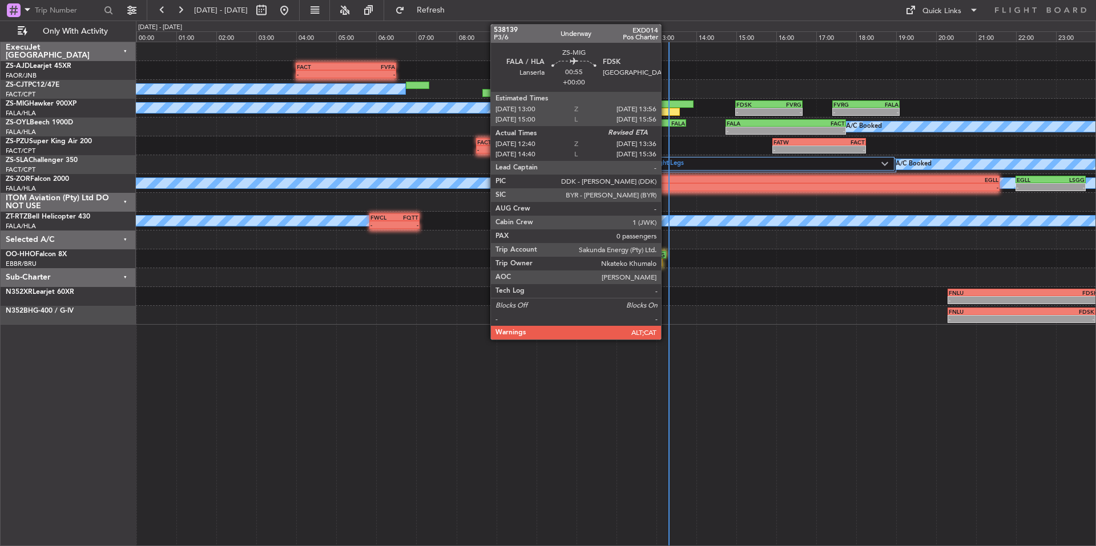
click at [666, 107] on div at bounding box center [675, 104] width 38 height 8
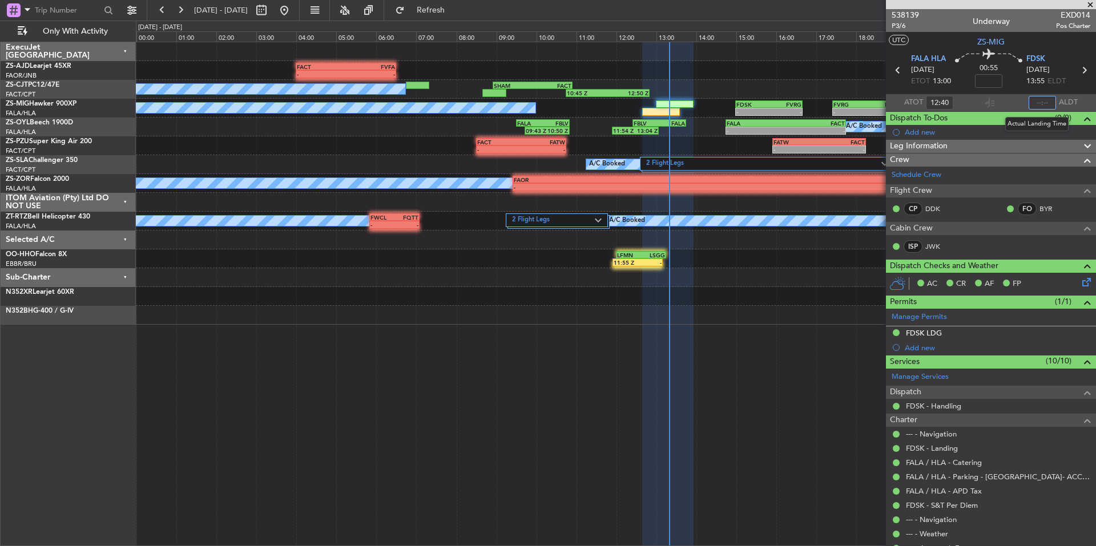
click at [1034, 102] on input "text" at bounding box center [1042, 103] width 27 height 14
type input "13:17"
click at [1090, 5] on span at bounding box center [1090, 5] width 11 height 10
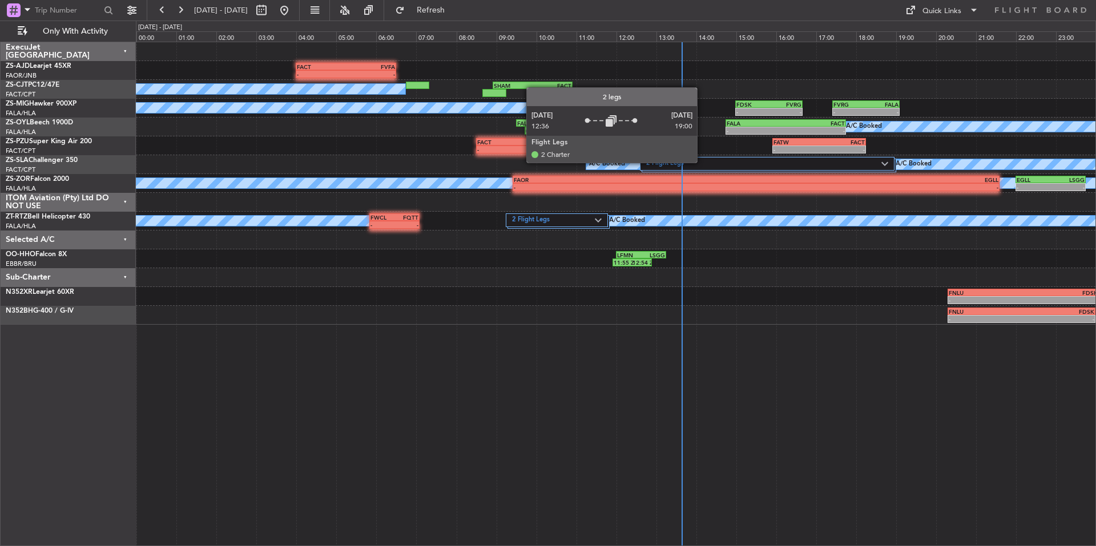
click at [702, 162] on label "2 Flight Legs" at bounding box center [763, 164] width 235 height 10
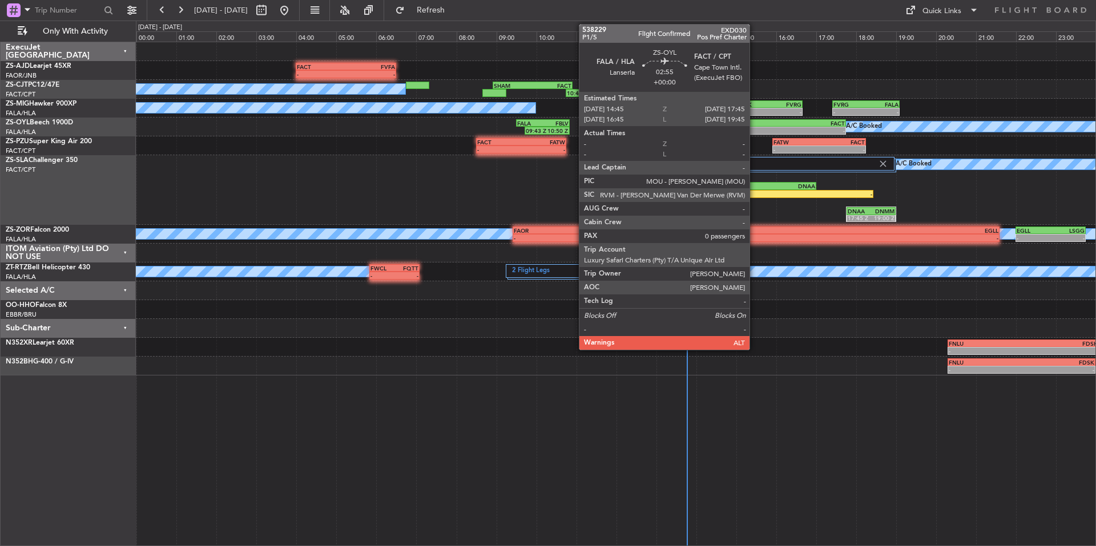
click at [755, 124] on div "FALA" at bounding box center [756, 123] width 59 height 7
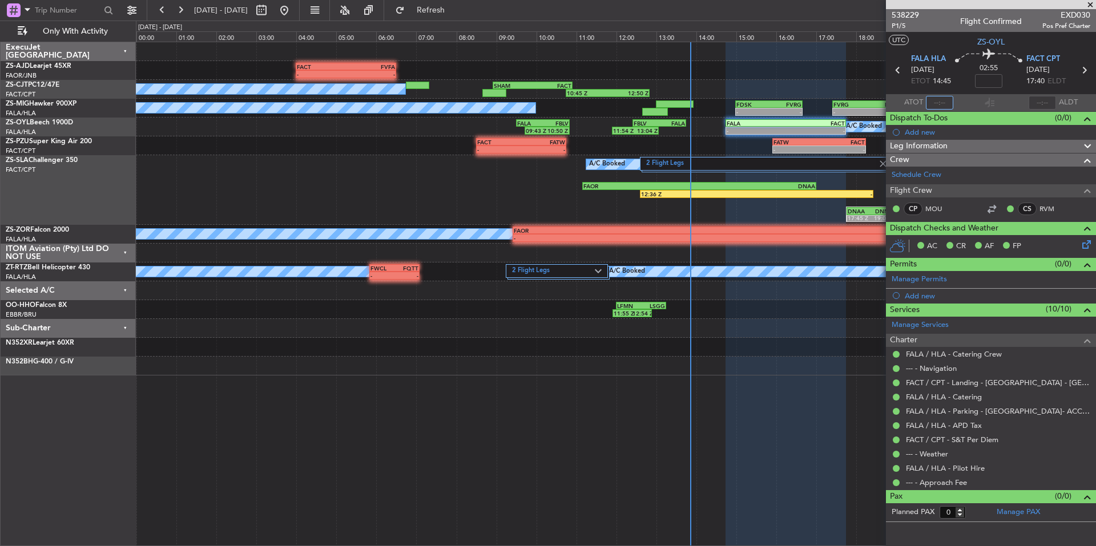
click at [938, 101] on input "text" at bounding box center [939, 103] width 27 height 14
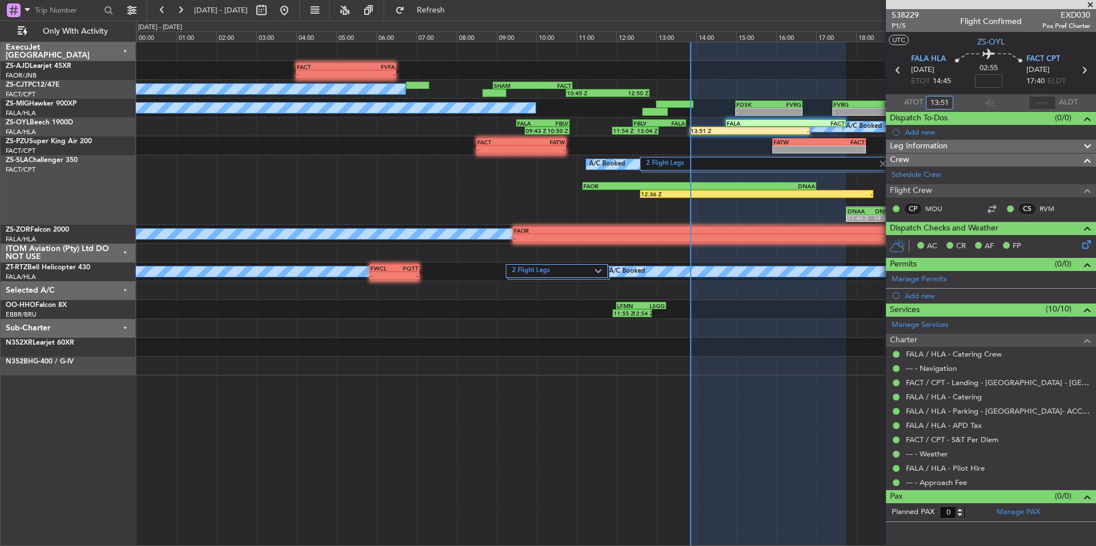
type input "13:51"
click at [1092, 2] on span at bounding box center [1090, 5] width 11 height 10
